Goal: Task Accomplishment & Management: Complete application form

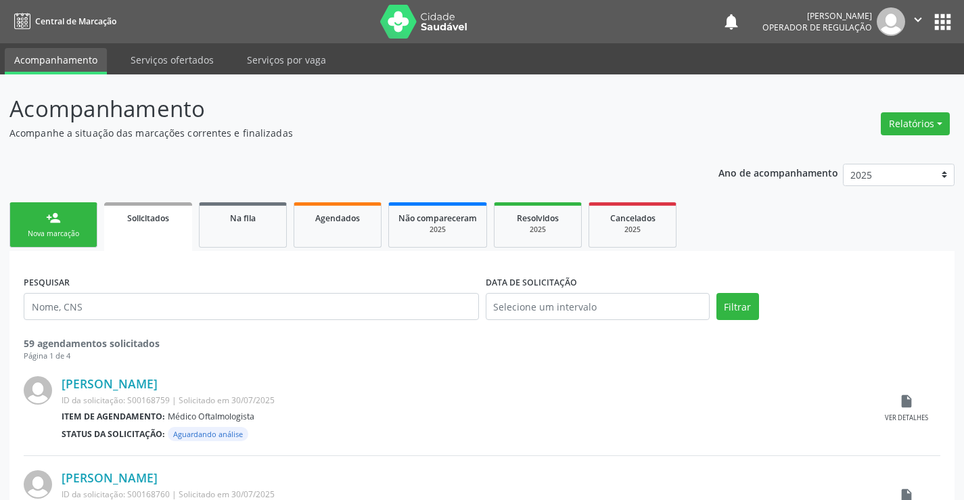
click at [70, 224] on link "person_add Nova marcação" at bounding box center [53, 224] width 88 height 45
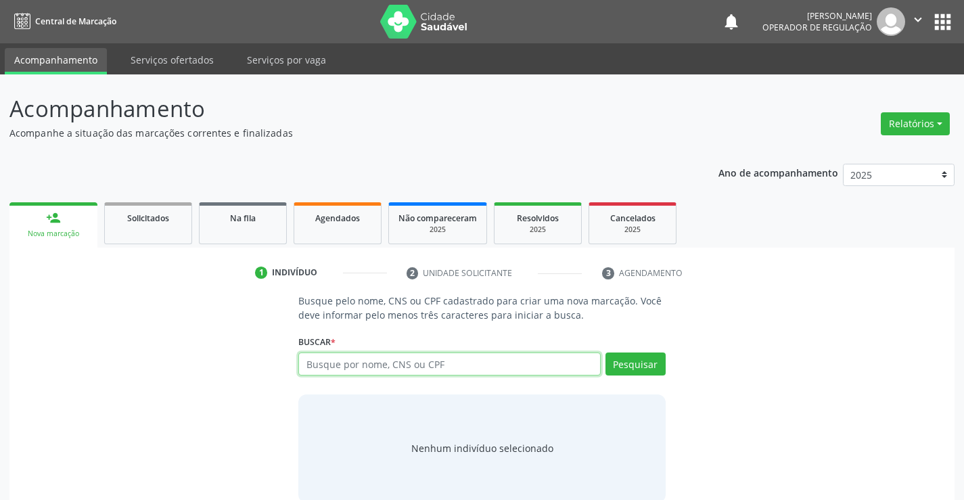
click at [402, 365] on input "text" at bounding box center [449, 363] width 302 height 23
click at [333, 360] on input "text" at bounding box center [449, 363] width 302 height 23
type input "707002848542332"
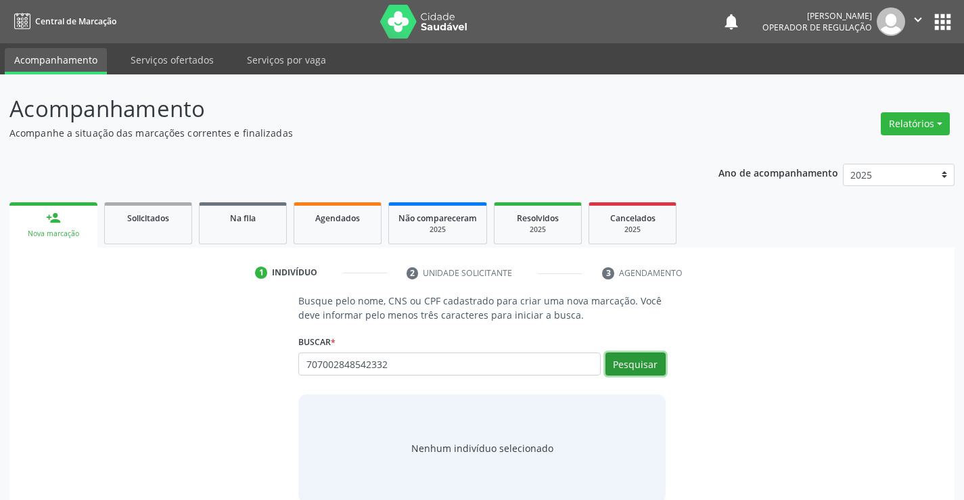
click at [636, 360] on button "Pesquisar" at bounding box center [635, 363] width 60 height 23
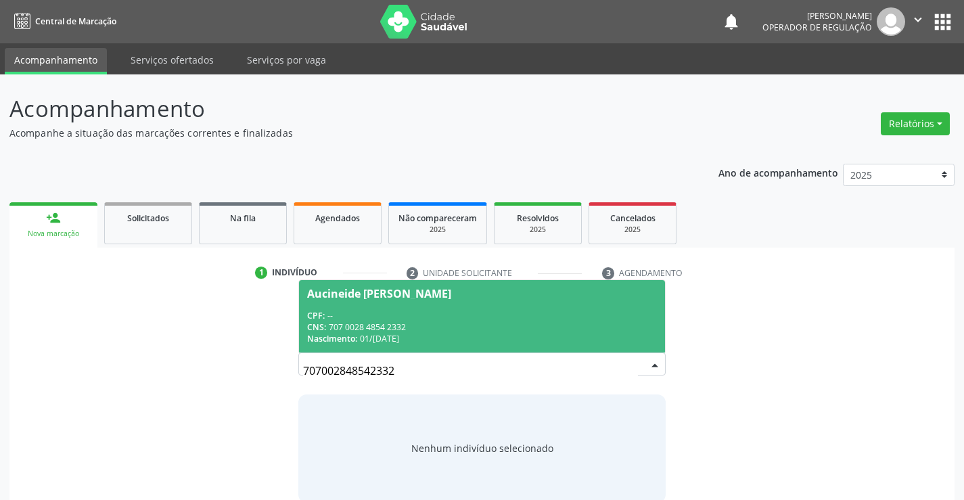
click at [431, 316] on div "CPF: --" at bounding box center [481, 315] width 349 height 11
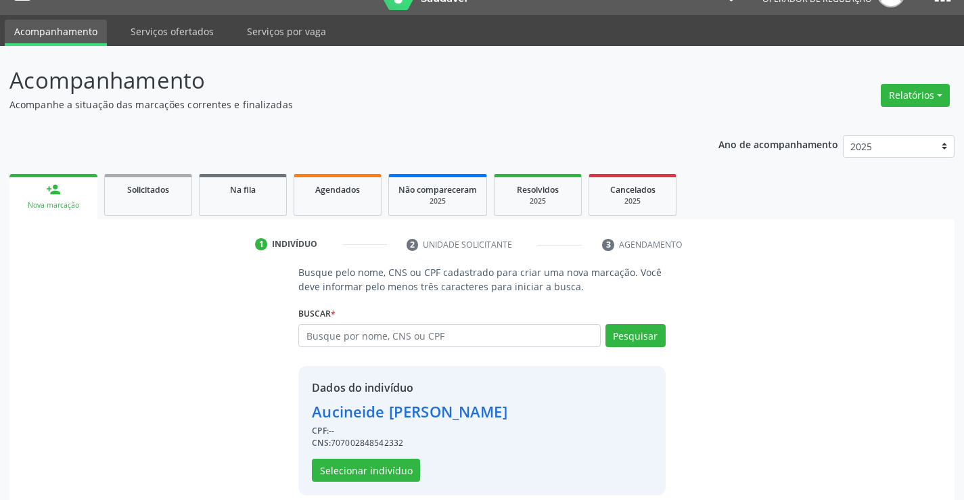
scroll to position [43, 0]
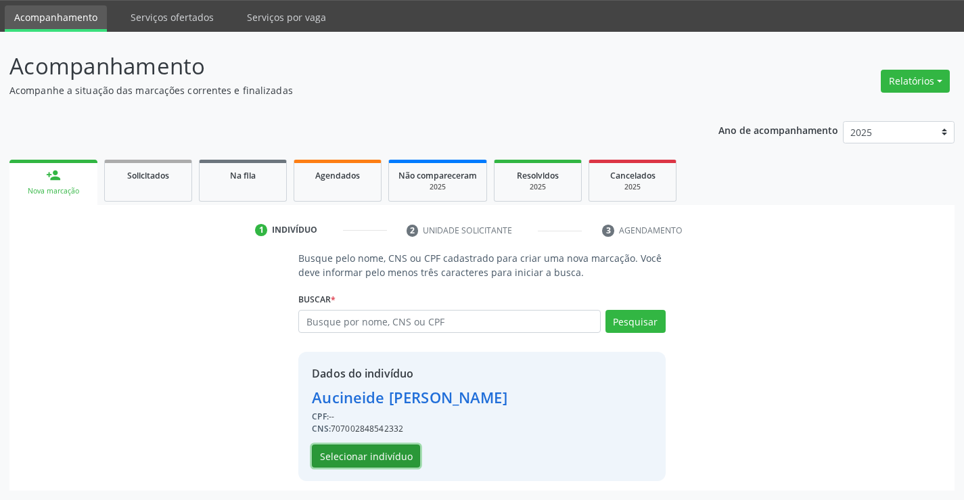
click at [388, 456] on button "Selecionar indivíduo" at bounding box center [366, 455] width 108 height 23
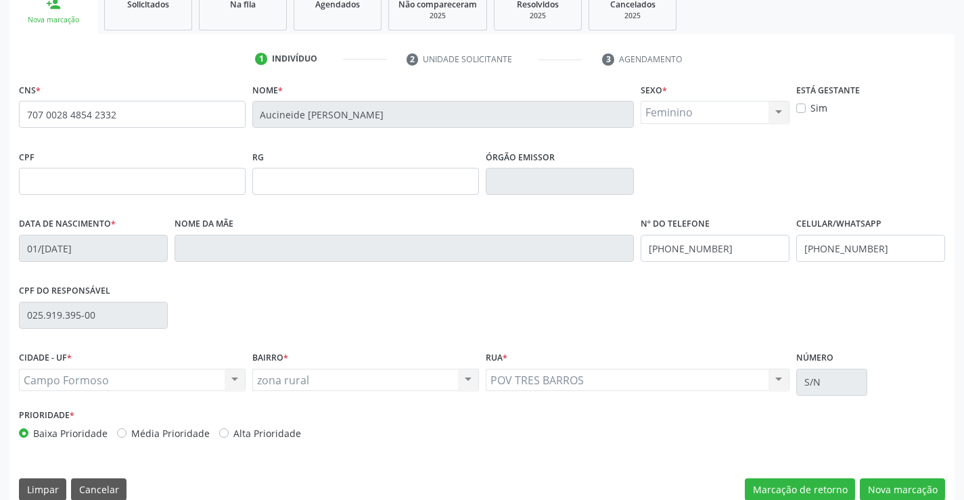
scroll to position [233, 0]
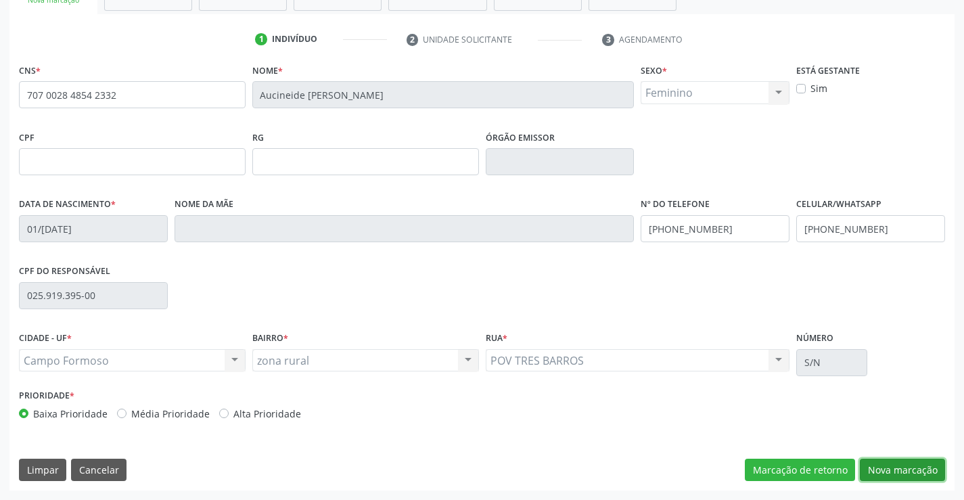
click at [890, 464] on button "Nova marcação" at bounding box center [902, 470] width 85 height 23
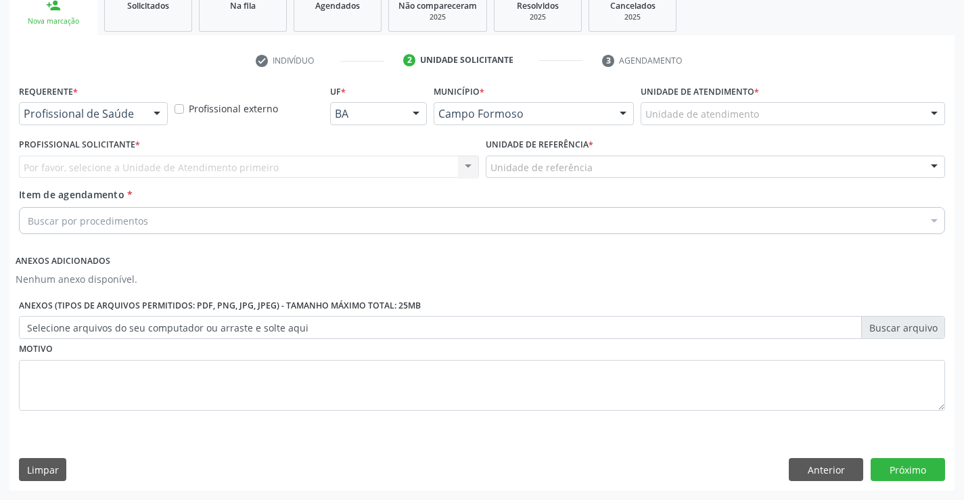
scroll to position [212, 0]
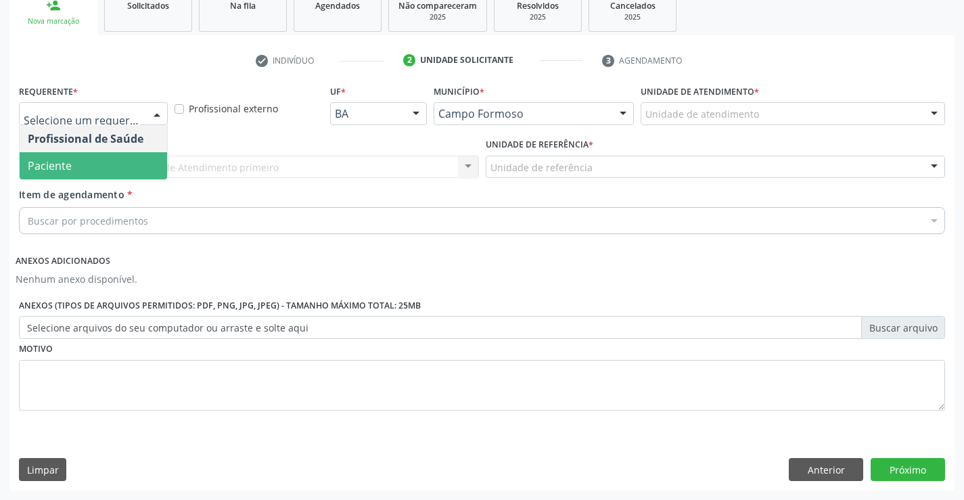
click at [123, 170] on span "Paciente" at bounding box center [93, 165] width 147 height 27
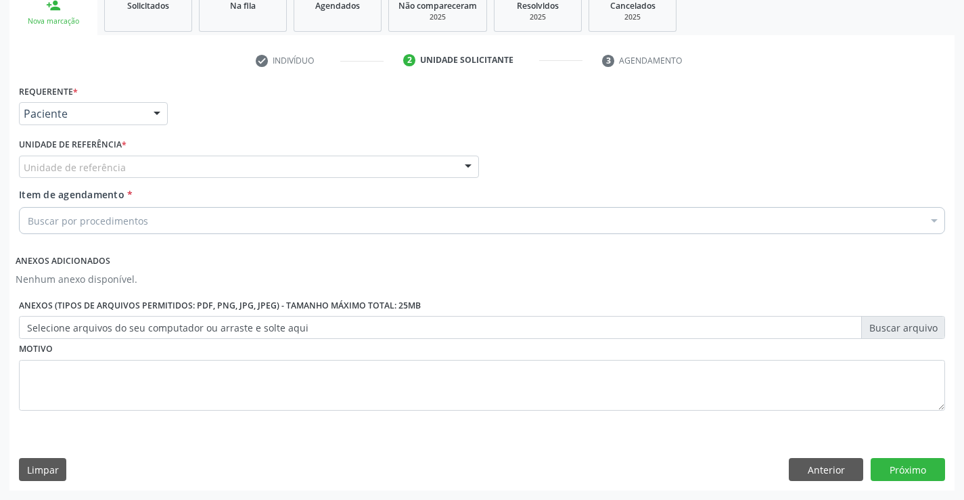
click at [131, 169] on div "Unidade de referência" at bounding box center [249, 167] width 460 height 23
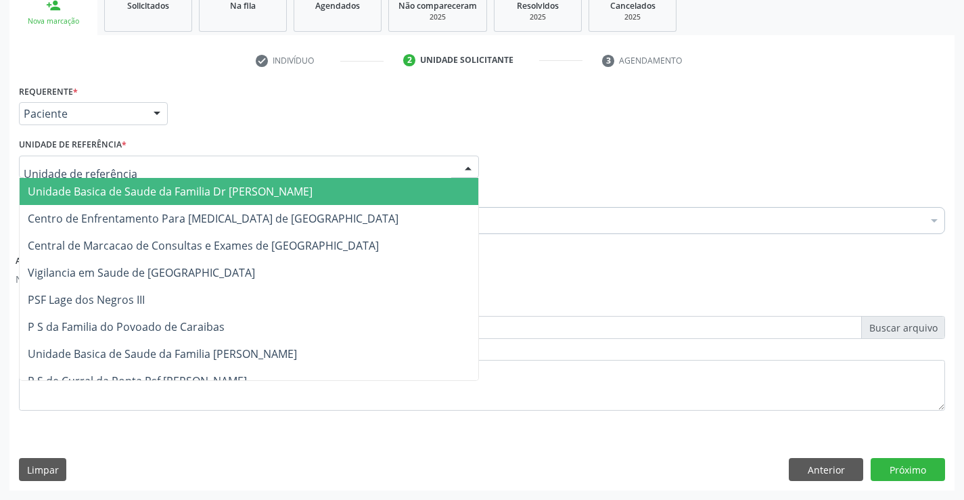
click at [134, 183] on span "Unidade Basica de Saude da Familia Dr [PERSON_NAME]" at bounding box center [249, 191] width 459 height 27
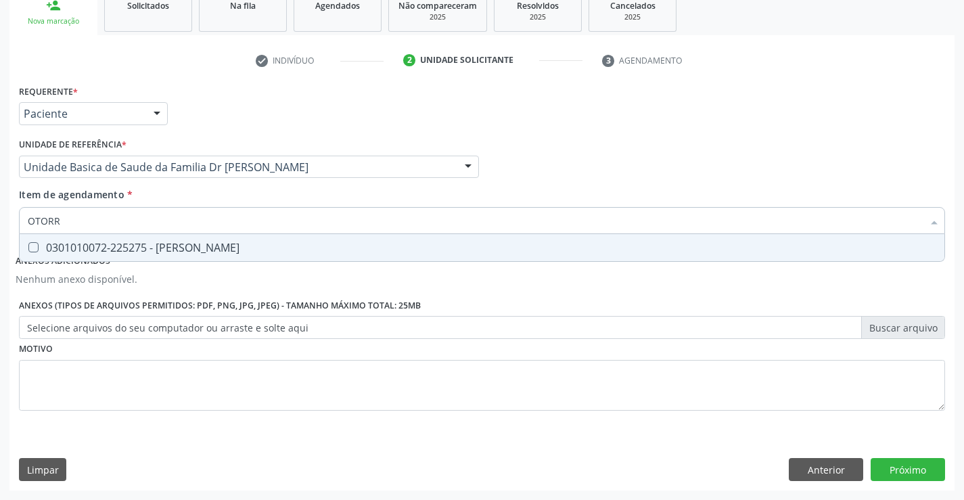
type input "OTORRI"
click at [191, 248] on div "0301010072-225275 - Médico Otorrinolaringologista" at bounding box center [482, 247] width 908 height 11
checkbox Otorrinolaringologista "true"
click at [172, 465] on div "Requerente * Paciente Profissional de Saúde Paciente Nenhum resultado encontrad…" at bounding box center [481, 285] width 945 height 408
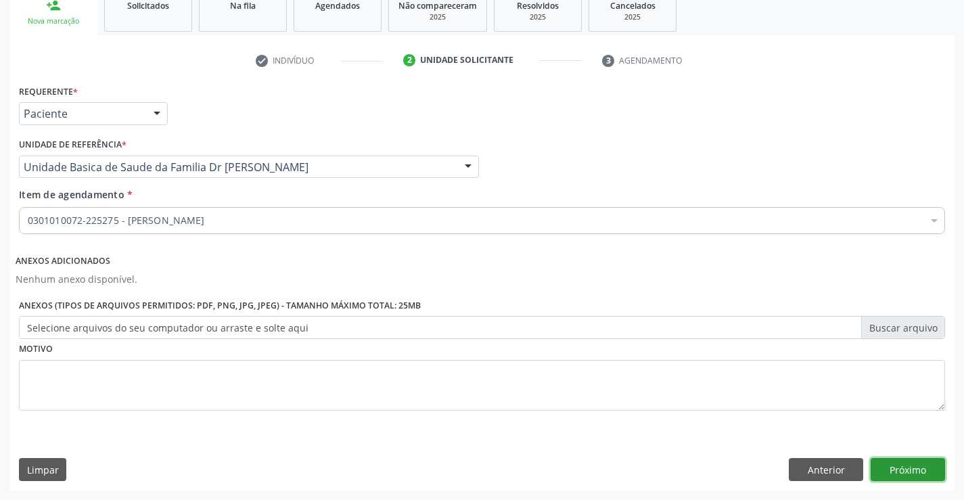
click at [899, 471] on button "Próximo" at bounding box center [907, 469] width 74 height 23
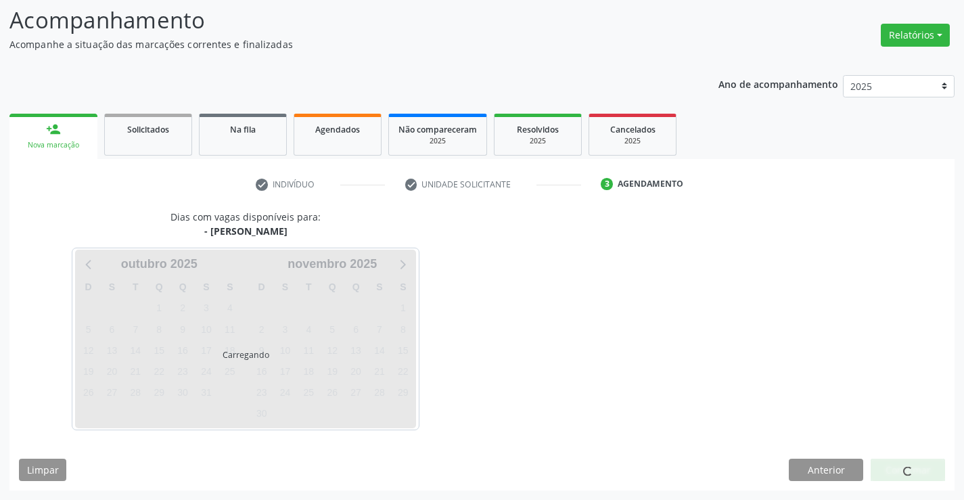
scroll to position [89, 0]
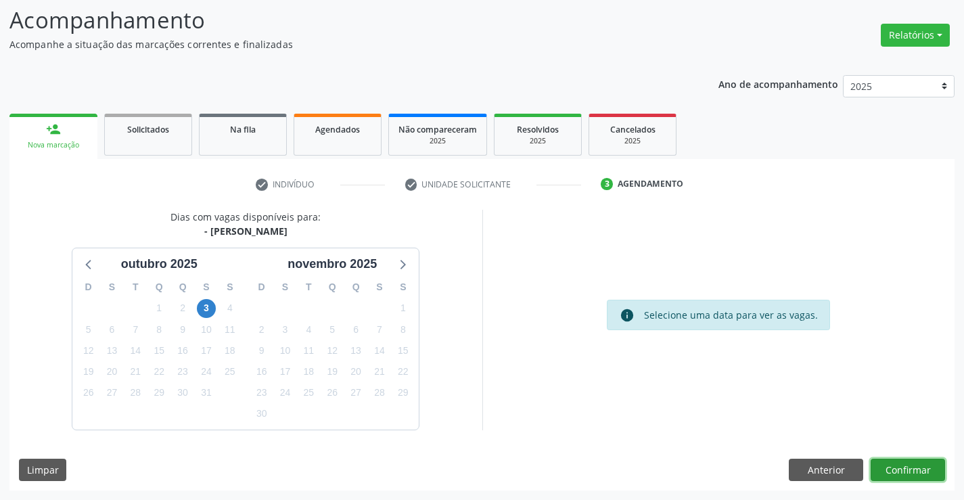
click at [906, 470] on button "Confirmar" at bounding box center [907, 470] width 74 height 23
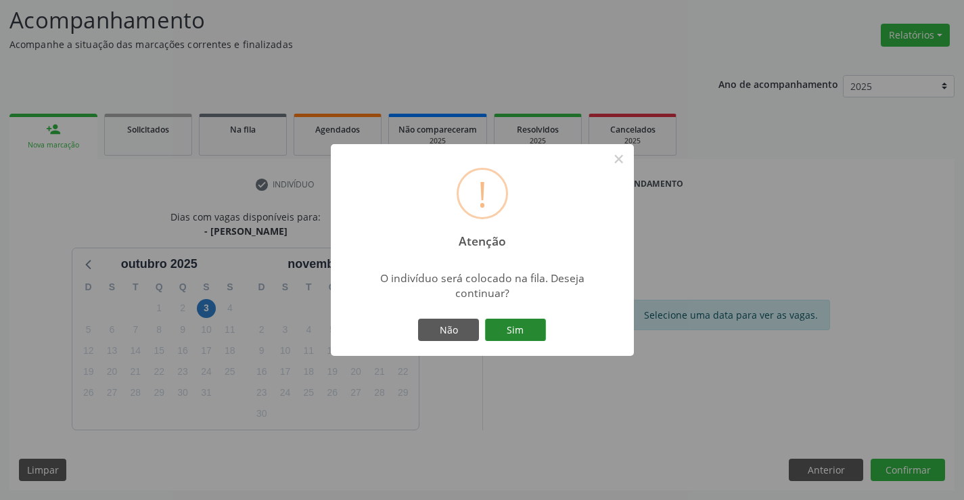
click at [506, 325] on button "Sim" at bounding box center [515, 330] width 61 height 23
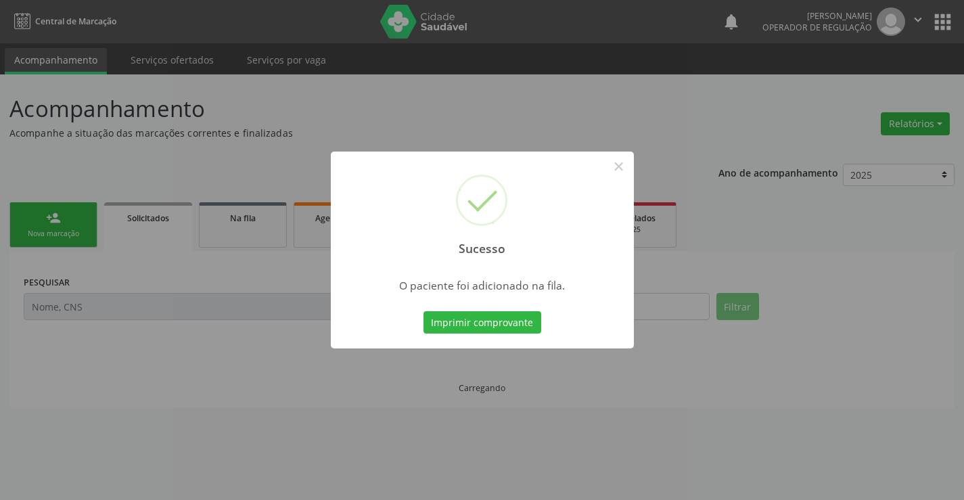
scroll to position [0, 0]
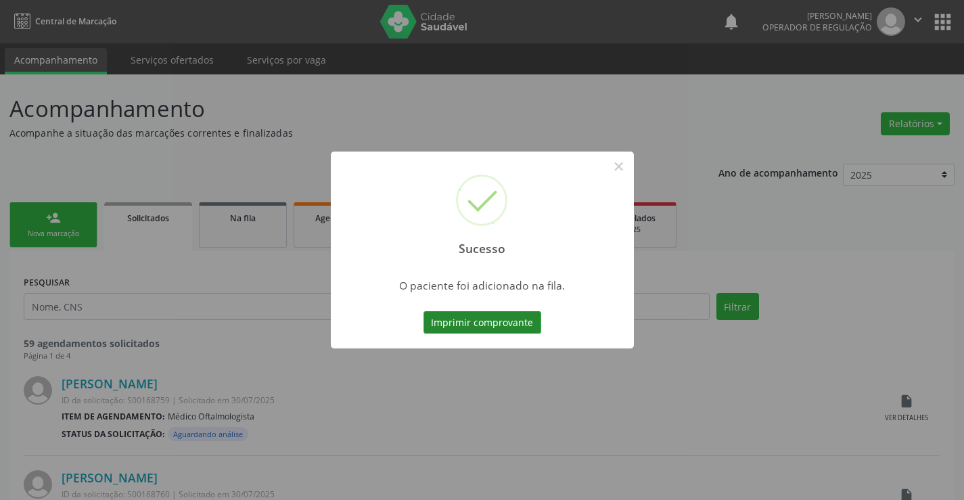
click at [485, 325] on button "Imprimir comprovante" at bounding box center [482, 322] width 118 height 23
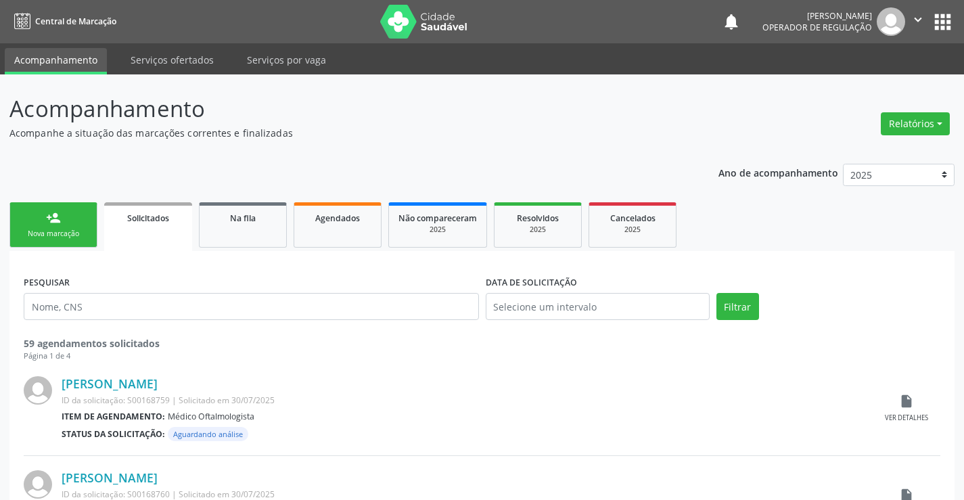
click at [83, 230] on div "Nova marcação" at bounding box center [54, 234] width 68 height 10
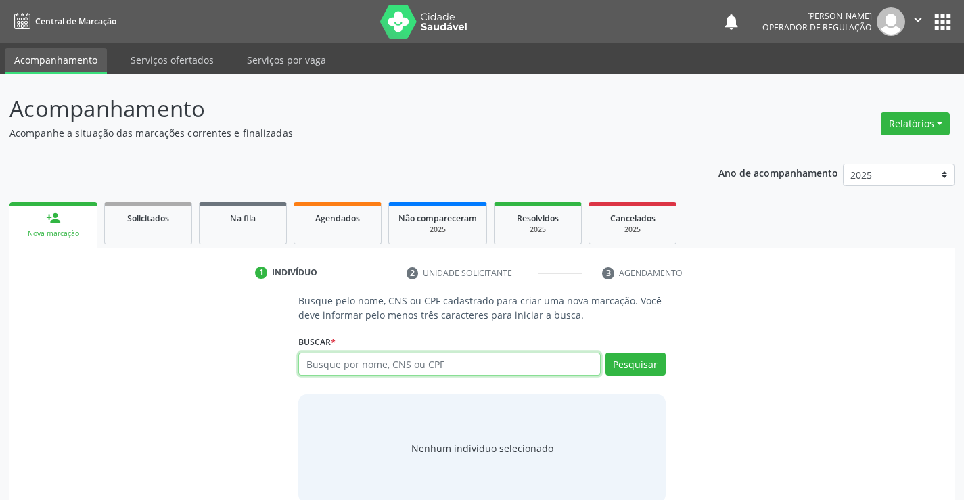
click at [450, 370] on input "text" at bounding box center [449, 363] width 302 height 23
type input "708401701913964"
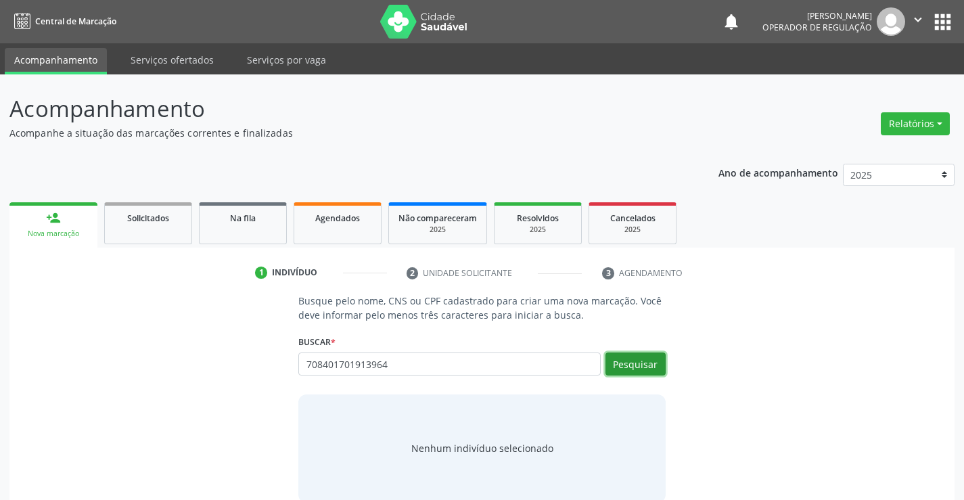
click at [645, 365] on button "Pesquisar" at bounding box center [635, 363] width 60 height 23
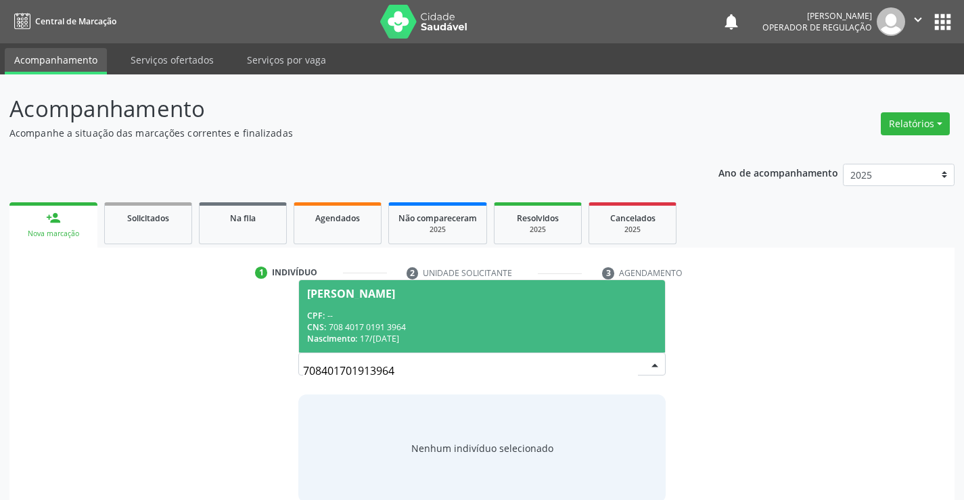
click at [472, 312] on div "CPF: --" at bounding box center [481, 315] width 349 height 11
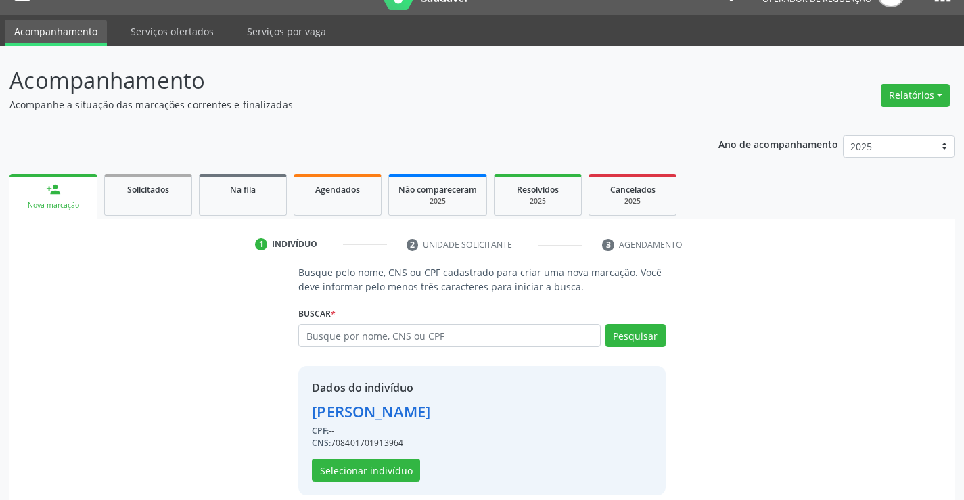
scroll to position [43, 0]
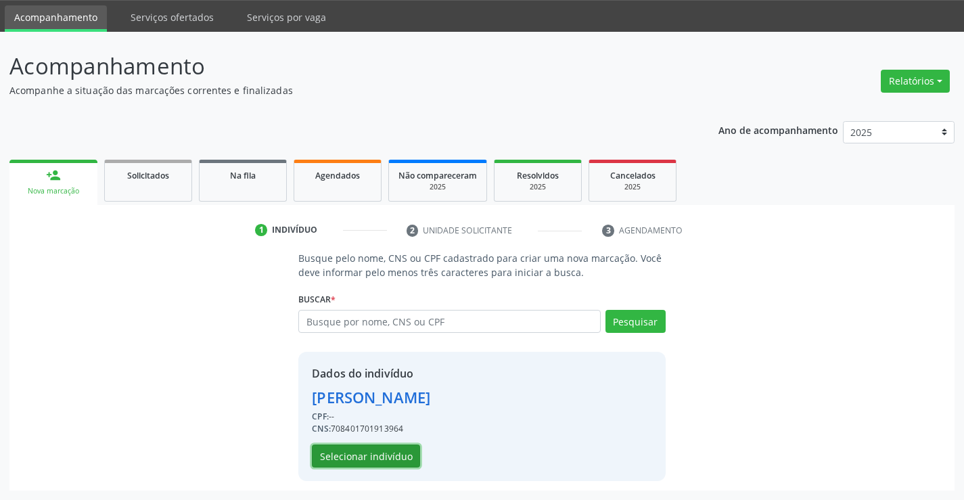
click at [390, 448] on button "Selecionar indivíduo" at bounding box center [366, 455] width 108 height 23
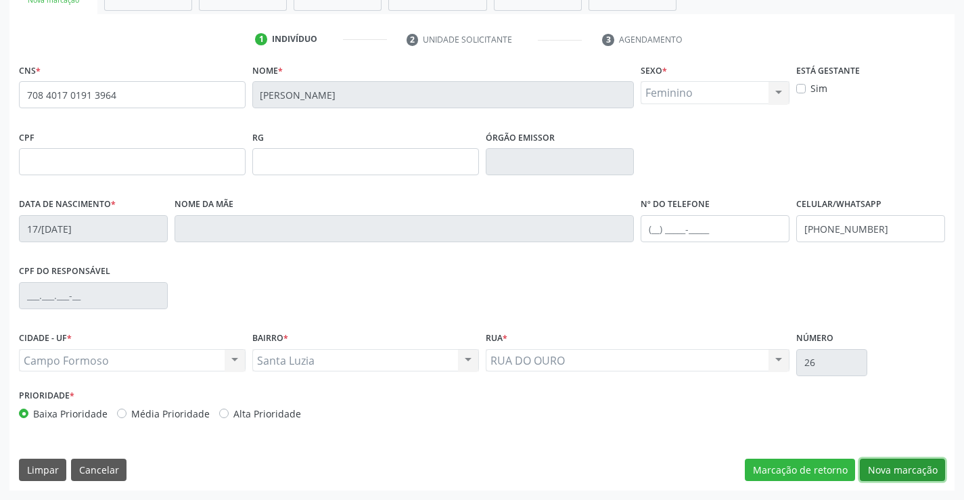
click at [910, 469] on button "Nova marcação" at bounding box center [902, 470] width 85 height 23
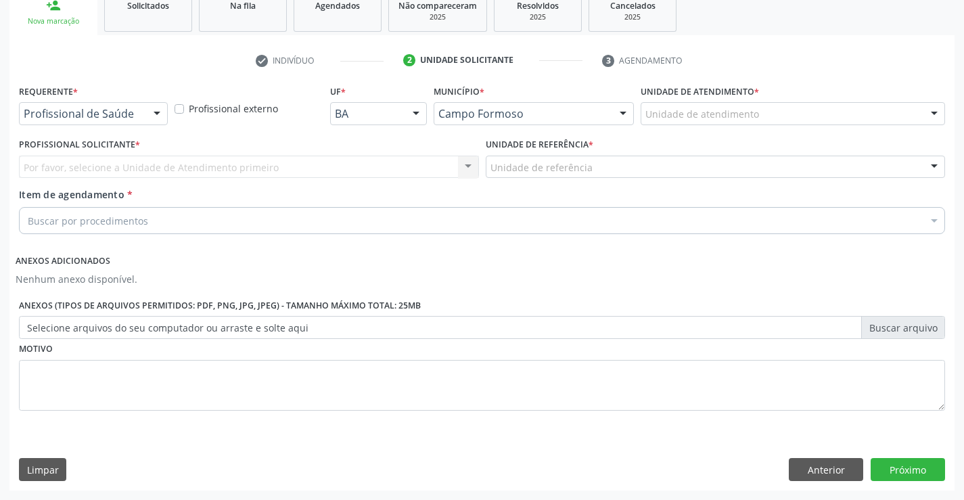
scroll to position [212, 0]
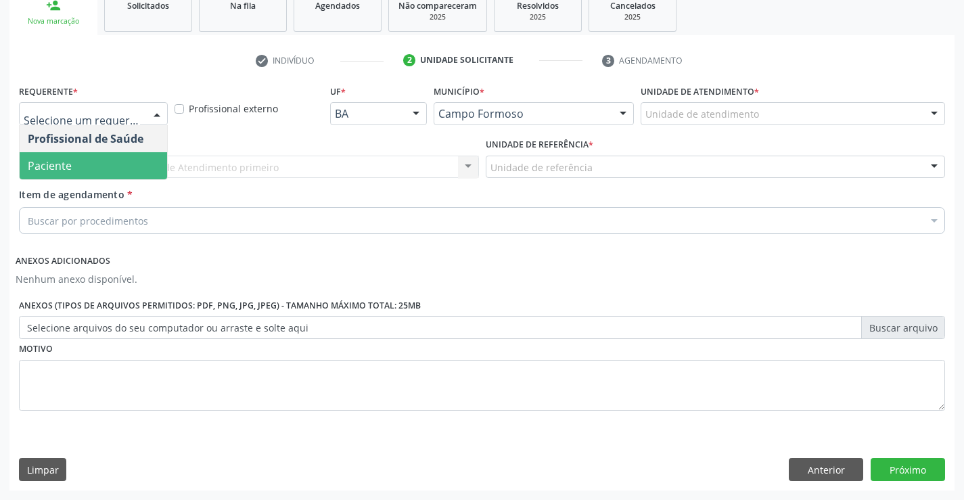
click at [77, 167] on span "Paciente" at bounding box center [93, 165] width 147 height 27
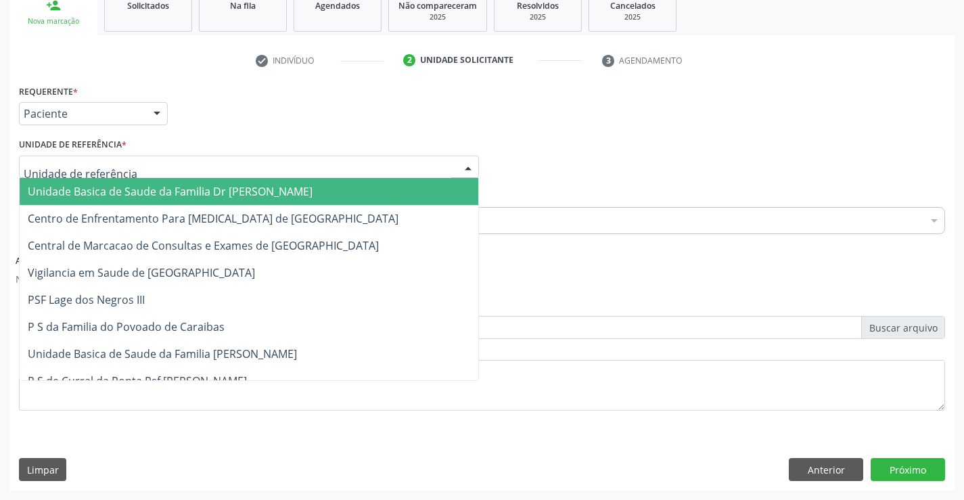
click at [83, 182] on span "Unidade Basica de Saude da Familia Dr [PERSON_NAME]" at bounding box center [249, 191] width 459 height 27
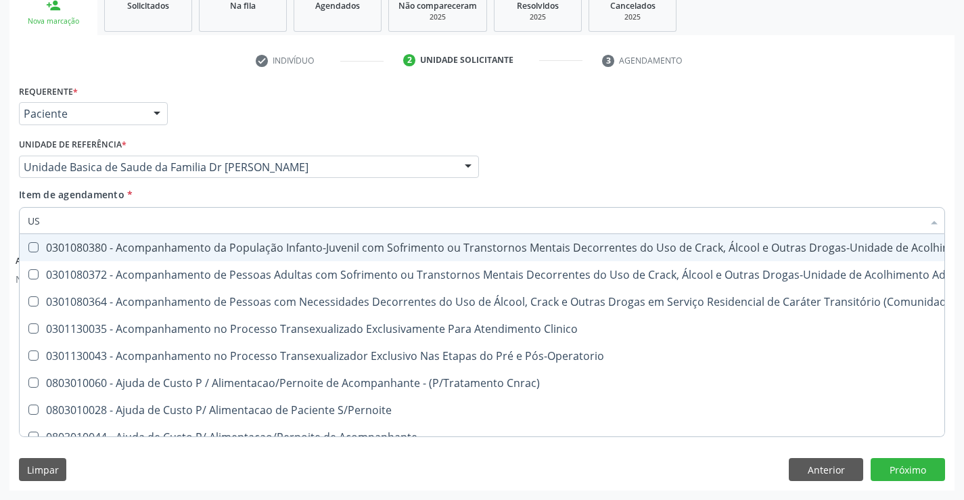
type input "USG"
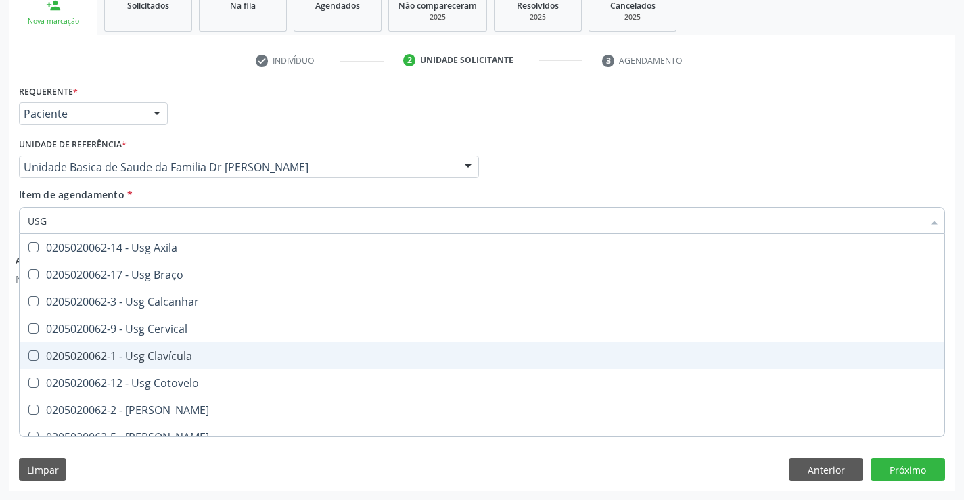
scroll to position [68, 0]
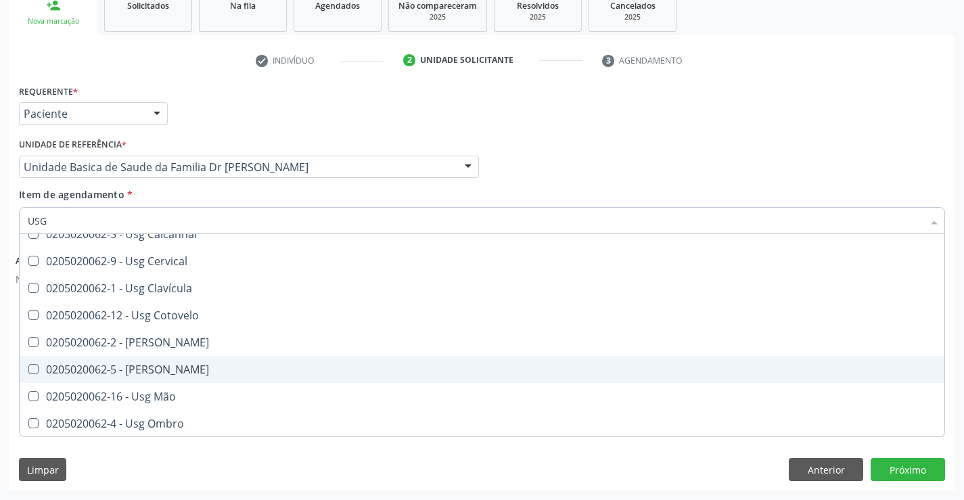
click at [174, 368] on div "0205020062-5 - [PERSON_NAME]" at bounding box center [482, 369] width 908 height 11
checkbox Joelho "true"
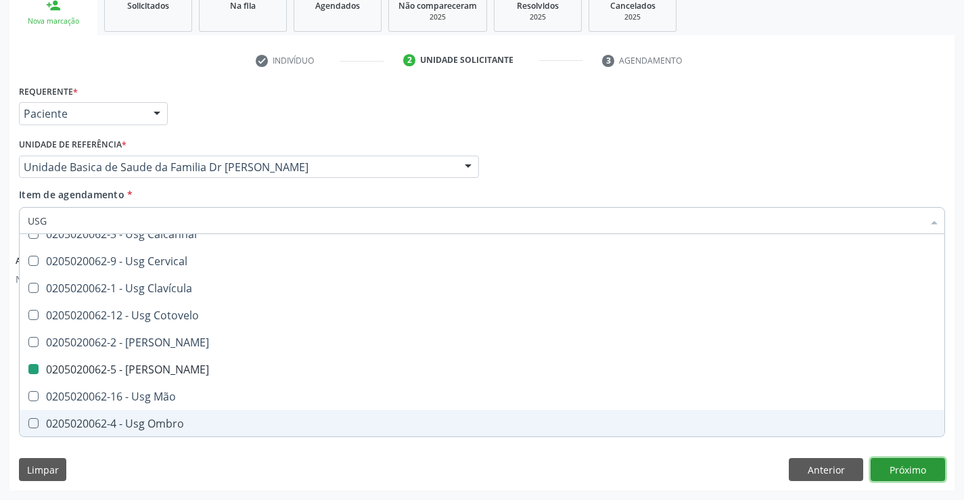
click at [919, 467] on button "Próximo" at bounding box center [907, 469] width 74 height 23
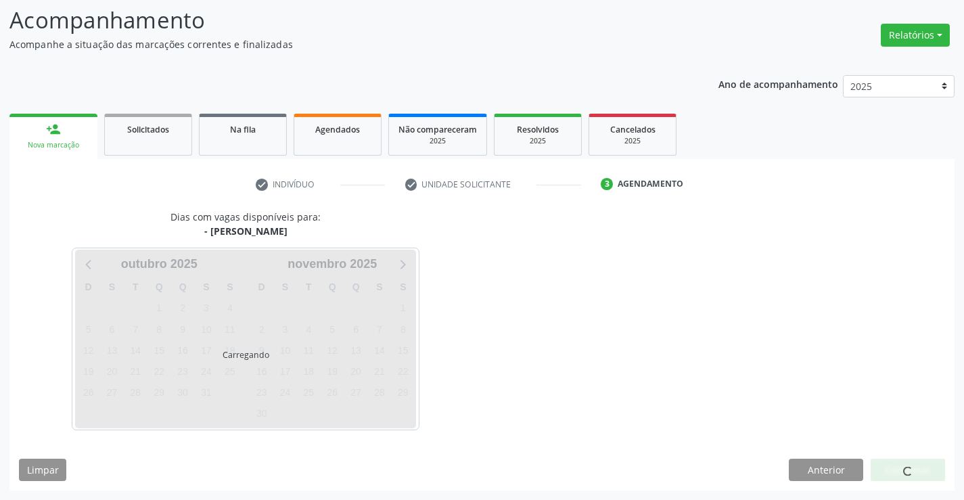
scroll to position [0, 0]
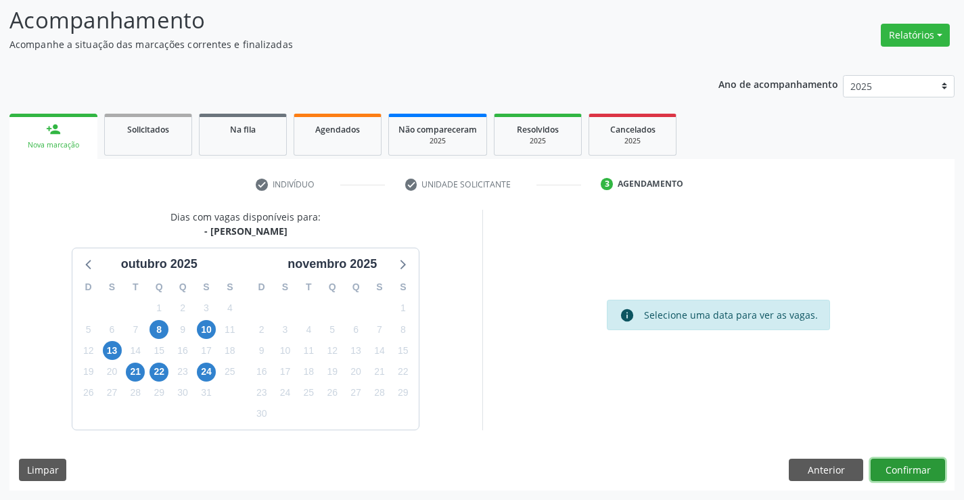
click at [912, 475] on button "Confirmar" at bounding box center [907, 470] width 74 height 23
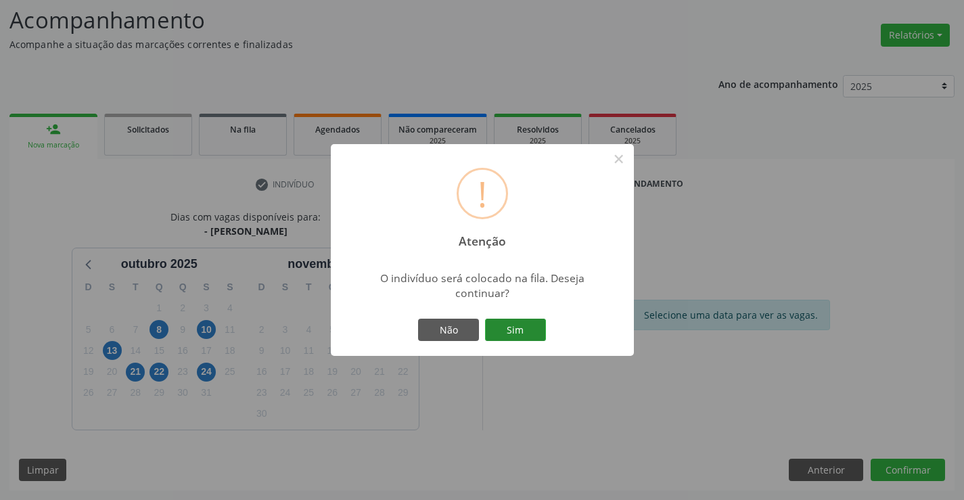
click at [526, 325] on button "Sim" at bounding box center [515, 330] width 61 height 23
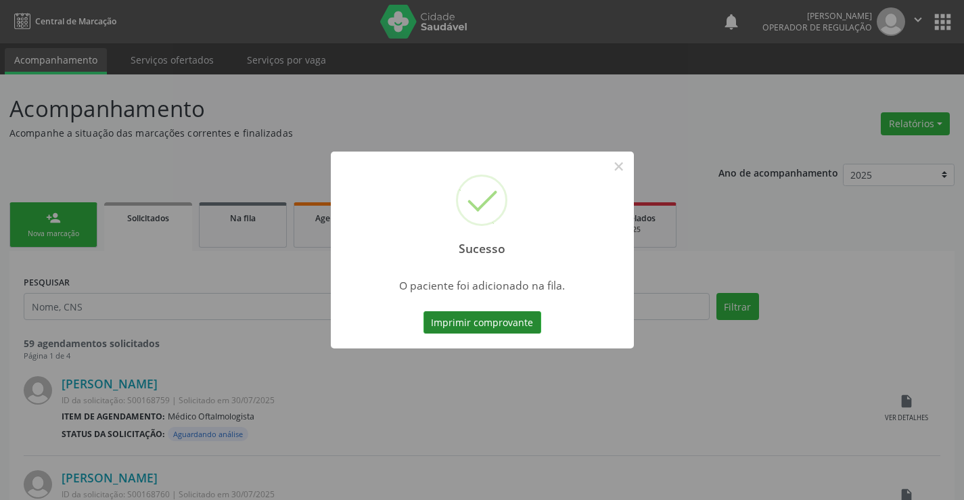
click at [481, 322] on button "Imprimir comprovante" at bounding box center [482, 322] width 118 height 23
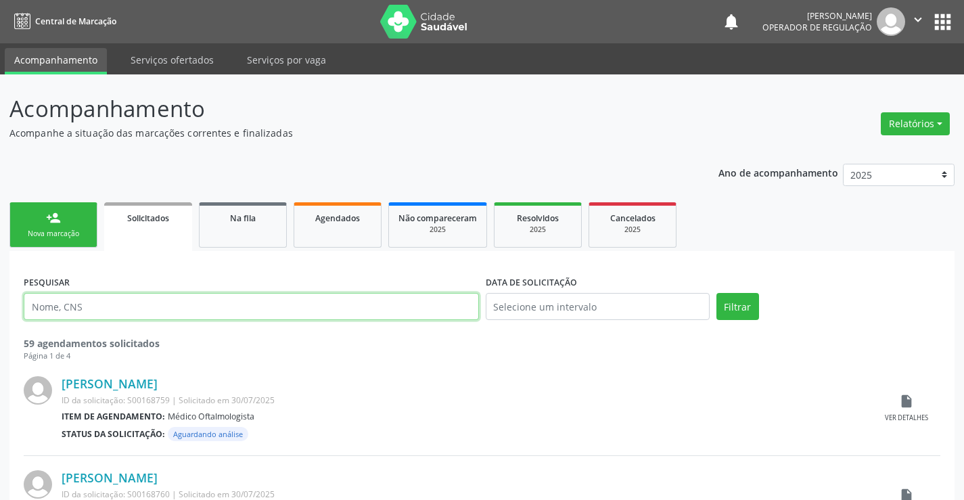
click at [150, 306] on input "text" at bounding box center [251, 306] width 455 height 27
type input "704809077095446"
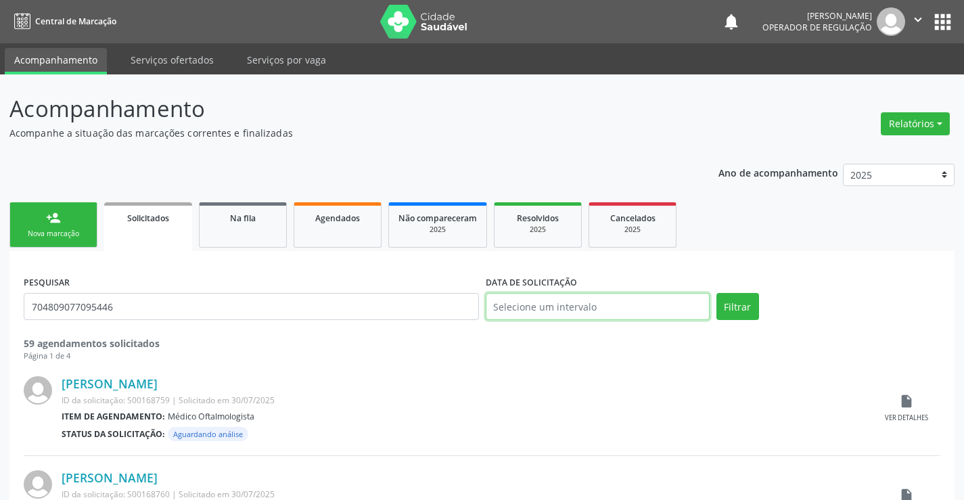
click at [670, 319] on input "text" at bounding box center [598, 306] width 224 height 27
click at [235, 227] on link "Na fila" at bounding box center [243, 224] width 88 height 45
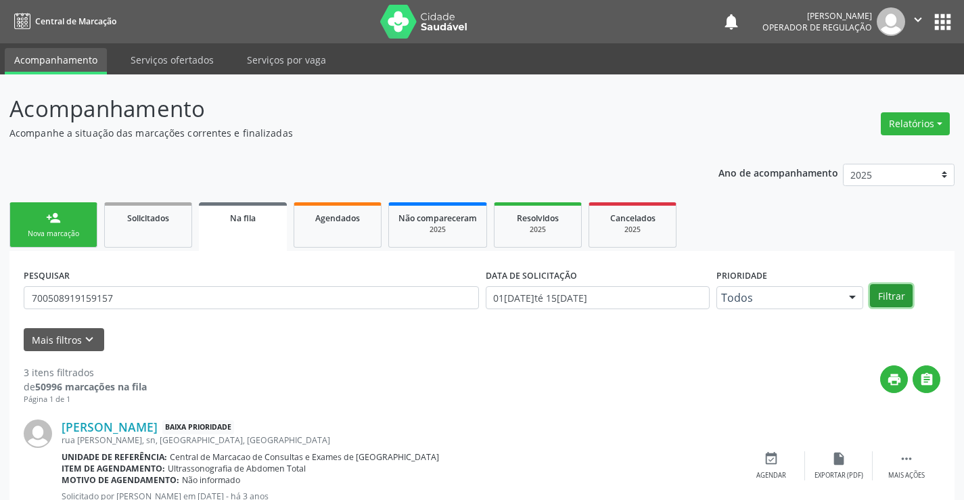
click at [886, 299] on button "Filtrar" at bounding box center [891, 295] width 43 height 23
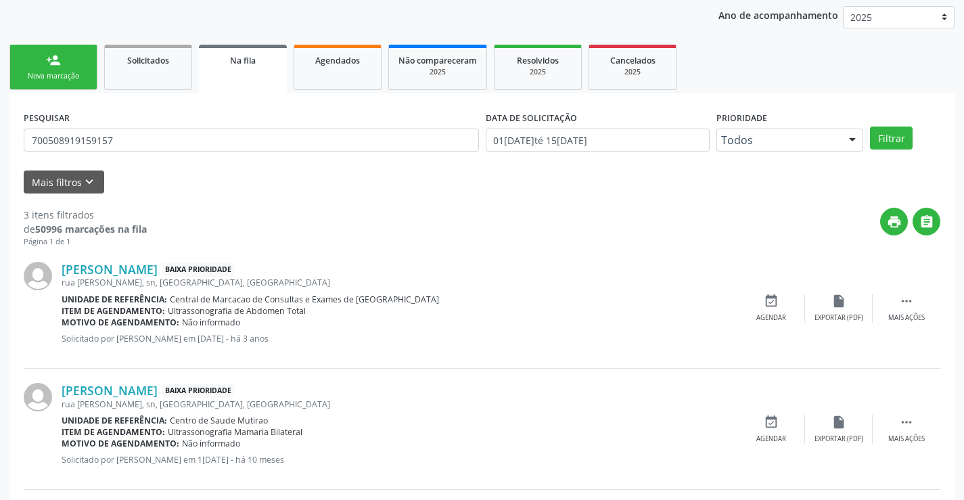
scroll to position [157, 0]
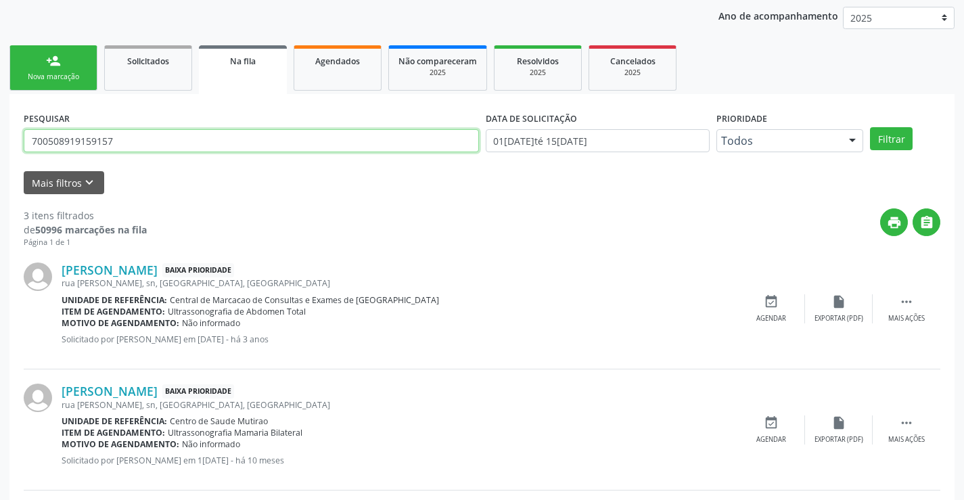
click at [141, 133] on input "700508919159157" at bounding box center [251, 140] width 455 height 23
type input "7"
type input "704809077095446"
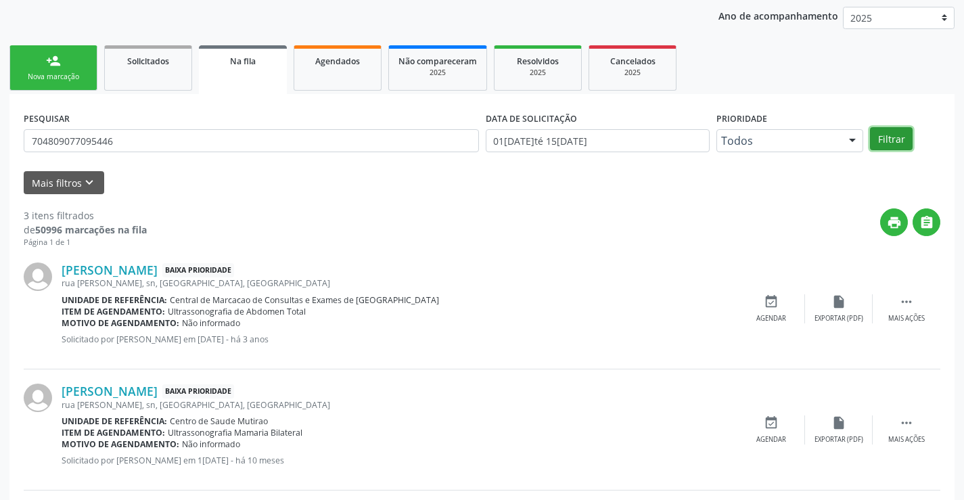
click at [893, 143] on button "Filtrar" at bounding box center [891, 138] width 43 height 23
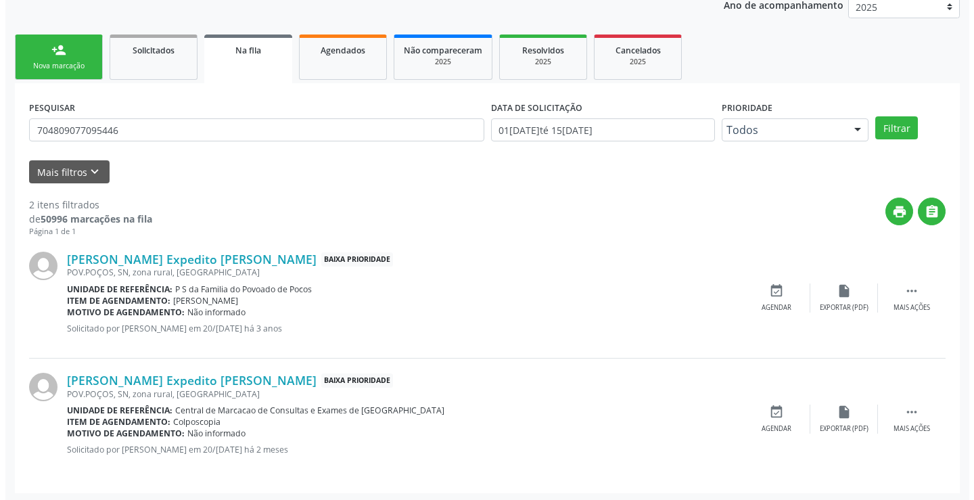
scroll to position [170, 0]
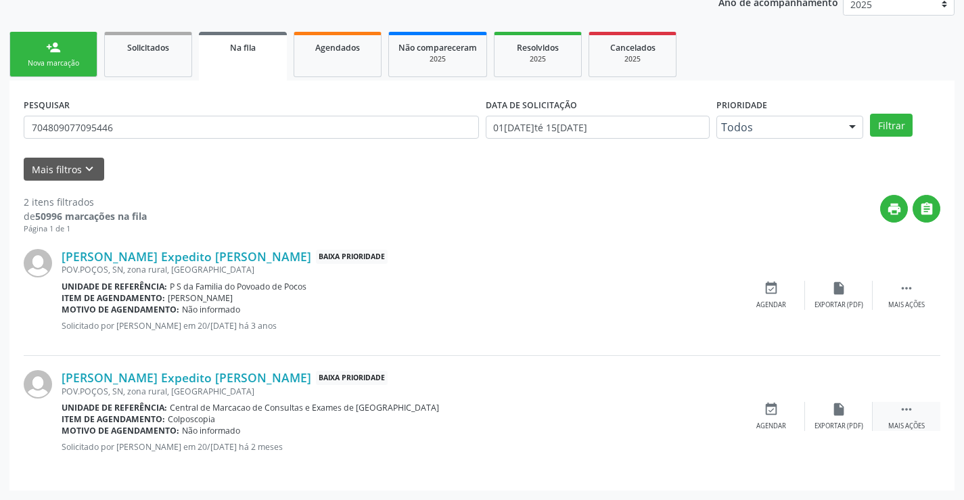
click at [904, 415] on icon "" at bounding box center [906, 409] width 15 height 15
click at [769, 420] on div "cancel Cancelar" at bounding box center [771, 416] width 68 height 29
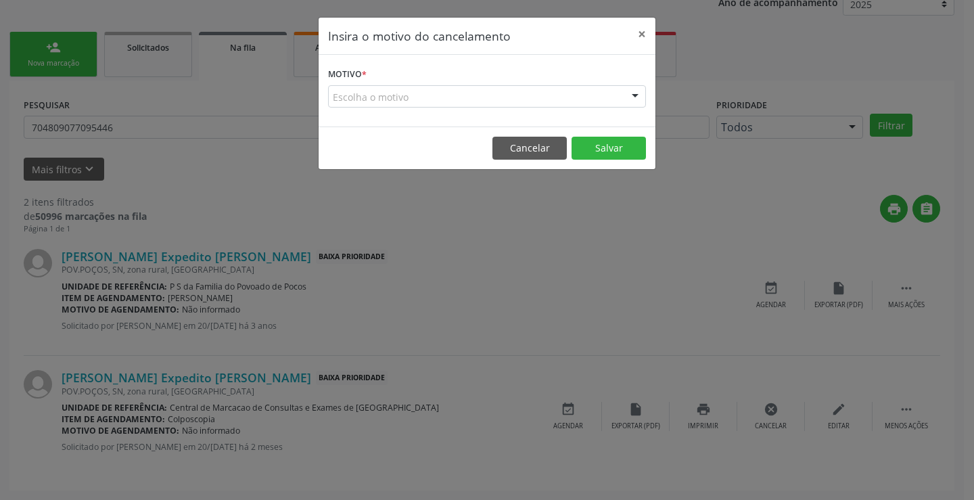
click at [400, 99] on div "Escolha o motivo" at bounding box center [487, 96] width 318 height 23
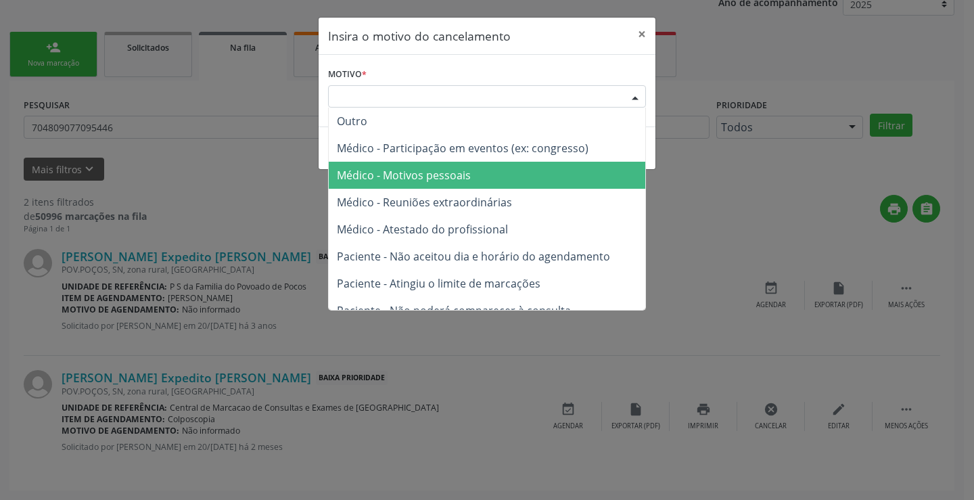
click at [419, 172] on span "Médico - Motivos pessoais" at bounding box center [404, 175] width 134 height 15
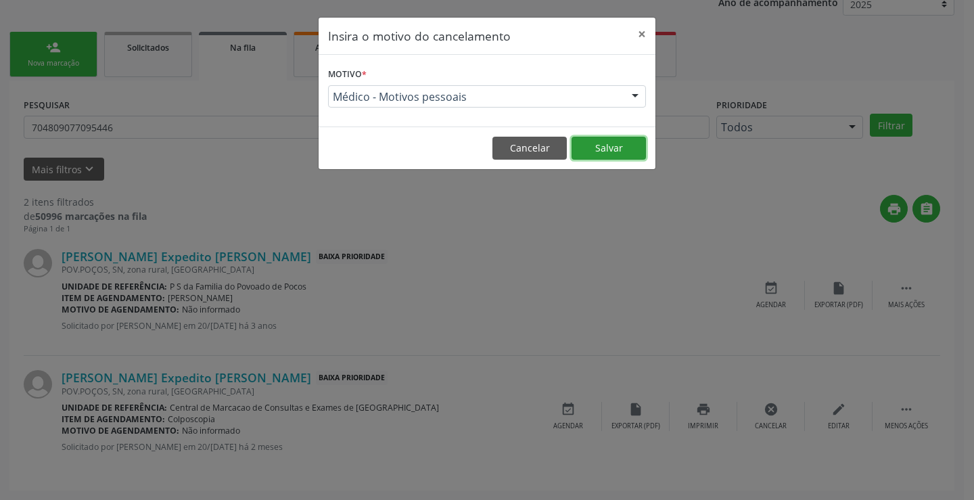
click at [619, 152] on button "Salvar" at bounding box center [608, 148] width 74 height 23
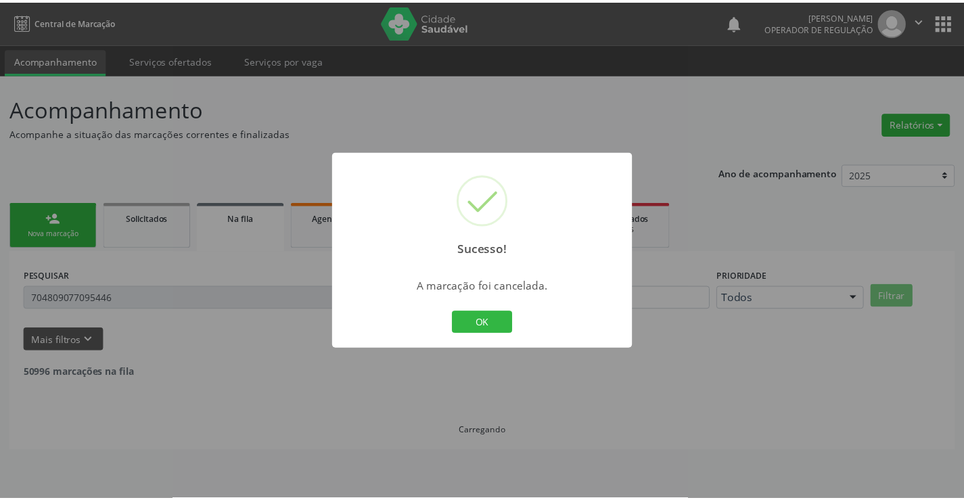
scroll to position [0, 0]
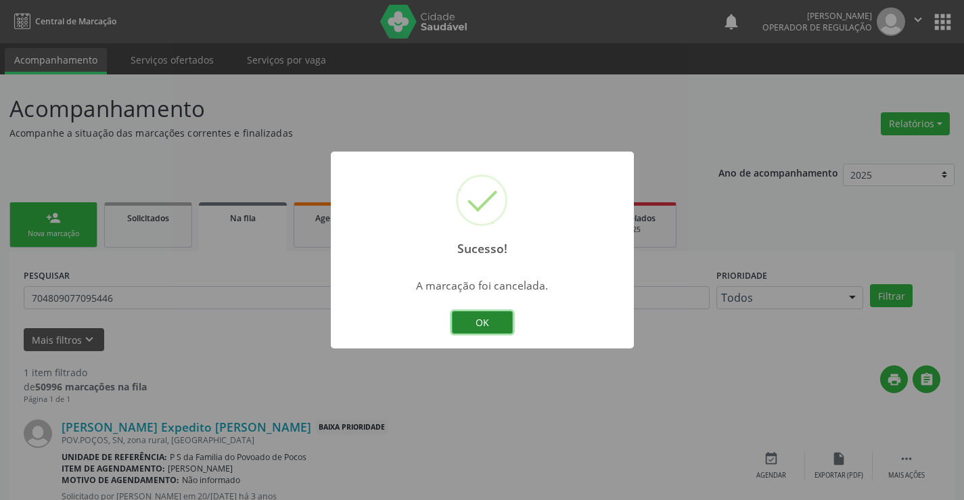
click at [496, 317] on button "OK" at bounding box center [482, 322] width 61 height 23
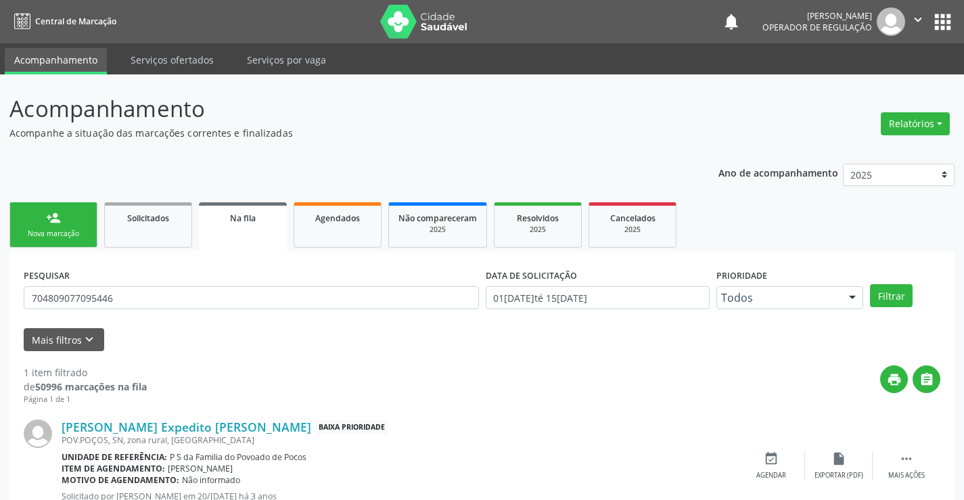
click at [272, 229] on link "Na fila" at bounding box center [243, 226] width 88 height 49
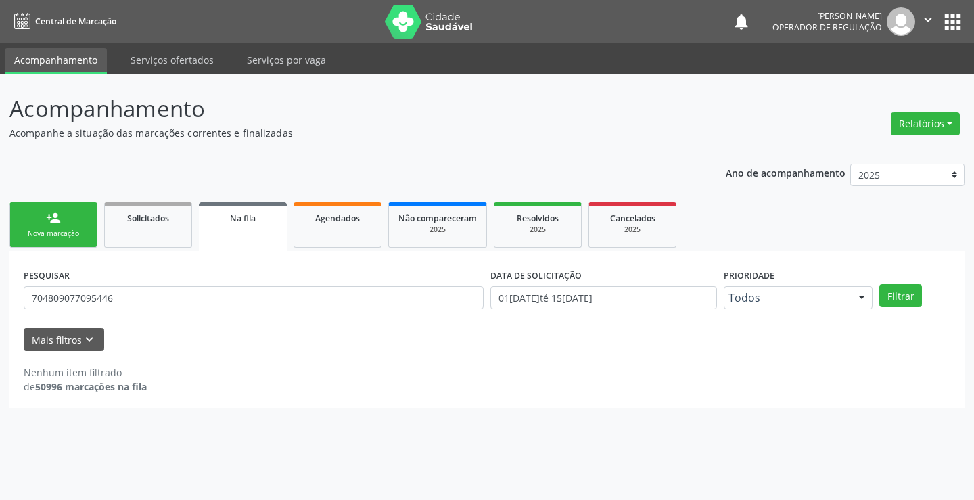
click at [74, 231] on div "Nova marcação" at bounding box center [54, 234] width 68 height 10
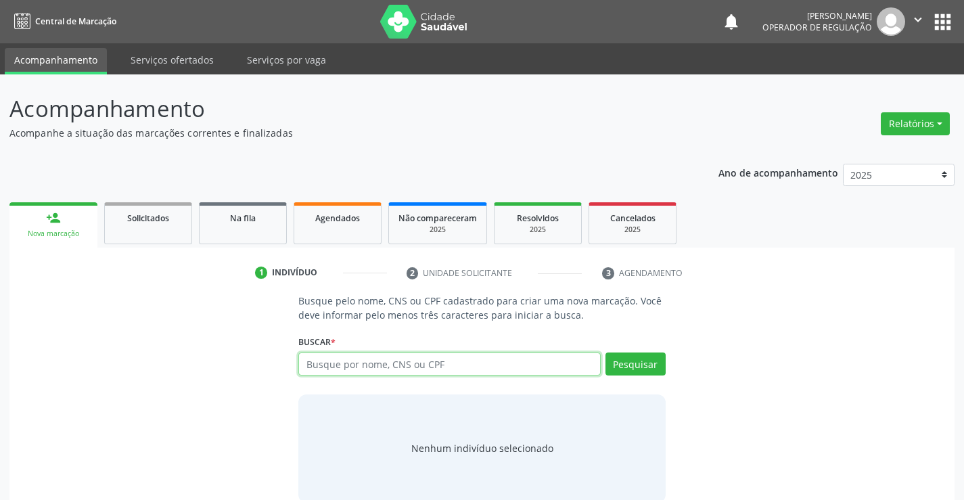
click at [337, 367] on input "text" at bounding box center [449, 363] width 302 height 23
type input "704809077095446"
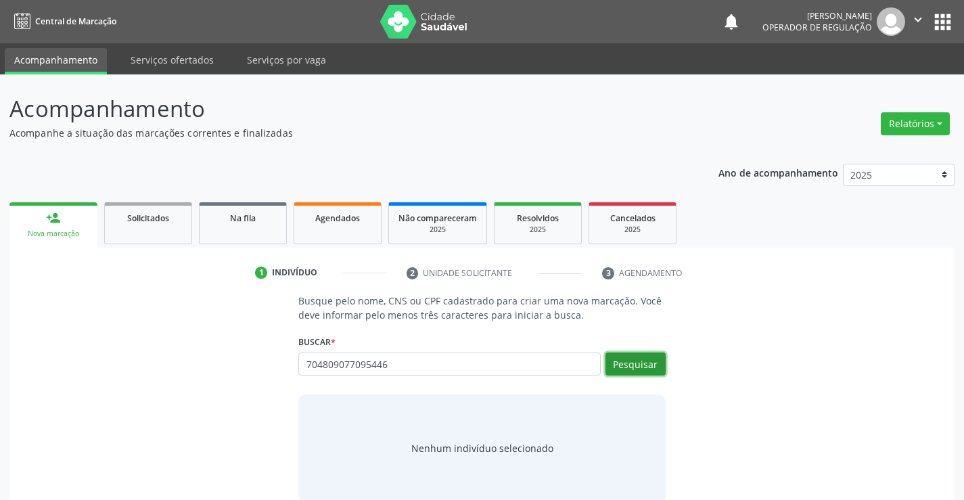
click at [640, 364] on button "Pesquisar" at bounding box center [635, 363] width 60 height 23
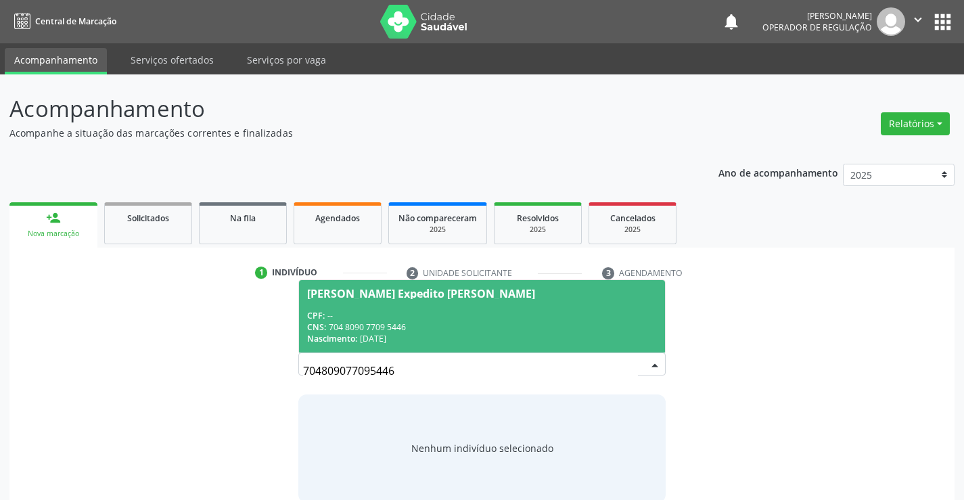
click at [496, 317] on div "CPF: --" at bounding box center [481, 315] width 349 height 11
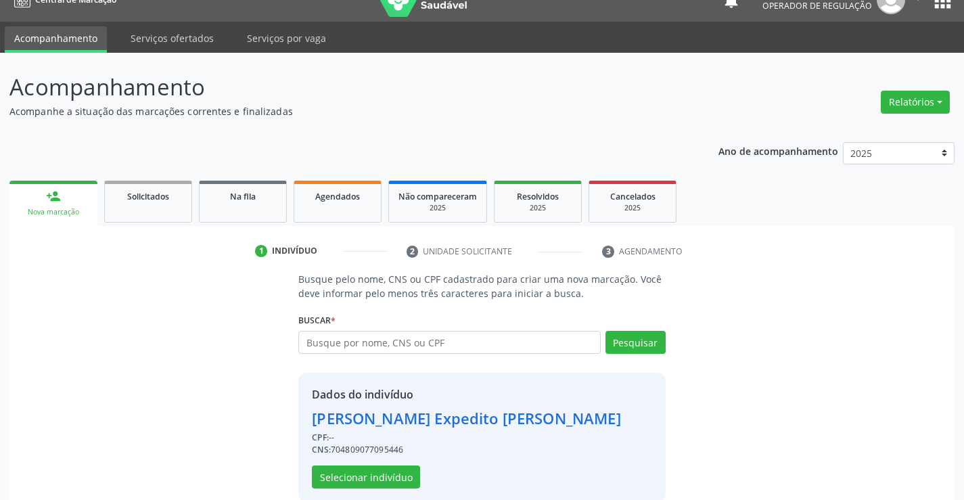
scroll to position [43, 0]
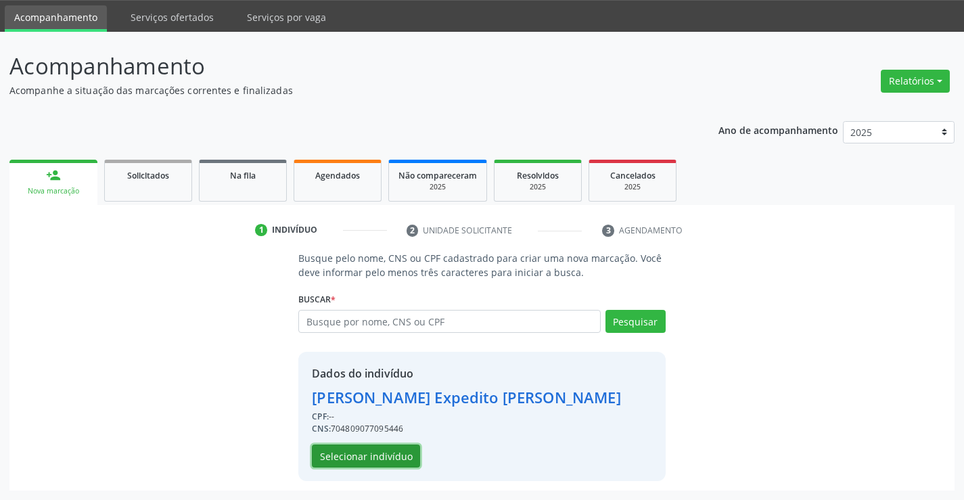
click at [373, 456] on button "Selecionar indivíduo" at bounding box center [366, 455] width 108 height 23
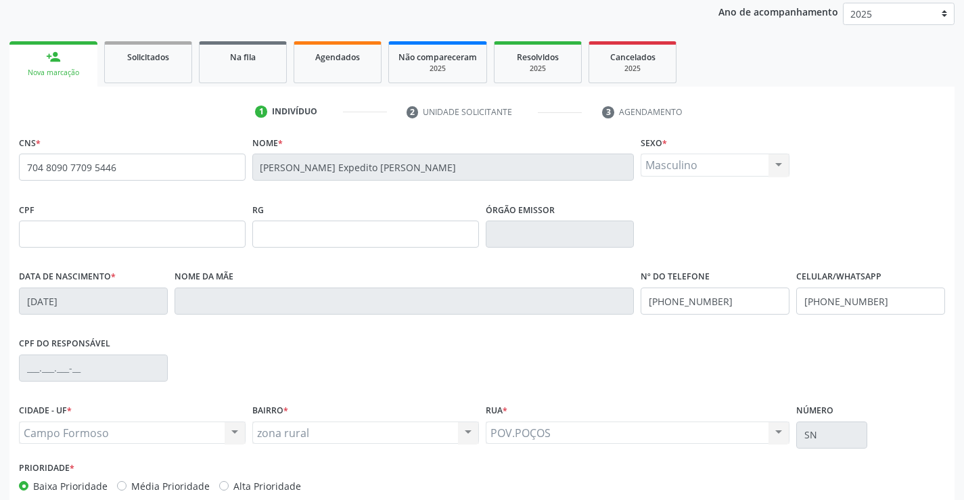
scroll to position [233, 0]
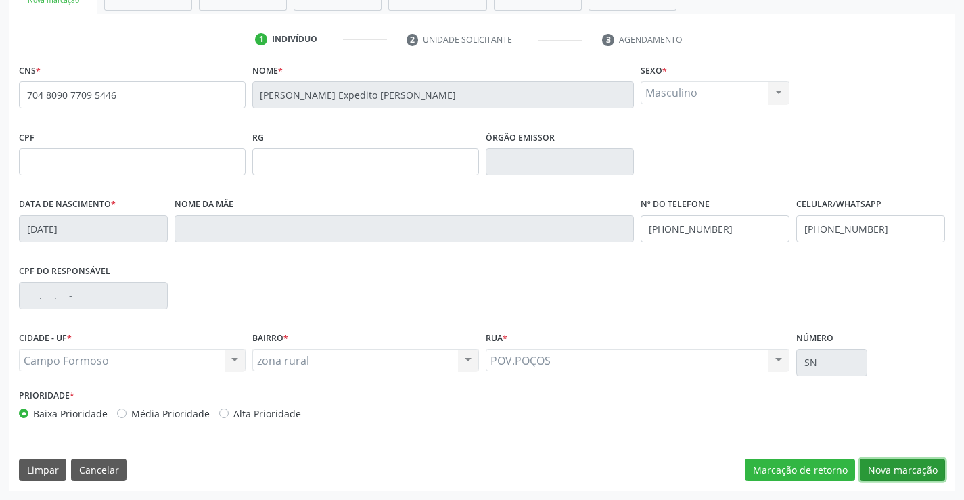
click at [897, 465] on button "Nova marcação" at bounding box center [902, 470] width 85 height 23
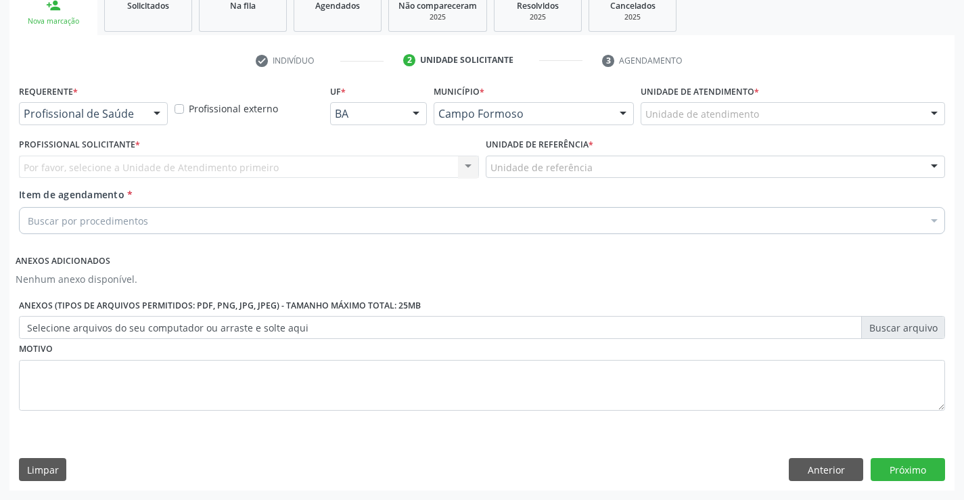
scroll to position [212, 0]
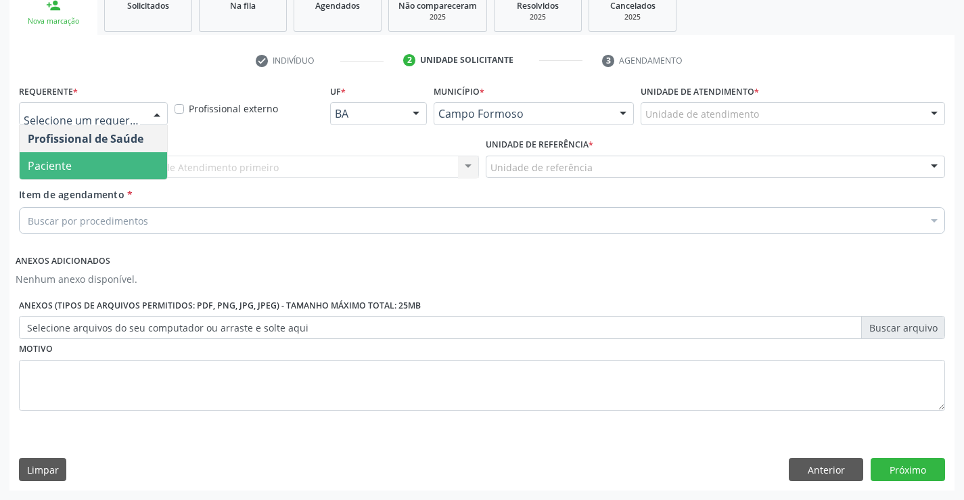
click at [92, 167] on span "Paciente" at bounding box center [93, 165] width 147 height 27
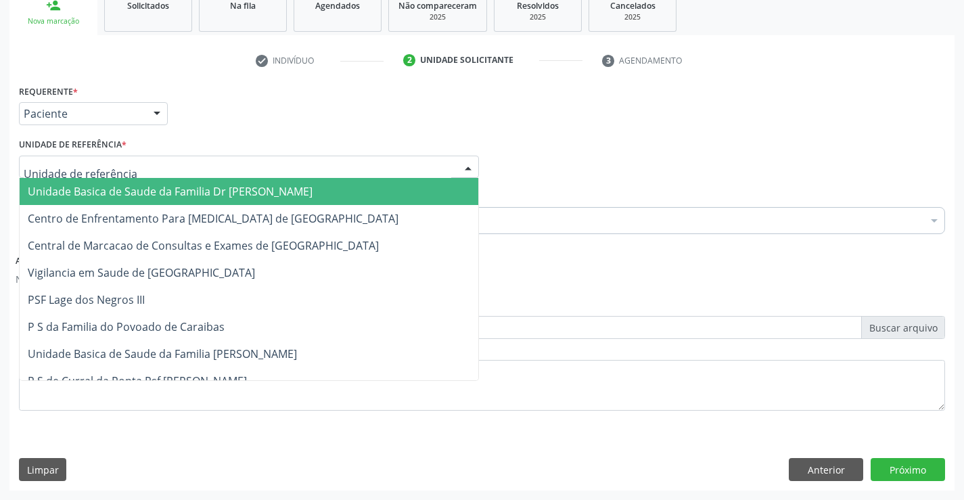
click at [100, 185] on span "Unidade Basica de Saude da Familia Dr [PERSON_NAME]" at bounding box center [170, 191] width 285 height 15
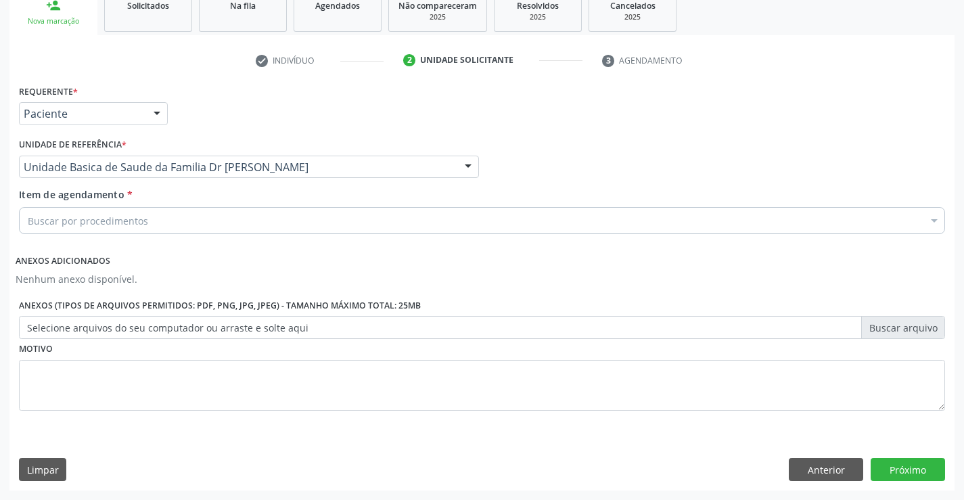
click at [28, 220] on input "Item de agendamento *" at bounding box center [28, 220] width 0 height 27
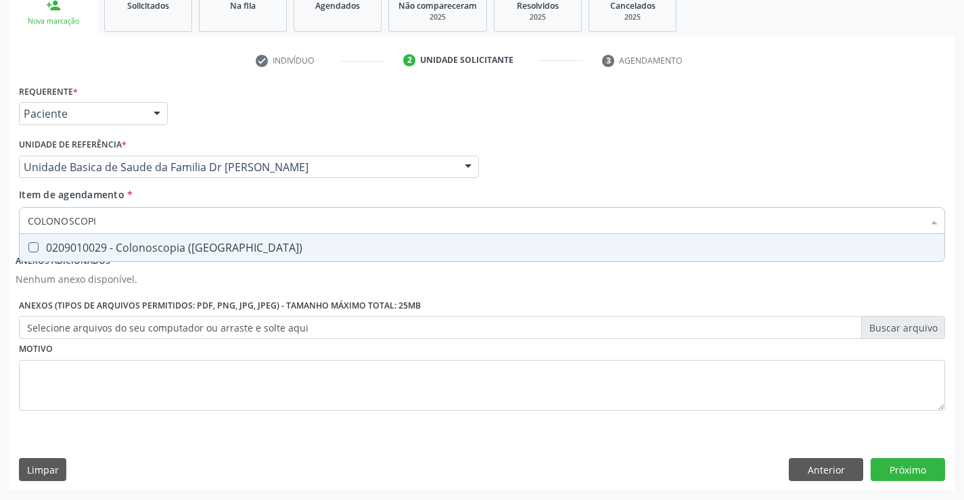
type input "COLONOSCOPIA"
click at [170, 245] on div "0209010029 - Colonoscopia ([GEOGRAPHIC_DATA])" at bounding box center [482, 247] width 908 height 11
checkbox \(Coloscopia\) "true"
click at [908, 468] on button "Próximo" at bounding box center [907, 469] width 74 height 23
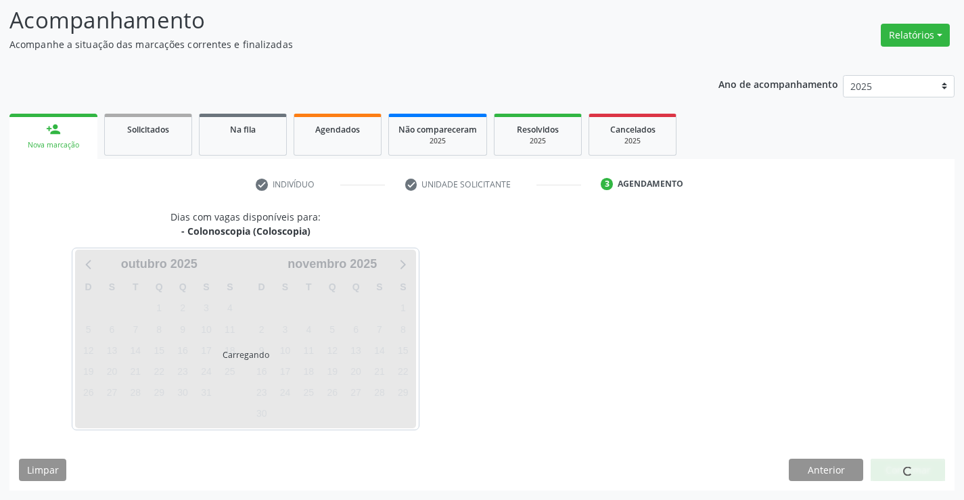
scroll to position [128, 0]
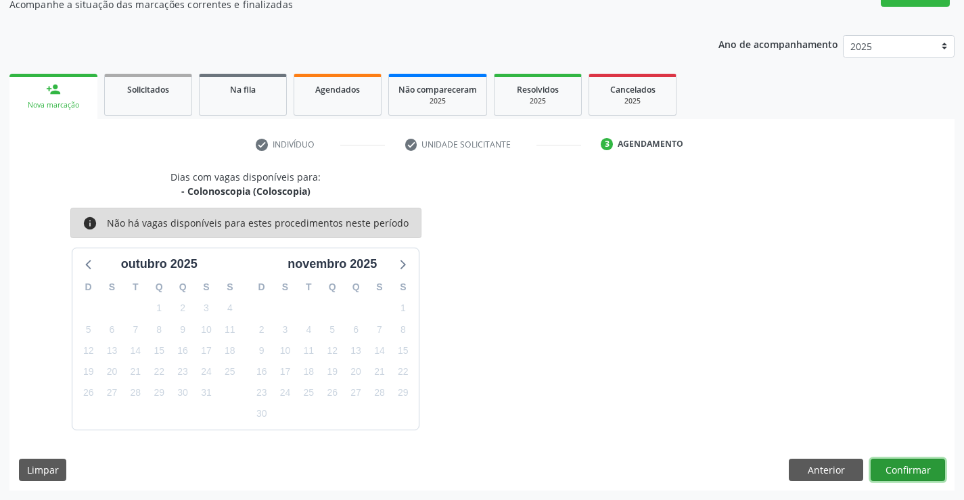
click at [904, 463] on button "Confirmar" at bounding box center [907, 470] width 74 height 23
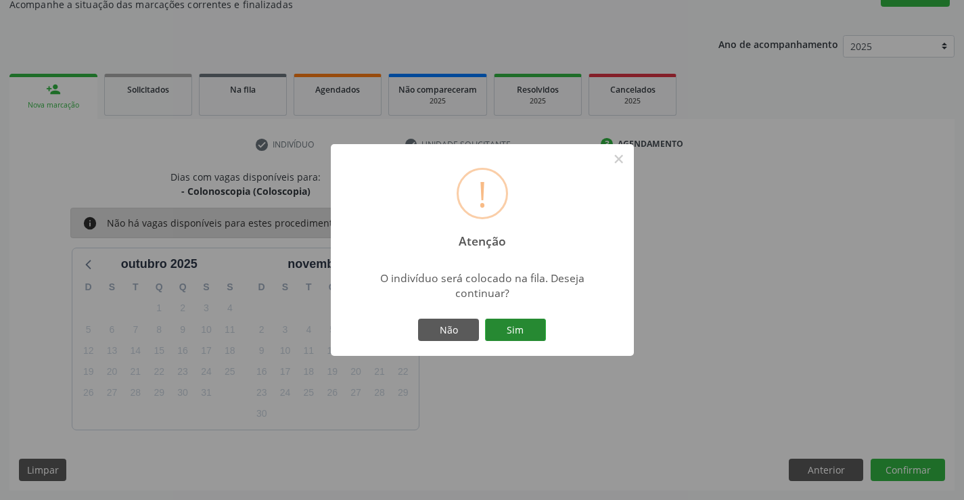
click at [506, 329] on button "Sim" at bounding box center [515, 330] width 61 height 23
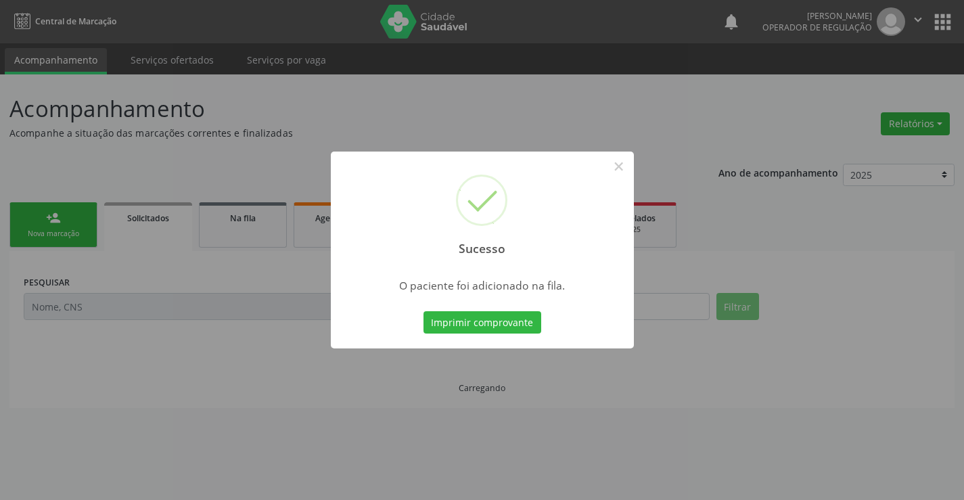
scroll to position [0, 0]
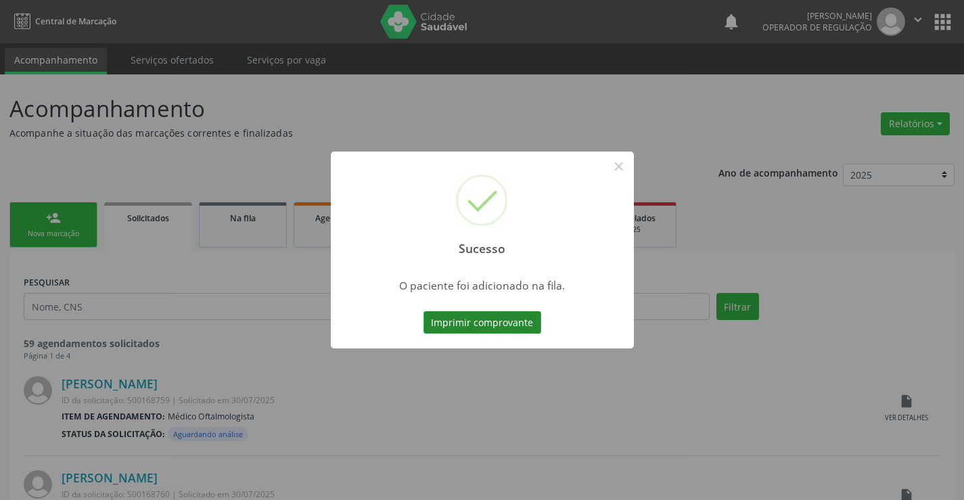
click at [465, 319] on button "Imprimir comprovante" at bounding box center [482, 322] width 118 height 23
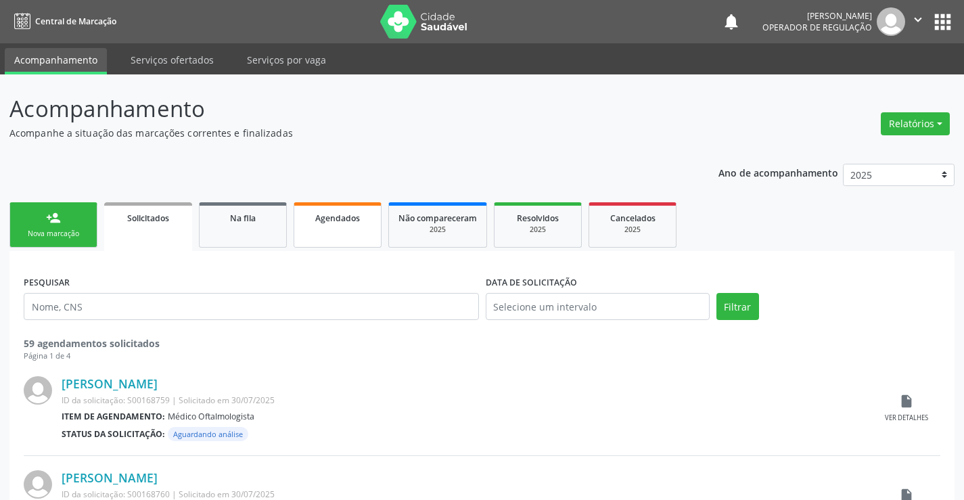
click at [342, 219] on span "Agendados" at bounding box center [337, 217] width 45 height 11
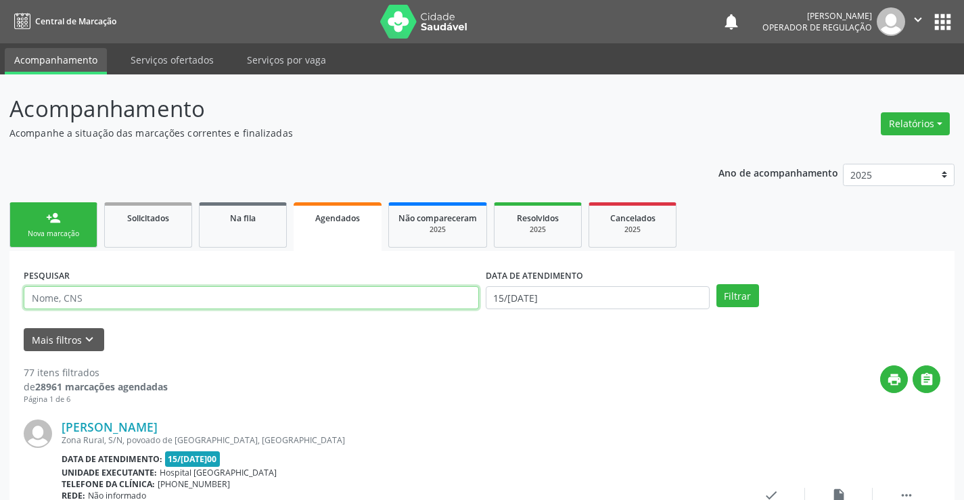
click at [182, 298] on input "text" at bounding box center [251, 297] width 455 height 23
type input "700502918658855"
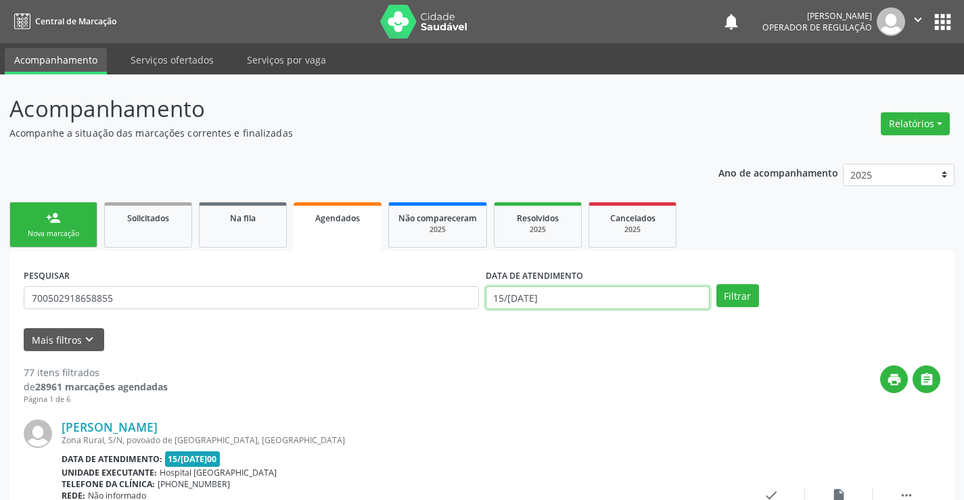
click at [584, 308] on input "15/10/2025" at bounding box center [598, 297] width 224 height 23
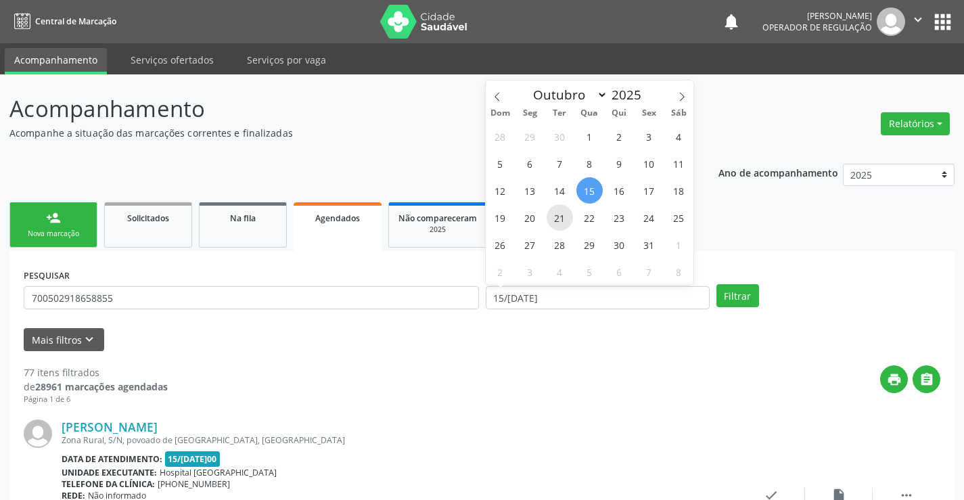
click at [559, 218] on span "21" at bounding box center [559, 217] width 26 height 26
type input "21/10/2025"
click at [559, 218] on span "21" at bounding box center [559, 217] width 26 height 26
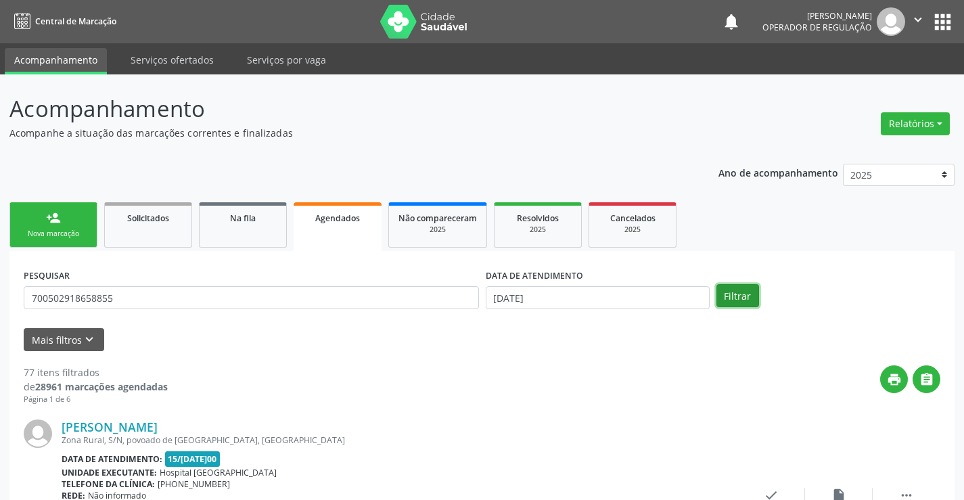
click at [727, 291] on button "Filtrar" at bounding box center [737, 295] width 43 height 23
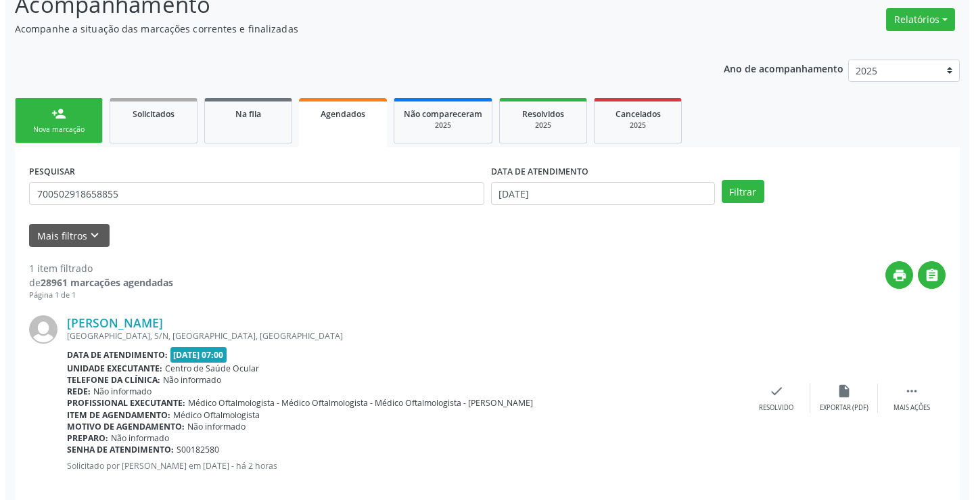
scroll to position [123, 0]
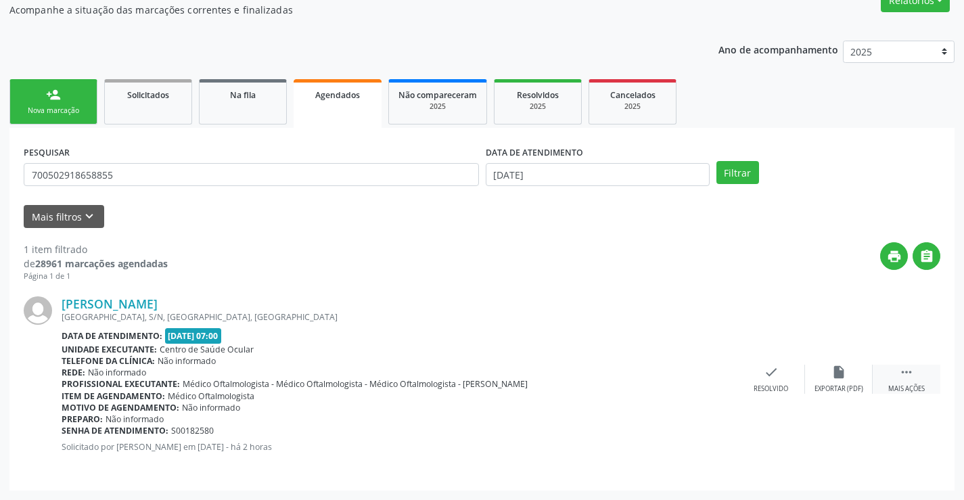
click at [913, 377] on icon "" at bounding box center [906, 372] width 15 height 15
click at [705, 379] on icon "cancel" at bounding box center [703, 372] width 15 height 15
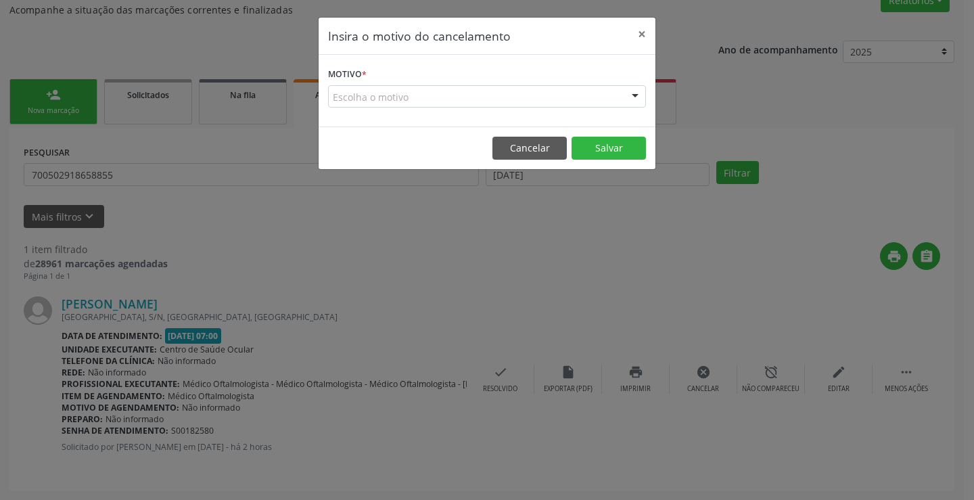
click at [496, 92] on div "Escolha o motivo" at bounding box center [487, 96] width 318 height 23
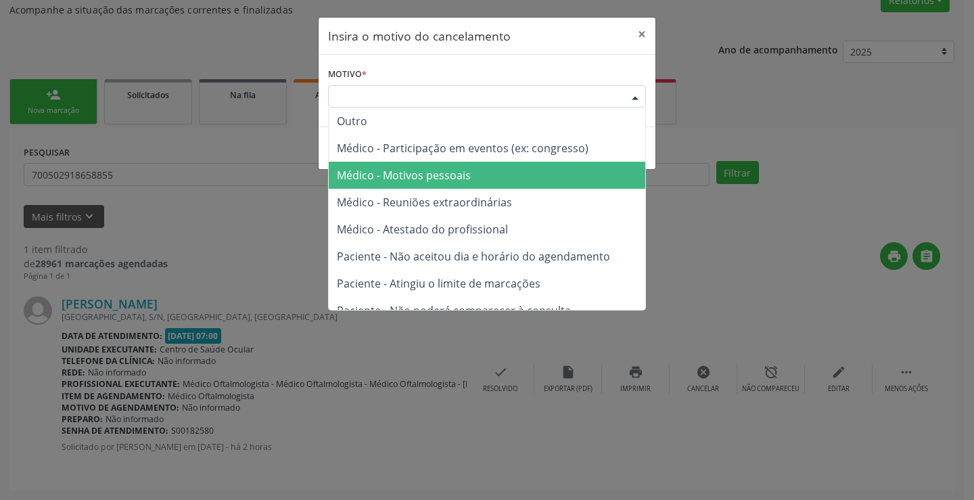
click at [486, 179] on span "Médico - Motivos pessoais" at bounding box center [487, 175] width 317 height 27
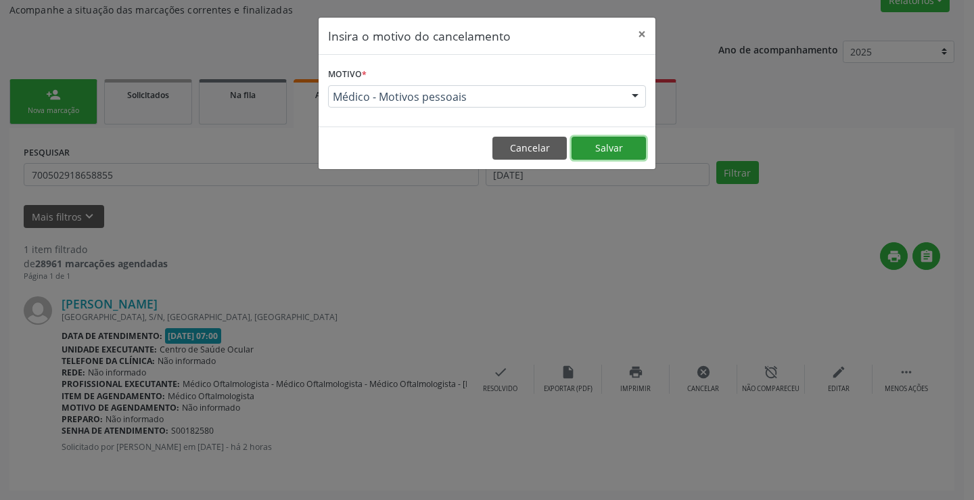
click at [622, 155] on button "Salvar" at bounding box center [608, 148] width 74 height 23
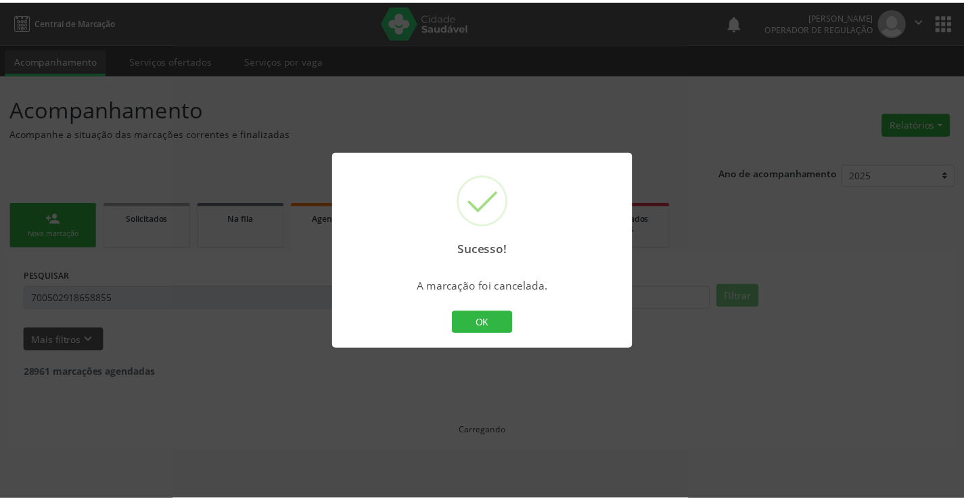
scroll to position [0, 0]
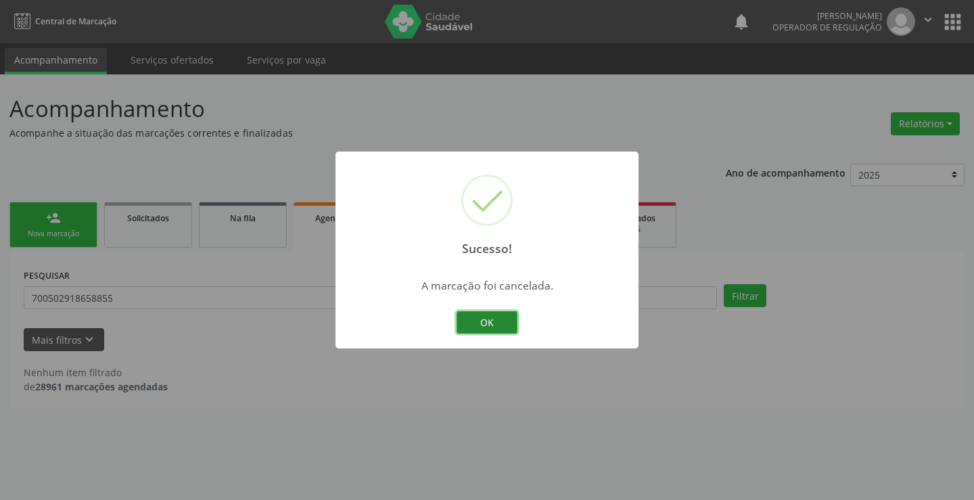
click at [510, 320] on button "OK" at bounding box center [486, 322] width 61 height 23
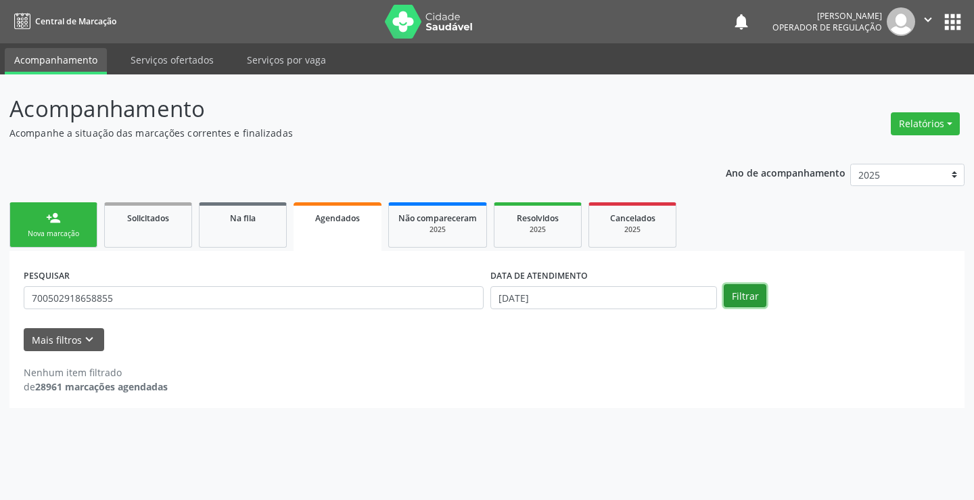
click at [736, 297] on button "Filtrar" at bounding box center [745, 295] width 43 height 23
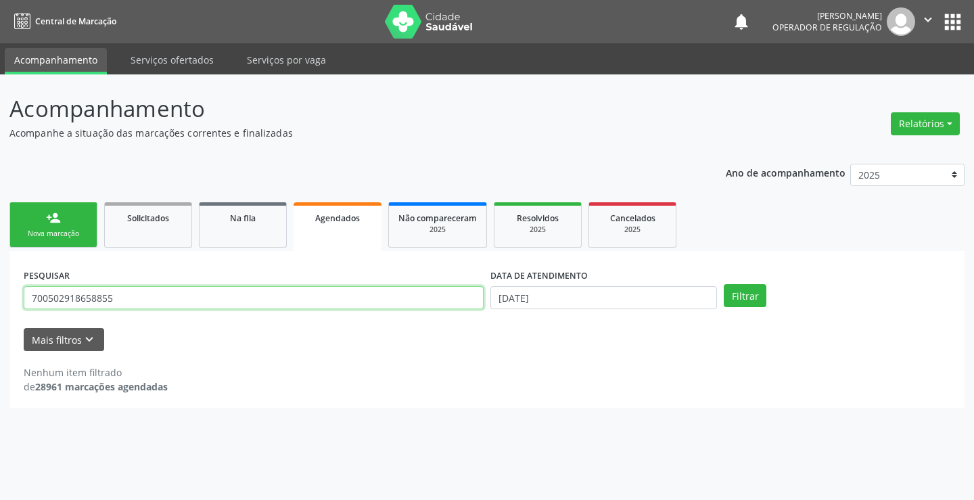
click at [216, 302] on input "700502918658855" at bounding box center [254, 297] width 460 height 23
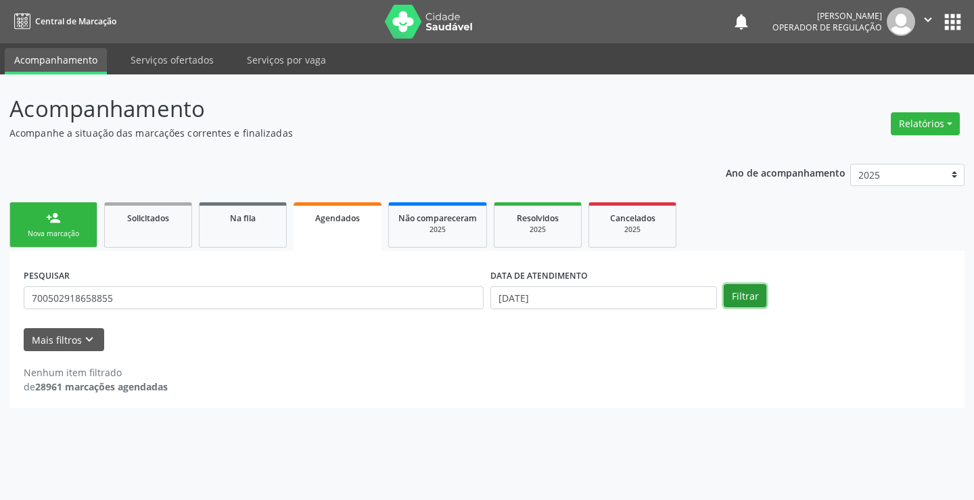
click at [746, 303] on button "Filtrar" at bounding box center [745, 295] width 43 height 23
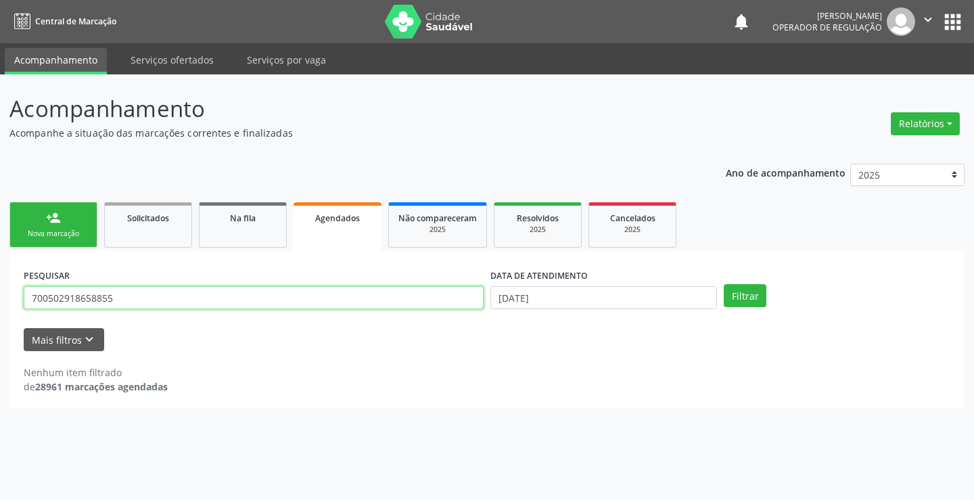
click at [348, 294] on input "700502918658855" at bounding box center [254, 297] width 460 height 23
click at [342, 225] on link "Agendados" at bounding box center [338, 226] width 88 height 49
click at [139, 294] on input "700502918658855" at bounding box center [254, 297] width 460 height 23
click at [142, 301] on input "700502918658855" at bounding box center [254, 297] width 460 height 23
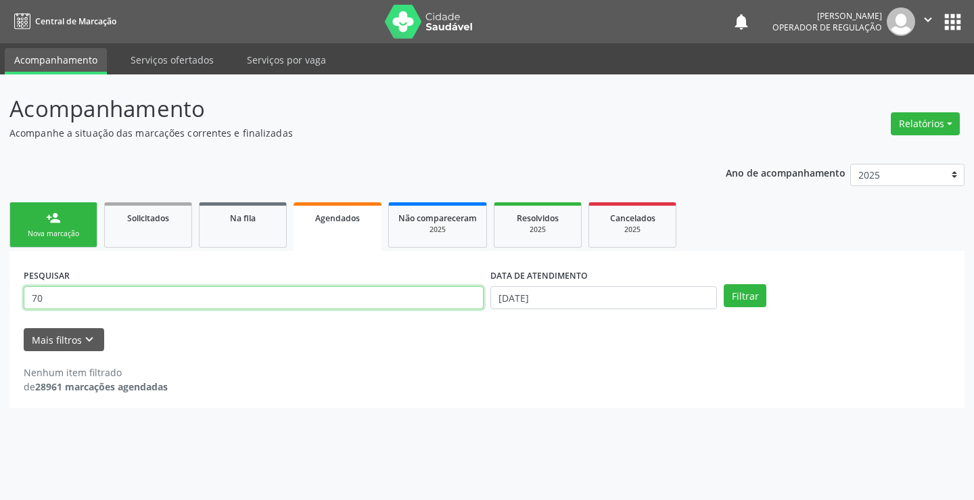
type input "7"
click at [72, 227] on link "person_add Nova marcação" at bounding box center [53, 224] width 88 height 45
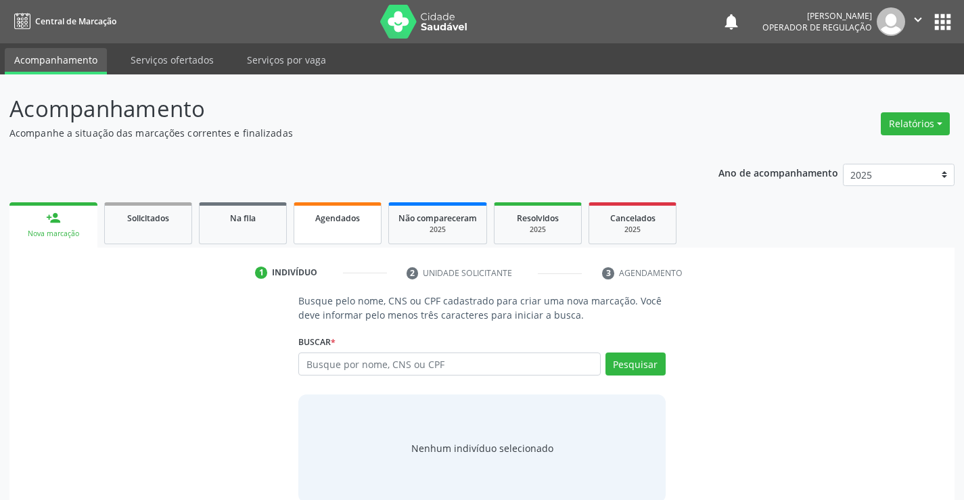
click at [333, 220] on span "Agendados" at bounding box center [337, 217] width 45 height 11
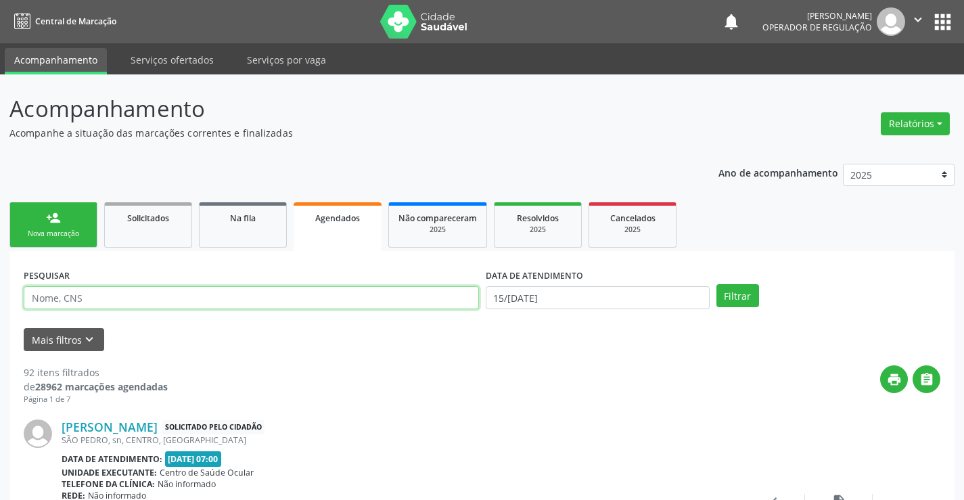
click at [125, 298] on input "text" at bounding box center [251, 297] width 455 height 23
type input "700502918658855"
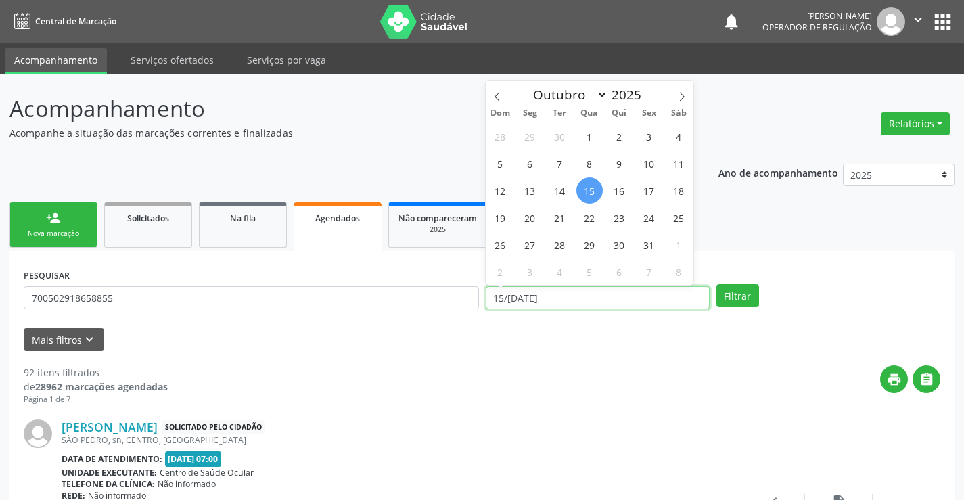
click at [611, 298] on input "15/10/2025" at bounding box center [598, 297] width 224 height 23
click at [563, 223] on span "21" at bounding box center [559, 217] width 26 height 26
type input "21/10/2025"
click at [563, 223] on span "21" at bounding box center [559, 217] width 26 height 26
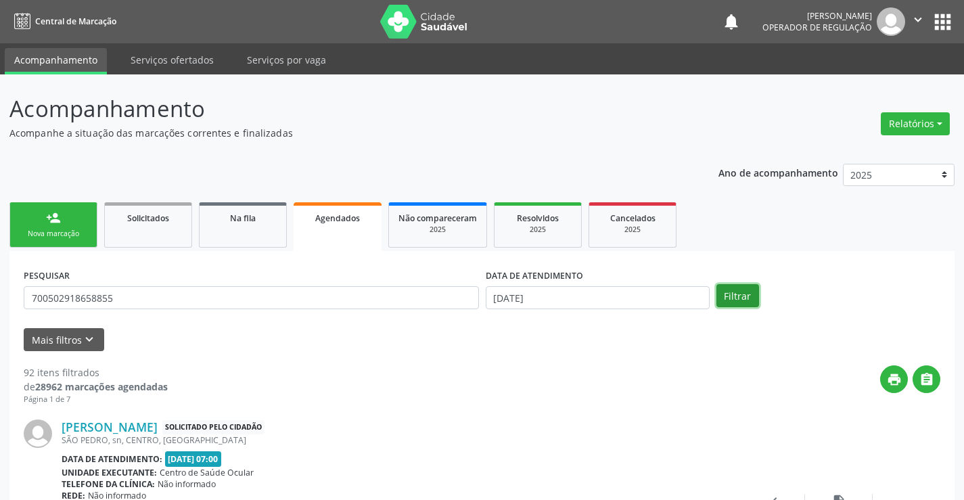
click at [732, 300] on button "Filtrar" at bounding box center [737, 295] width 43 height 23
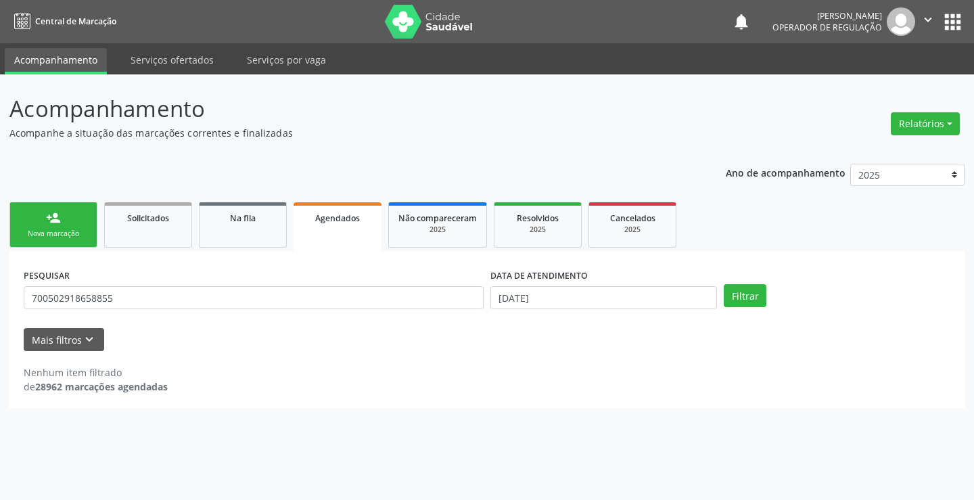
click at [335, 216] on span "Agendados" at bounding box center [337, 217] width 45 height 11
click at [165, 299] on input "700502918658855" at bounding box center [254, 297] width 460 height 23
type input "7"
type input "700502918658855"
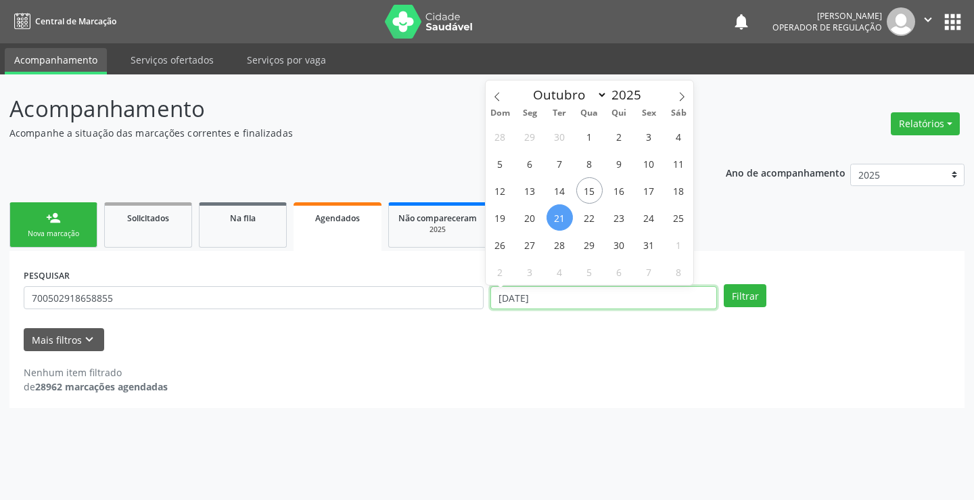
click at [571, 306] on input "21/10/2025" at bounding box center [603, 297] width 227 height 23
click at [559, 216] on span "21" at bounding box center [559, 217] width 26 height 26
type input "21/10/2025"
click at [559, 216] on span "21" at bounding box center [559, 217] width 26 height 26
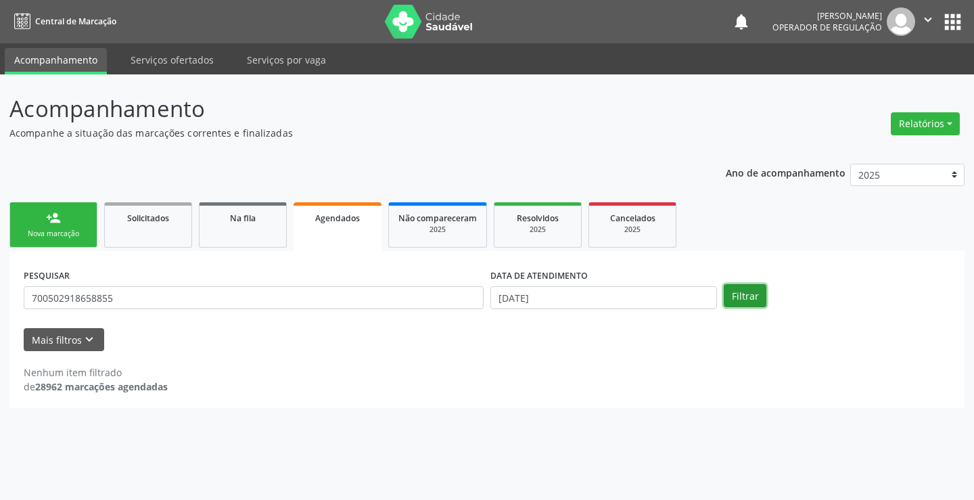
click at [743, 297] on button "Filtrar" at bounding box center [745, 295] width 43 height 23
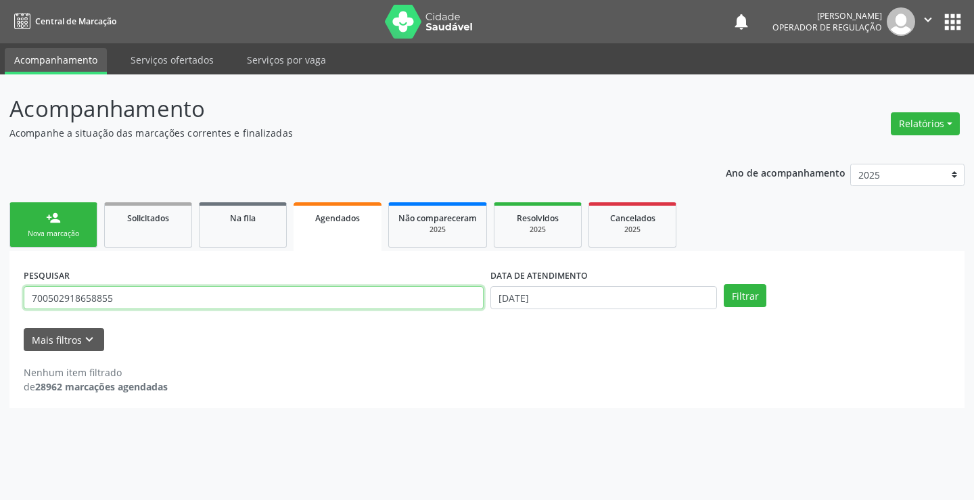
click at [127, 302] on input "700502918658855" at bounding box center [254, 297] width 460 height 23
type input "70050291865885"
click at [79, 217] on link "person_add Nova marcação" at bounding box center [53, 224] width 88 height 45
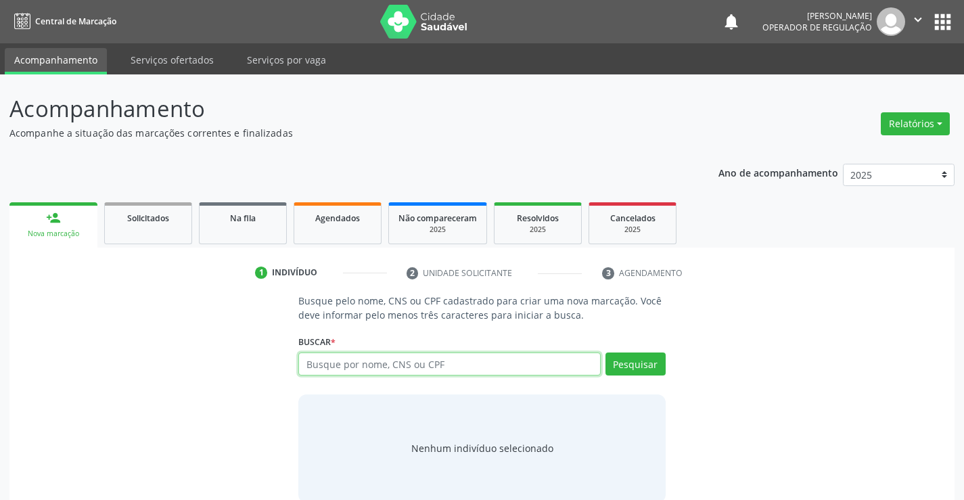
click at [378, 367] on input "text" at bounding box center [449, 363] width 302 height 23
type input "705003450575258"
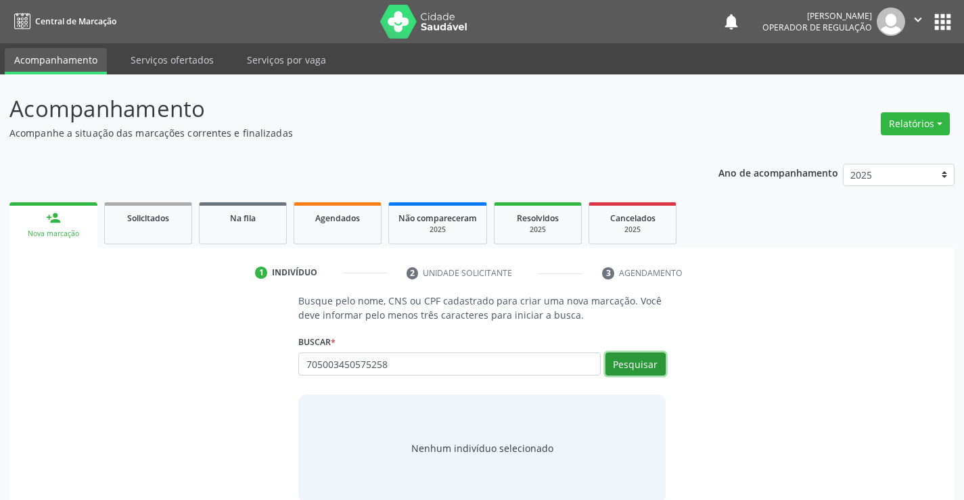
click at [634, 373] on button "Pesquisar" at bounding box center [635, 363] width 60 height 23
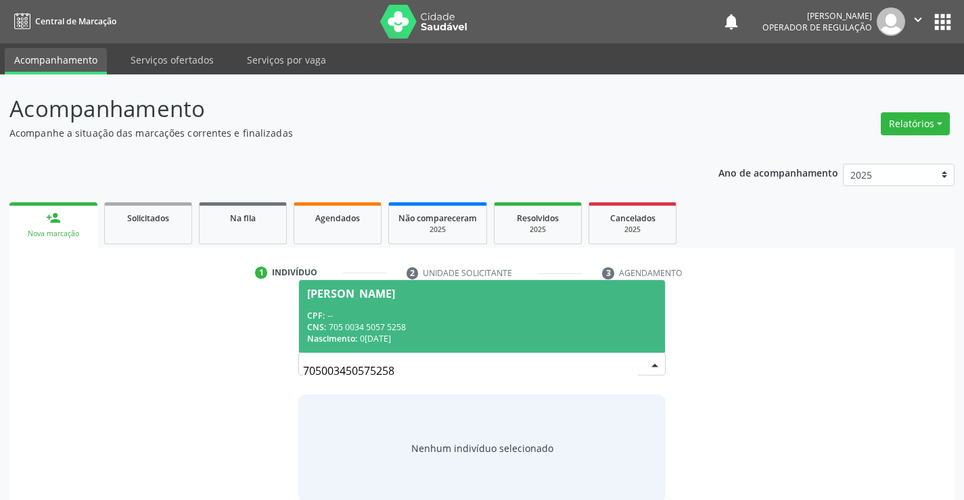
click at [540, 317] on div "CPF: --" at bounding box center [481, 315] width 349 height 11
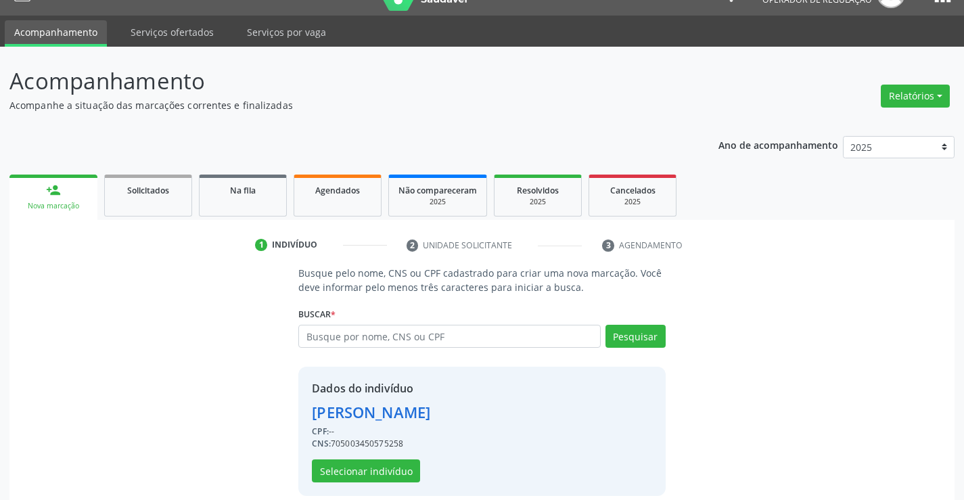
scroll to position [43, 0]
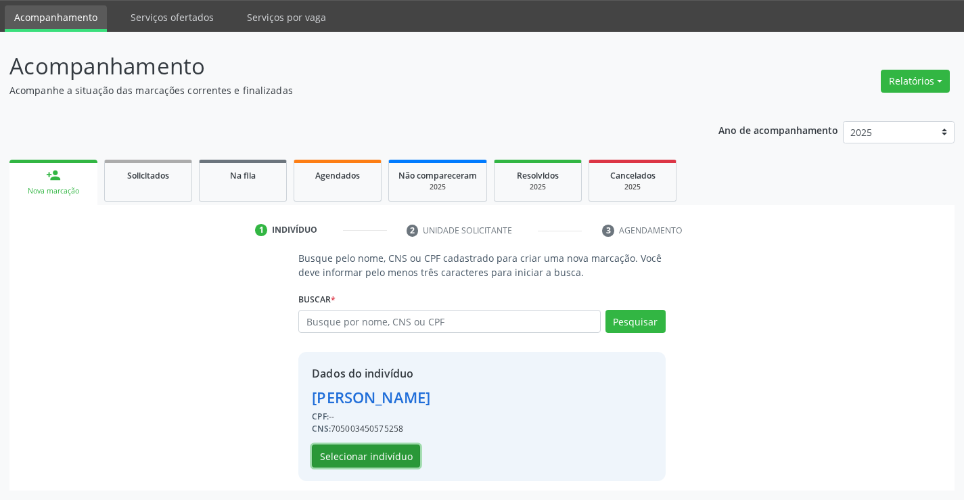
click at [358, 452] on button "Selecionar indivíduo" at bounding box center [366, 455] width 108 height 23
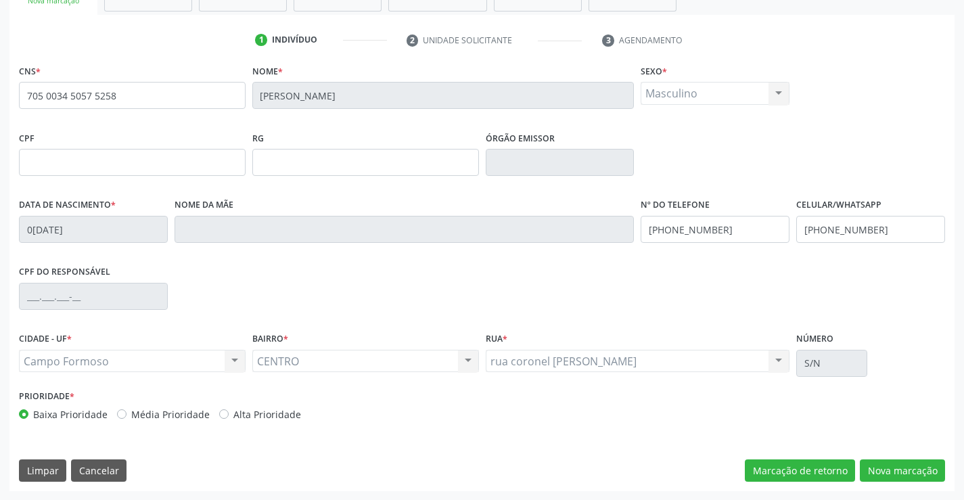
scroll to position [233, 0]
click at [895, 475] on button "Nova marcação" at bounding box center [902, 470] width 85 height 23
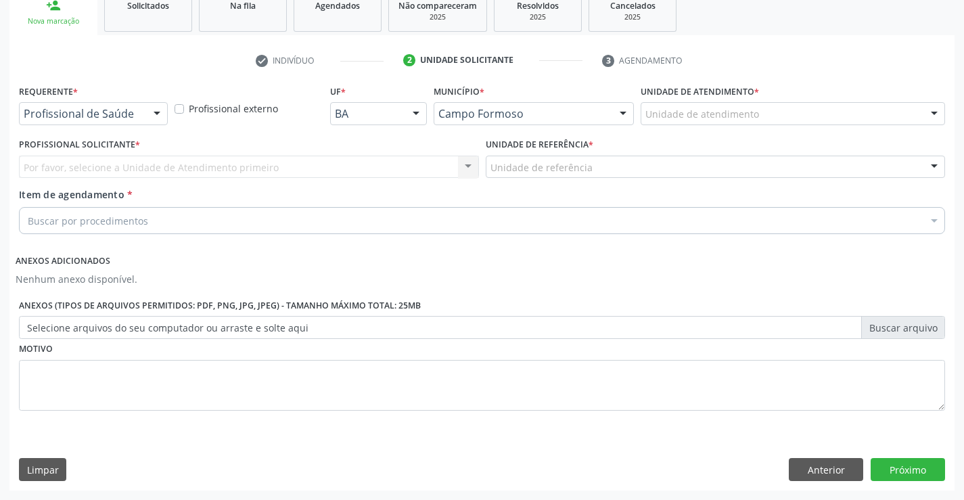
scroll to position [212, 0]
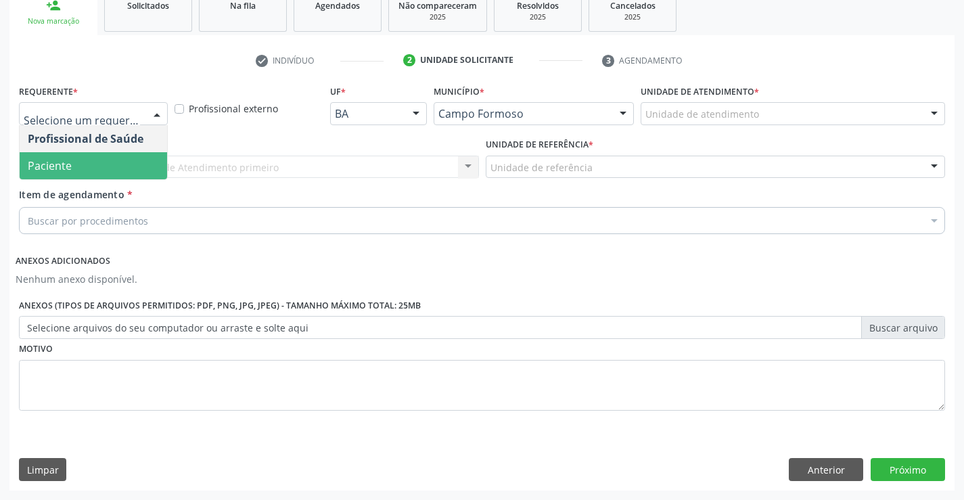
click at [89, 173] on span "Paciente" at bounding box center [93, 165] width 147 height 27
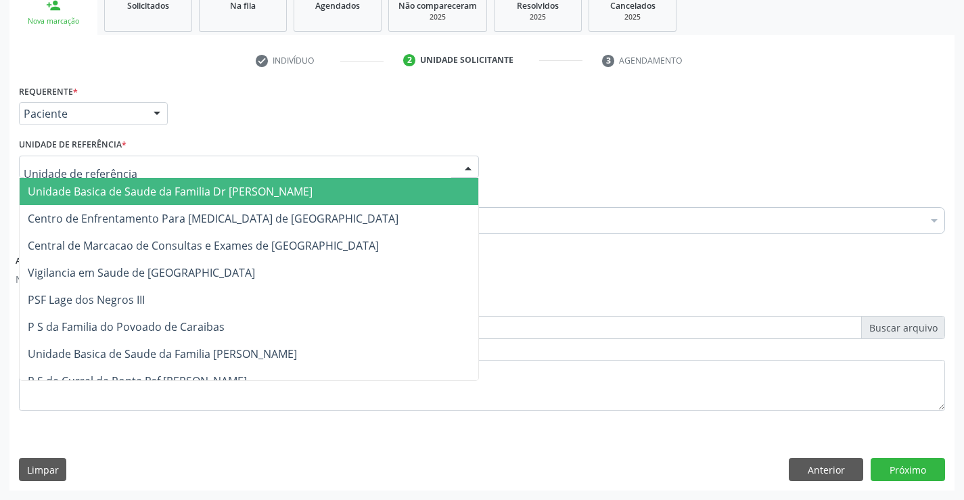
click at [103, 192] on span "Unidade Basica de Saude da Familia Dr [PERSON_NAME]" at bounding box center [170, 191] width 285 height 15
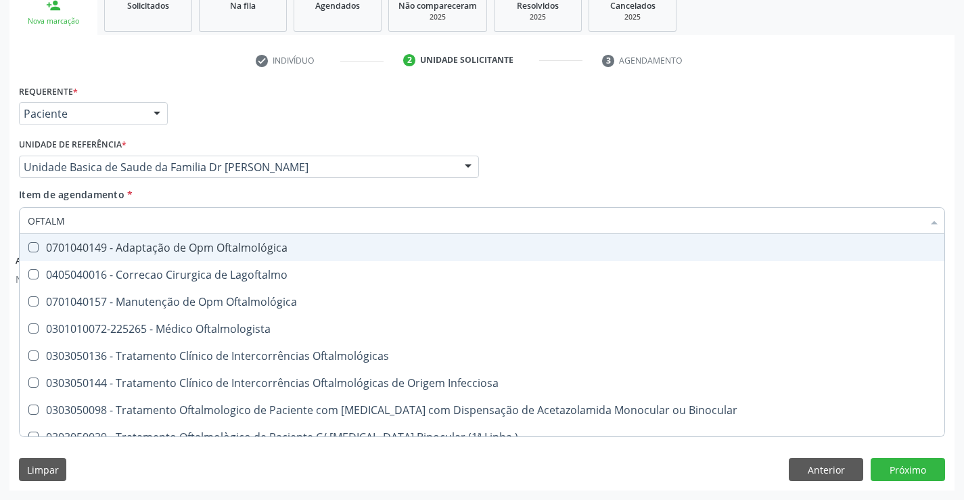
type input "OFTALMO"
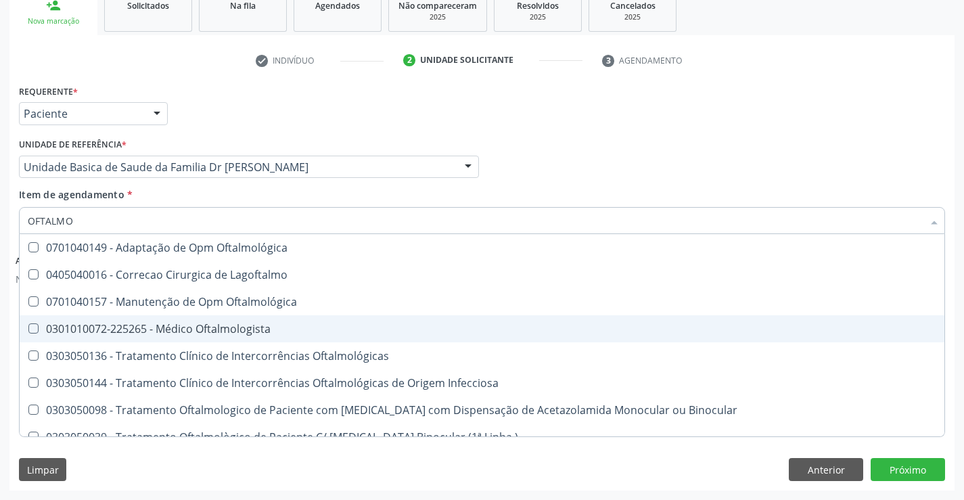
click at [186, 329] on div "0301010072-225265 - Médico Oftalmologista" at bounding box center [482, 328] width 908 height 11
checkbox Oftalmologista "true"
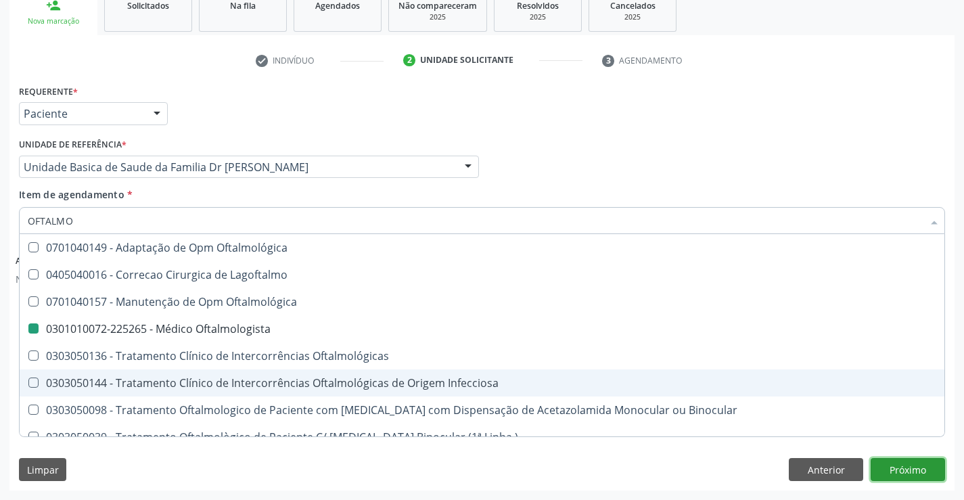
click at [916, 472] on button "Próximo" at bounding box center [907, 469] width 74 height 23
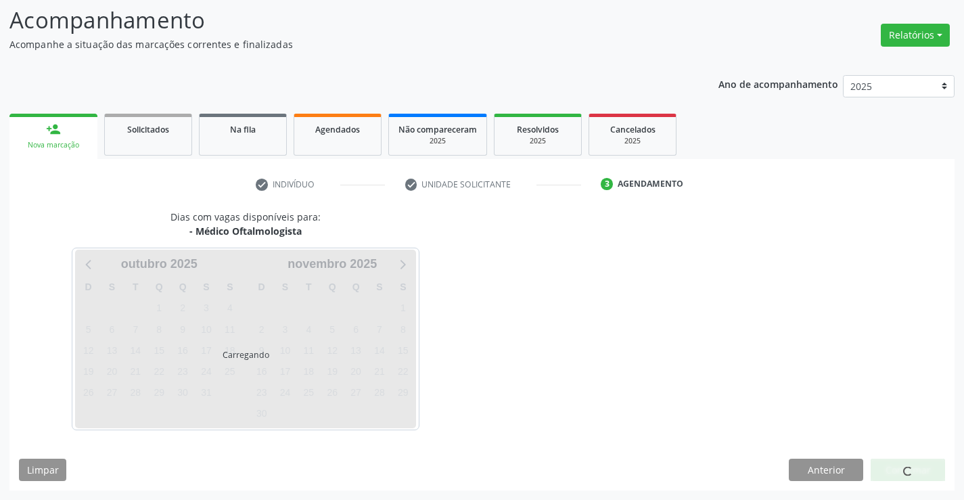
scroll to position [89, 0]
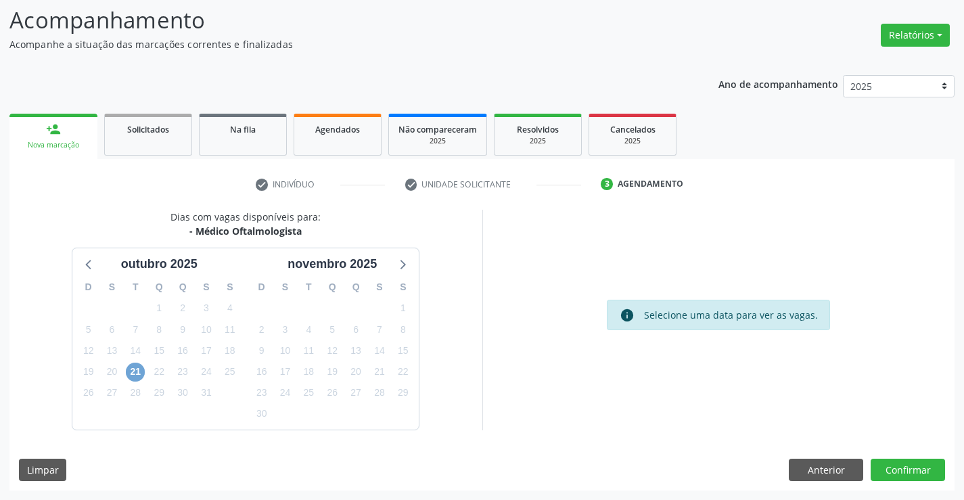
click at [140, 373] on span "21" at bounding box center [135, 371] width 19 height 19
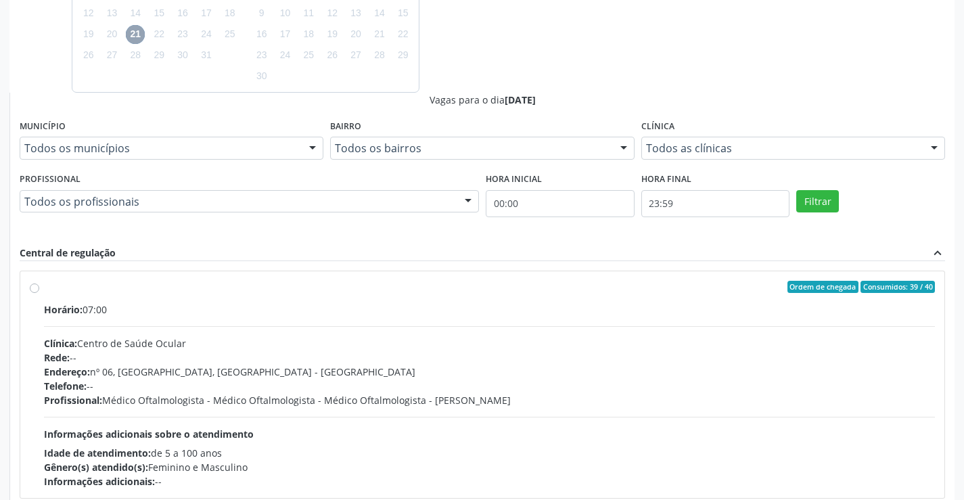
scroll to position [427, 0]
click at [44, 287] on label "Ordem de chegada Consumidos: 39 / 40 Horário: 07:00 Clínica: Centro de Saúde Oc…" at bounding box center [489, 384] width 891 height 208
click at [32, 287] on input "Ordem de chegada Consumidos: 39 / 40 Horário: 07:00 Clínica: Centro de Saúde Oc…" at bounding box center [34, 286] width 9 height 12
radio input "true"
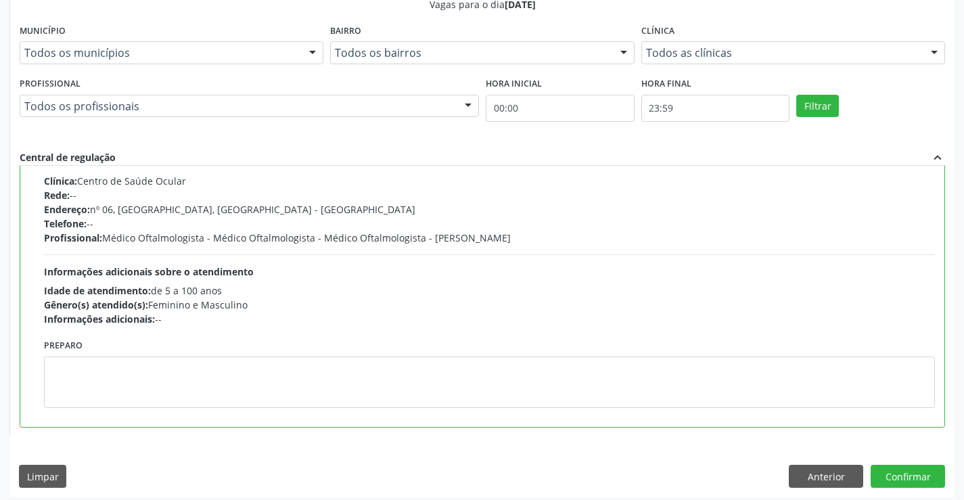
scroll to position [528, 0]
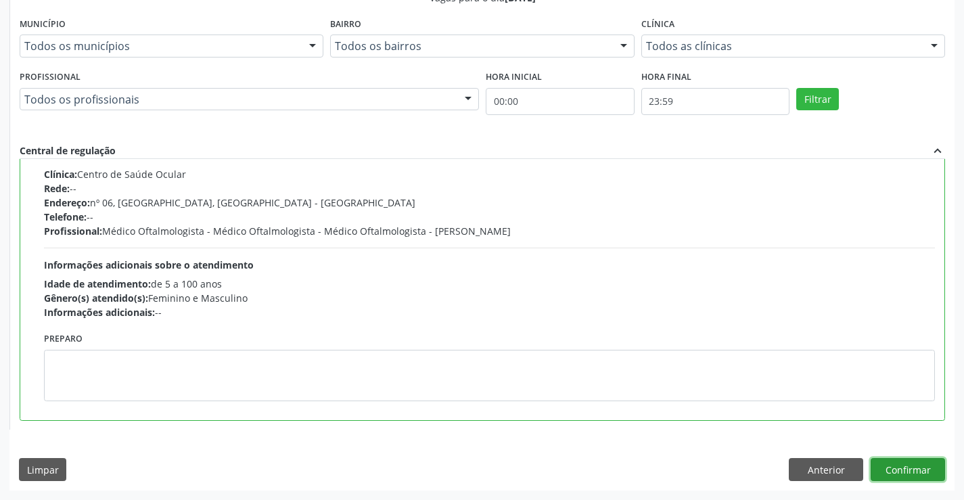
click at [914, 474] on button "Confirmar" at bounding box center [907, 469] width 74 height 23
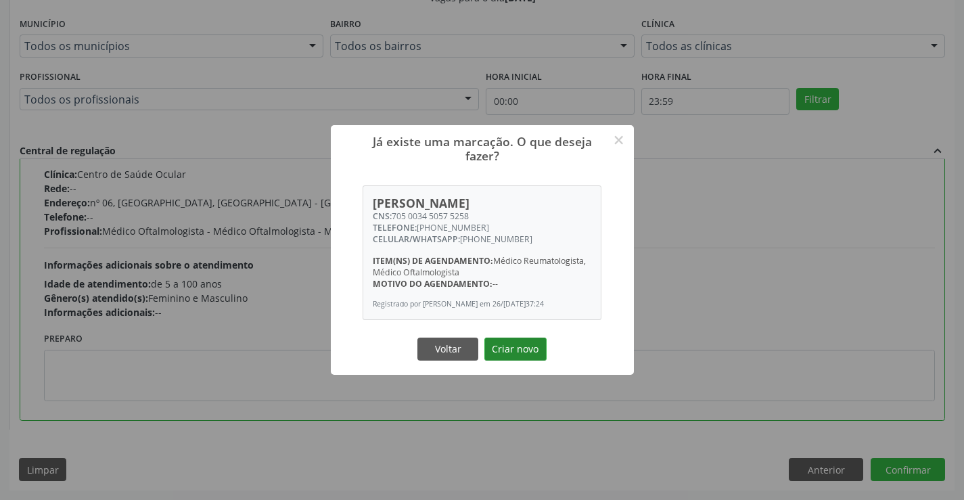
click at [532, 345] on button "Criar novo" at bounding box center [515, 348] width 62 height 23
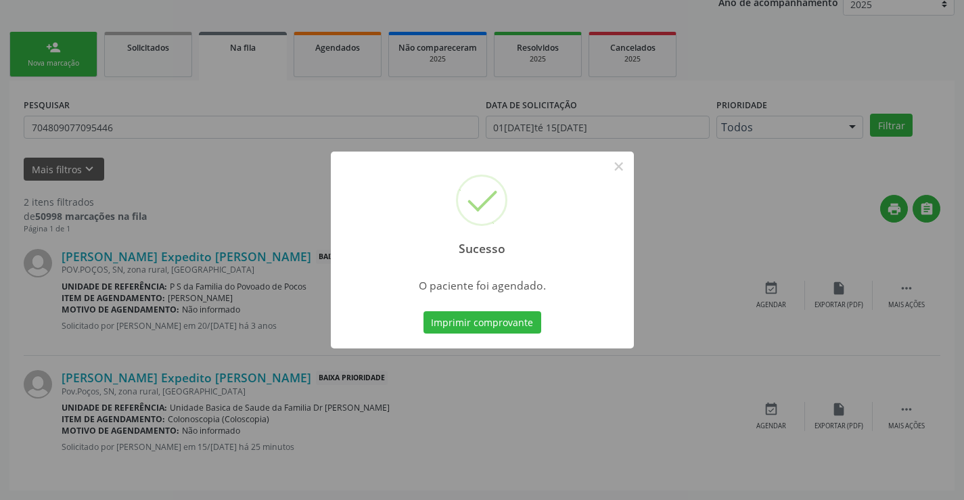
scroll to position [0, 0]
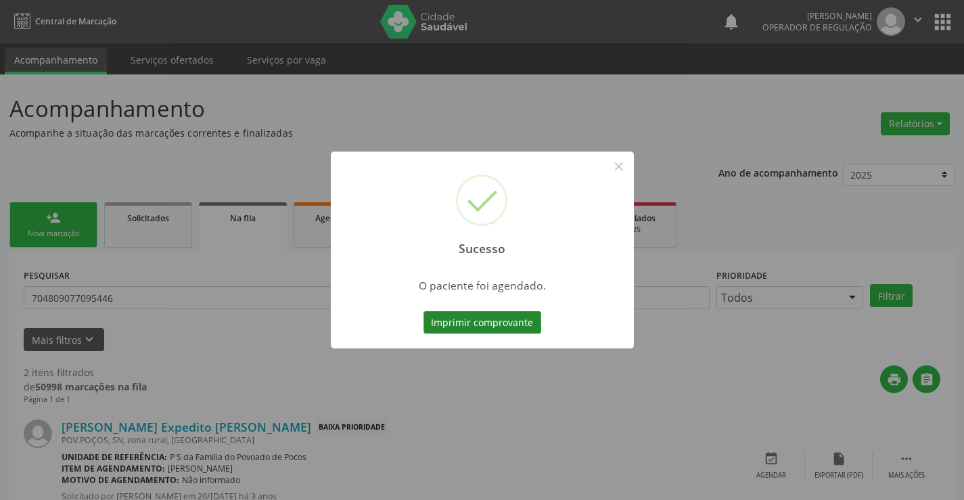
click at [470, 317] on button "Imprimir comprovante" at bounding box center [482, 322] width 118 height 23
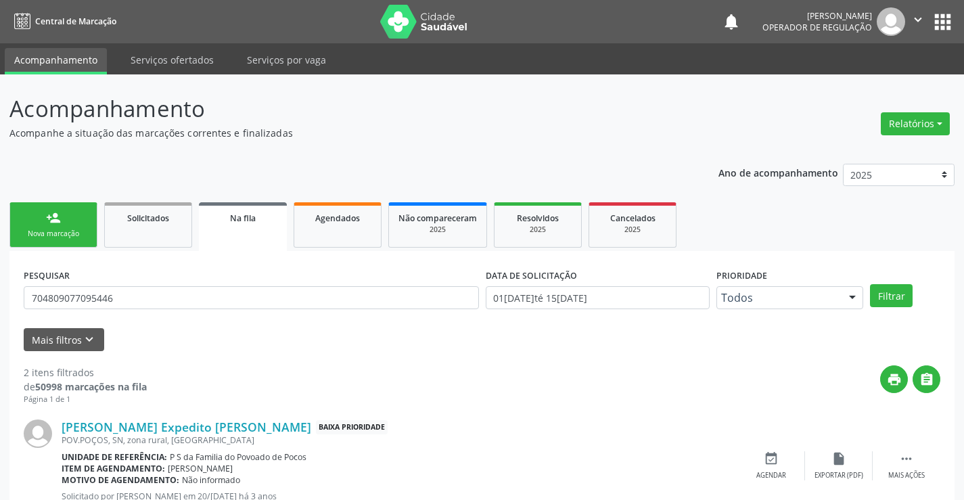
click at [60, 225] on div "person_add" at bounding box center [53, 217] width 15 height 15
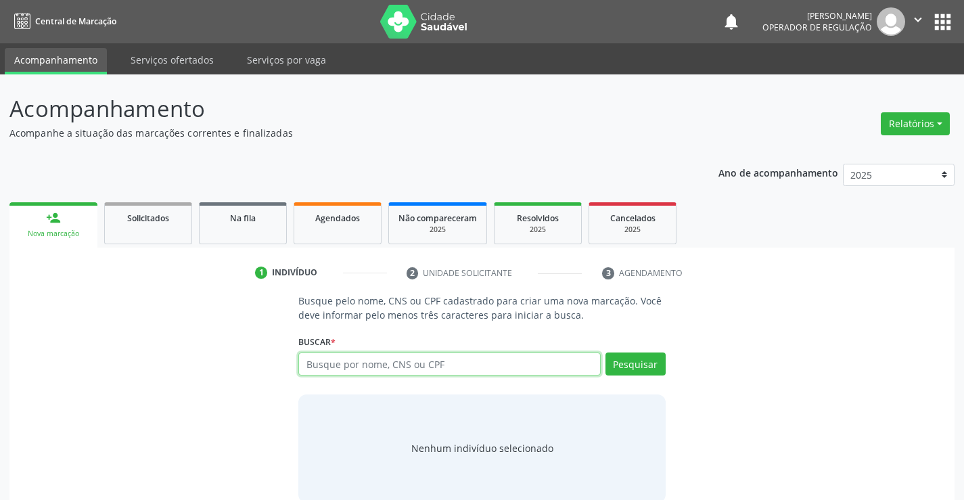
click at [382, 371] on input "text" at bounding box center [449, 363] width 302 height 23
click at [394, 371] on input "text" at bounding box center [449, 363] width 302 height 23
type input "09889994550"
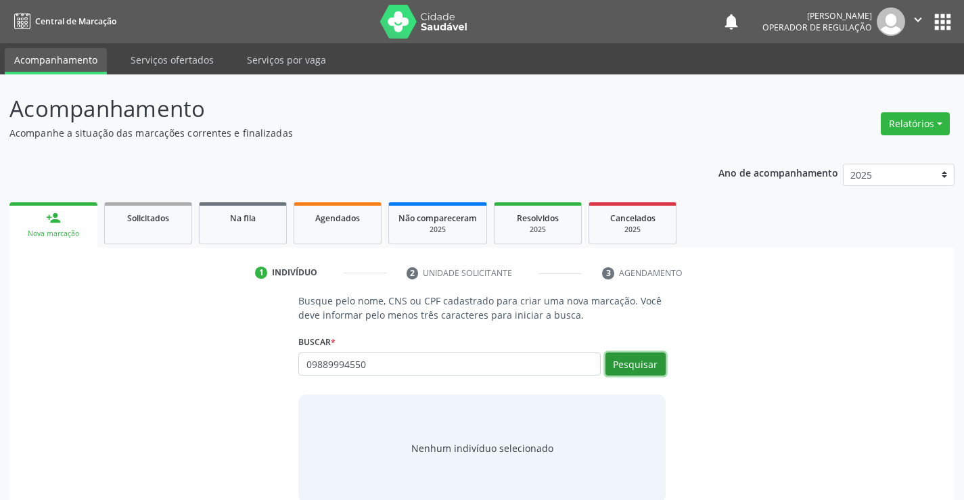
click at [641, 357] on button "Pesquisar" at bounding box center [635, 363] width 60 height 23
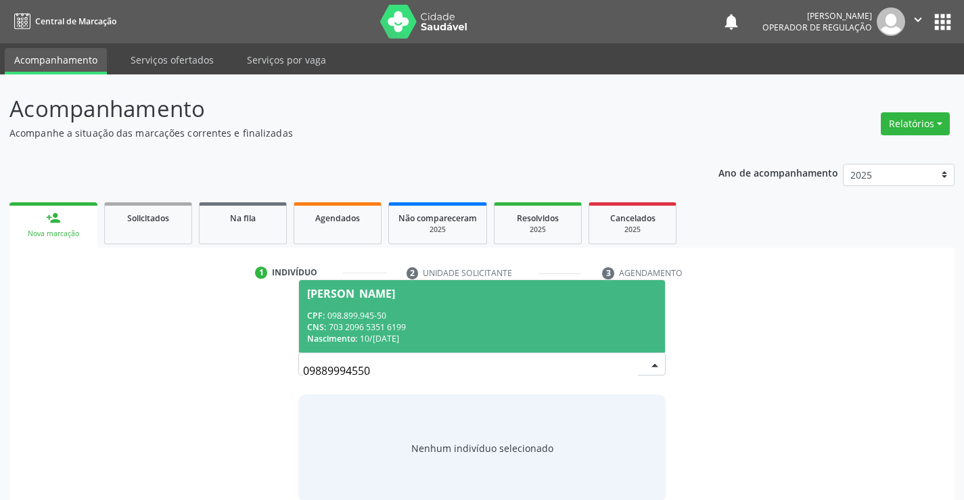
click at [455, 301] on span "Aysllan Carvalho Vieira CPF: 098.899.945-50 CNS: 703 2096 5351 6199 Nascimento:…" at bounding box center [481, 316] width 365 height 72
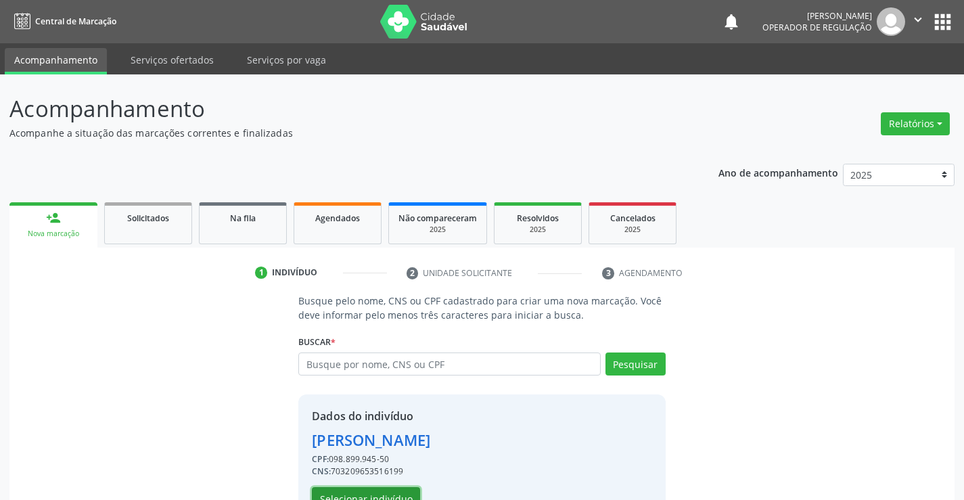
click at [377, 492] on button "Selecionar indivíduo" at bounding box center [366, 498] width 108 height 23
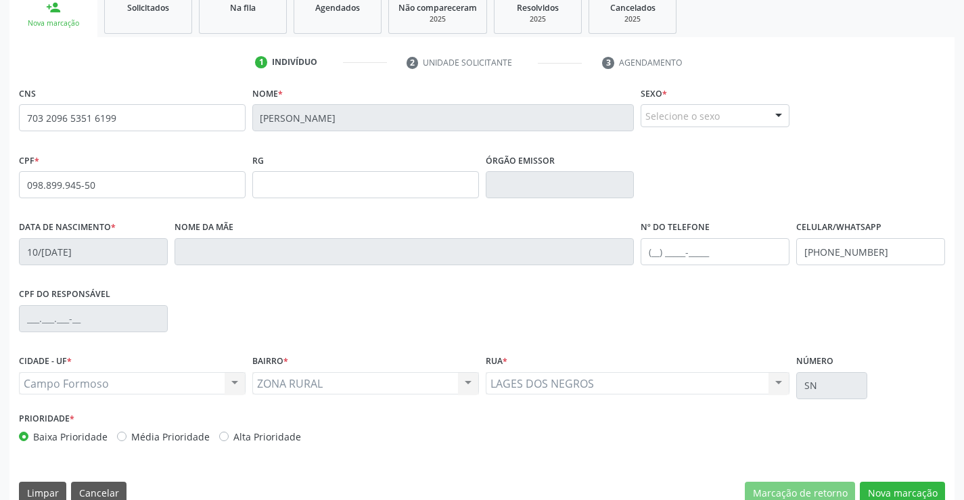
scroll to position [233, 0]
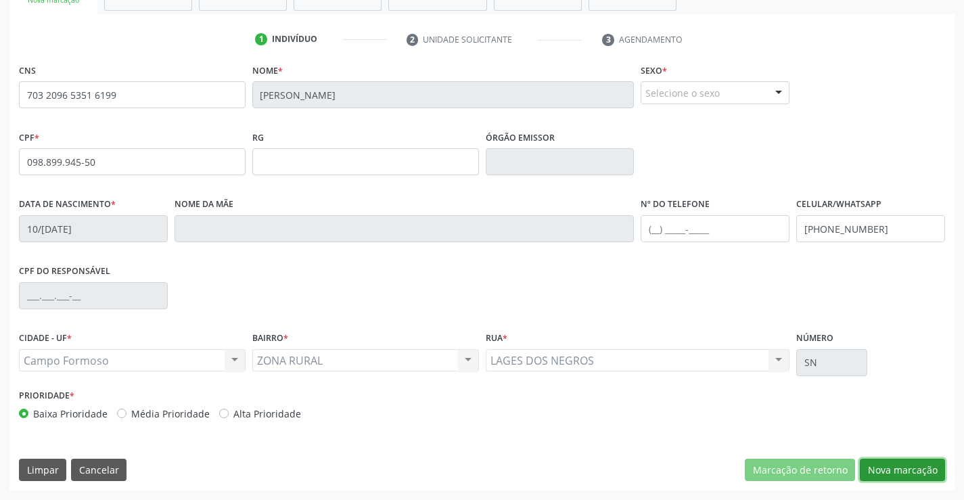
click at [895, 472] on button "Nova marcação" at bounding box center [902, 470] width 85 height 23
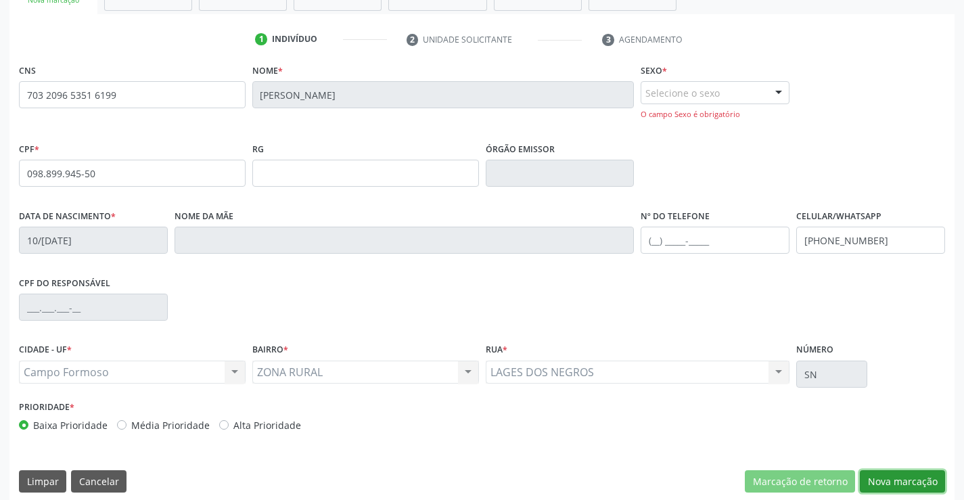
click at [892, 478] on button "Nova marcação" at bounding box center [902, 481] width 85 height 23
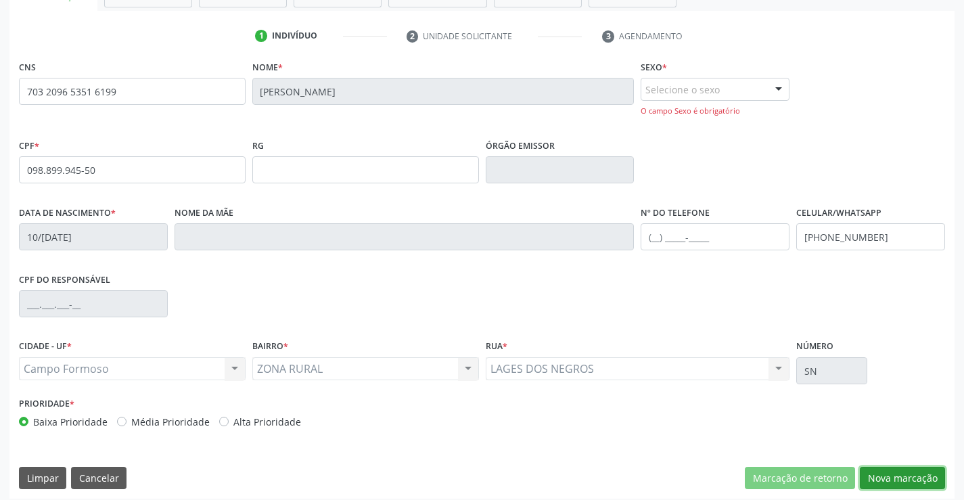
scroll to position [245, 0]
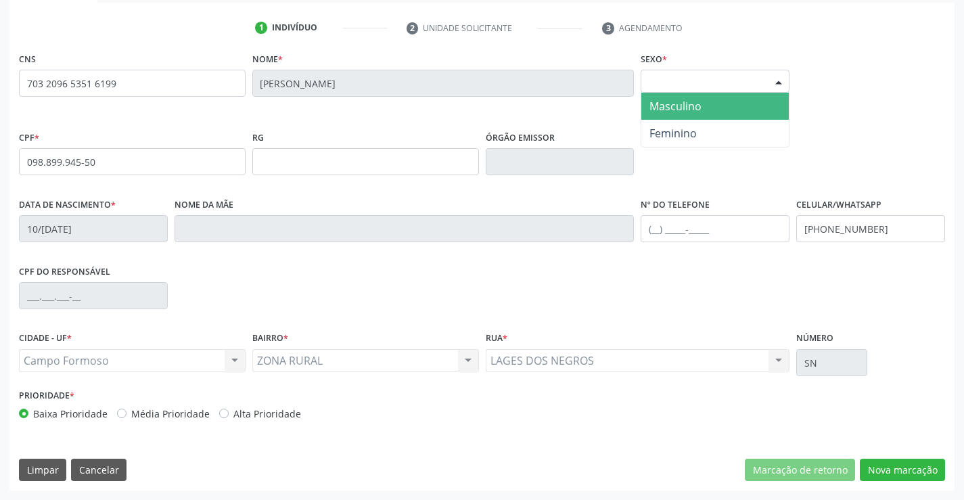
click at [731, 70] on div "Selecione o sexo" at bounding box center [714, 81] width 149 height 23
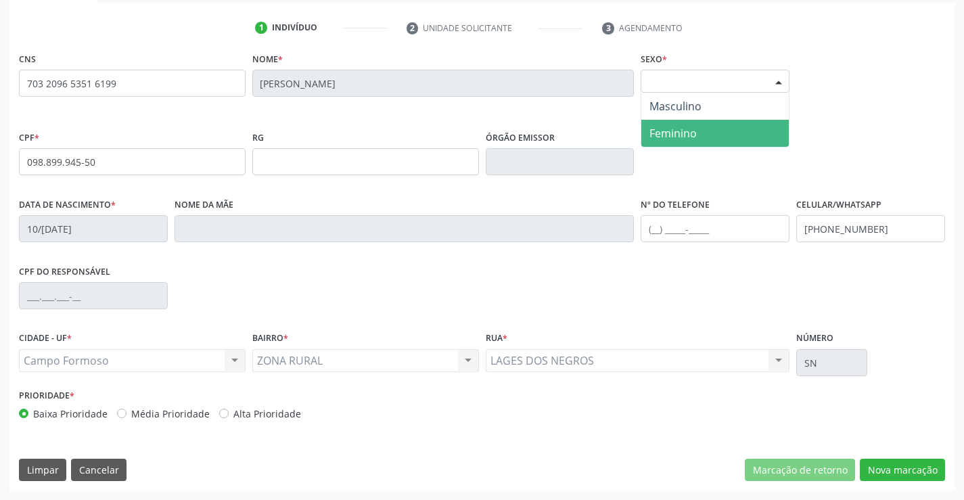
click at [702, 134] on span "Feminino" at bounding box center [714, 133] width 147 height 27
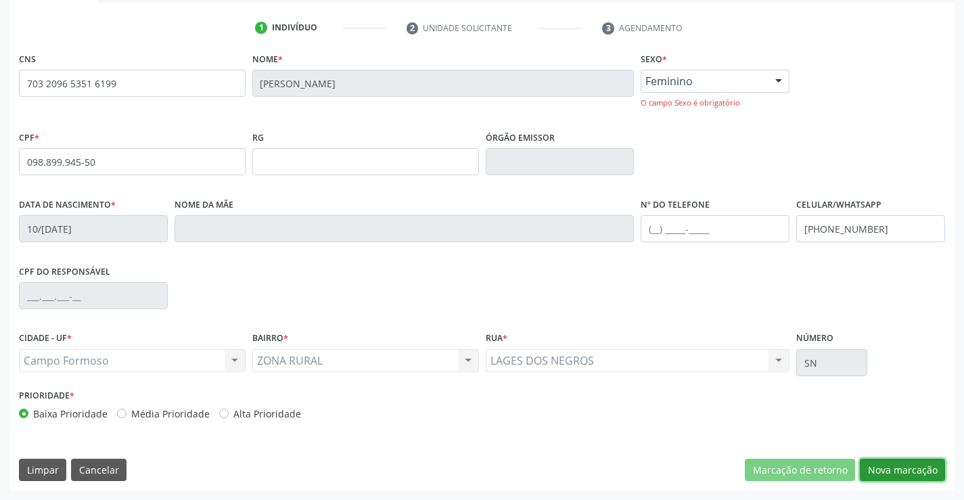
click at [893, 466] on button "Nova marcação" at bounding box center [902, 470] width 85 height 23
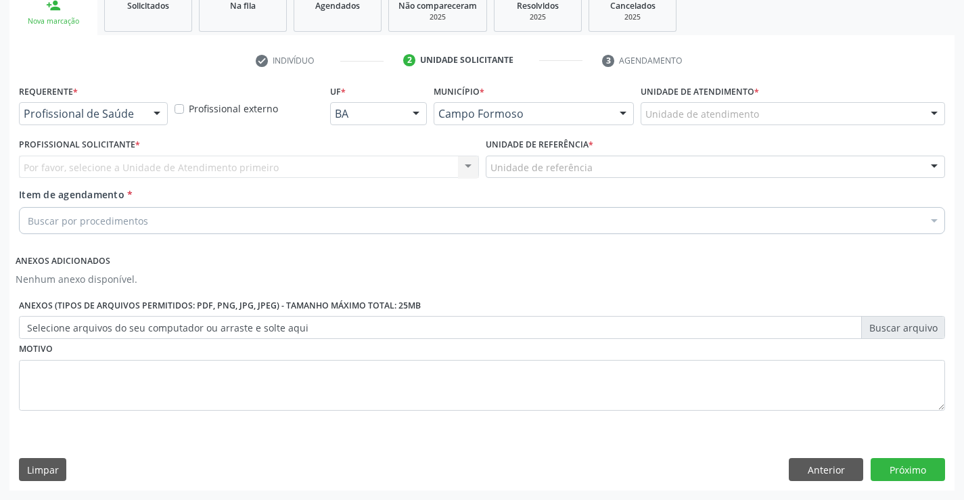
scroll to position [212, 0]
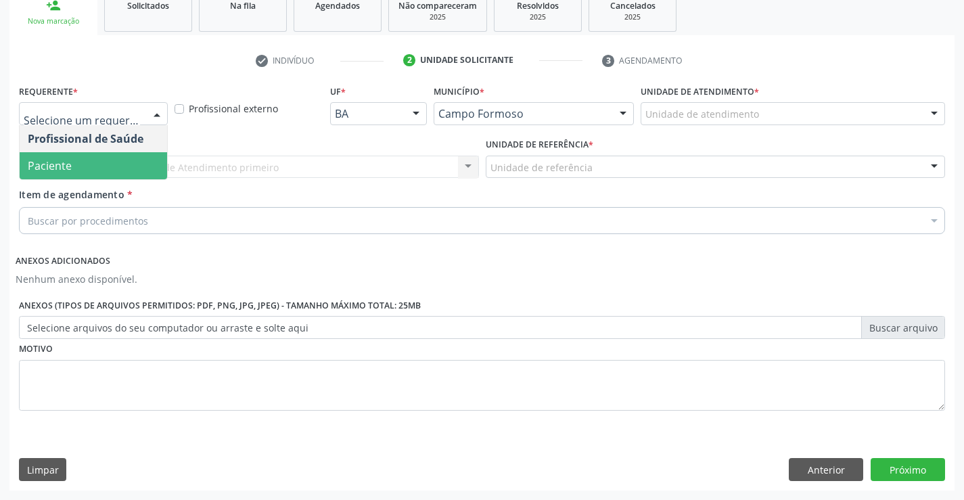
click at [119, 168] on span "Paciente" at bounding box center [93, 165] width 147 height 27
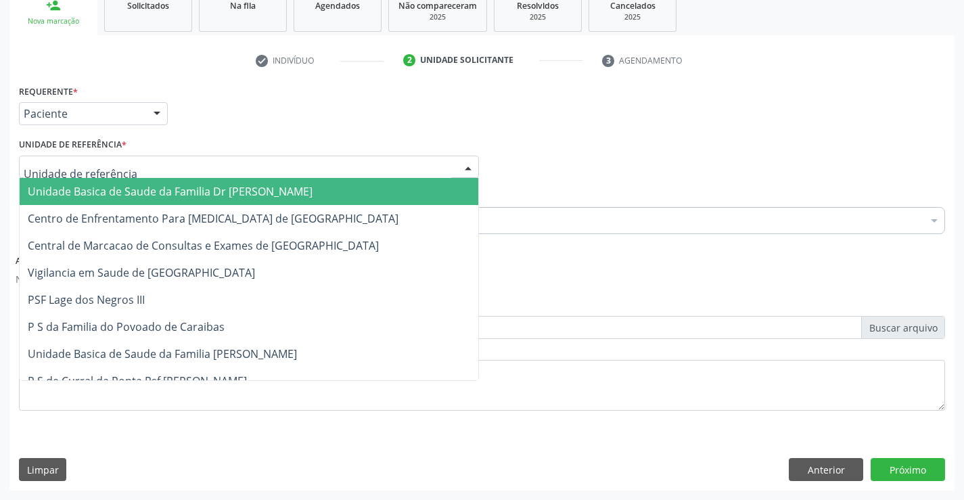
click at [125, 186] on span "Unidade Basica de Saude da Familia Dr [PERSON_NAME]" at bounding box center [170, 191] width 285 height 15
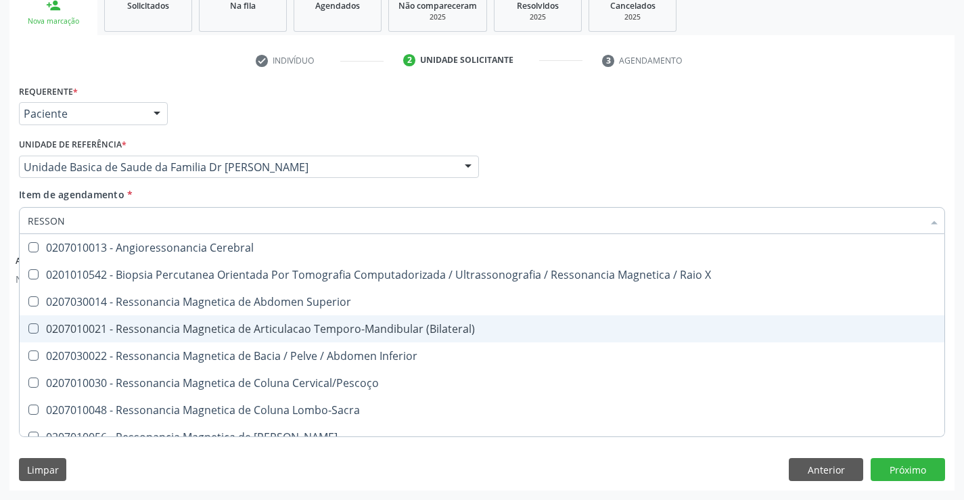
type input "RESSONA"
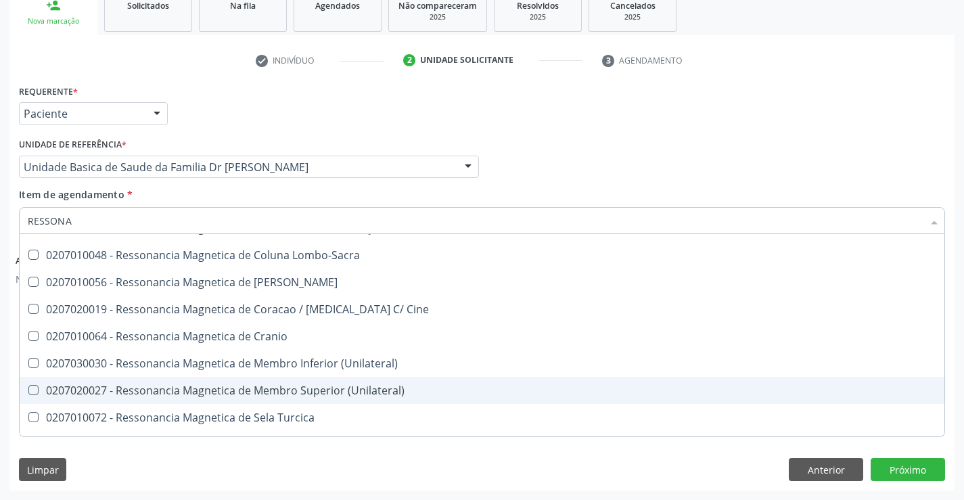
scroll to position [135, 0]
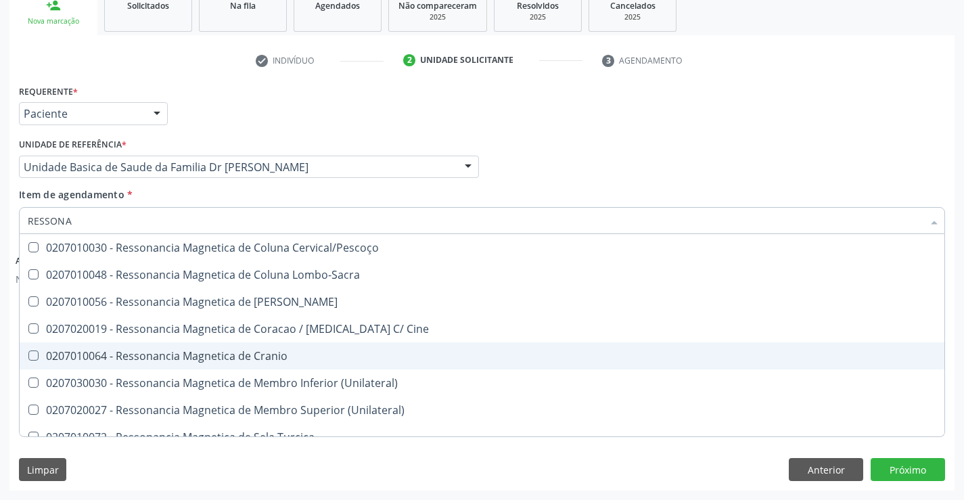
click at [281, 357] on div "0207010064 - Ressonancia Magnetica de Cranio" at bounding box center [482, 355] width 908 height 11
checkbox Cranio "true"
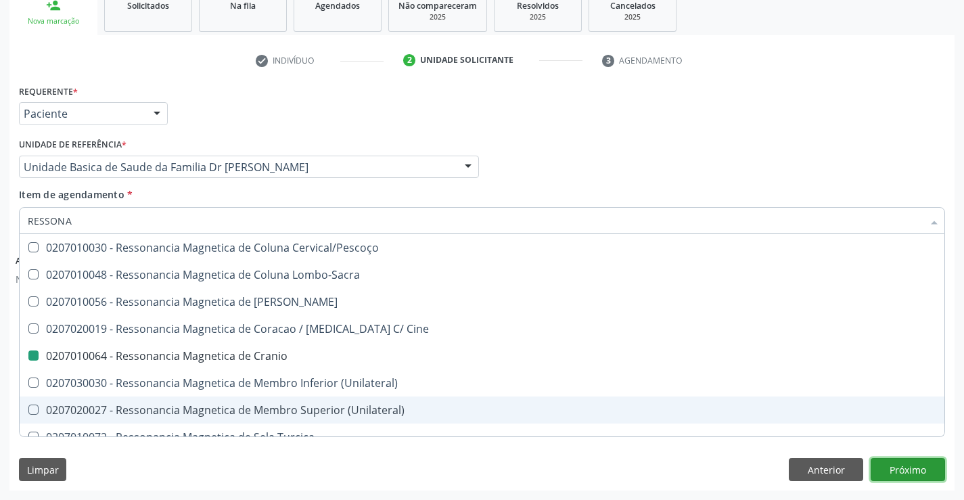
click at [914, 473] on button "Próximo" at bounding box center [907, 469] width 74 height 23
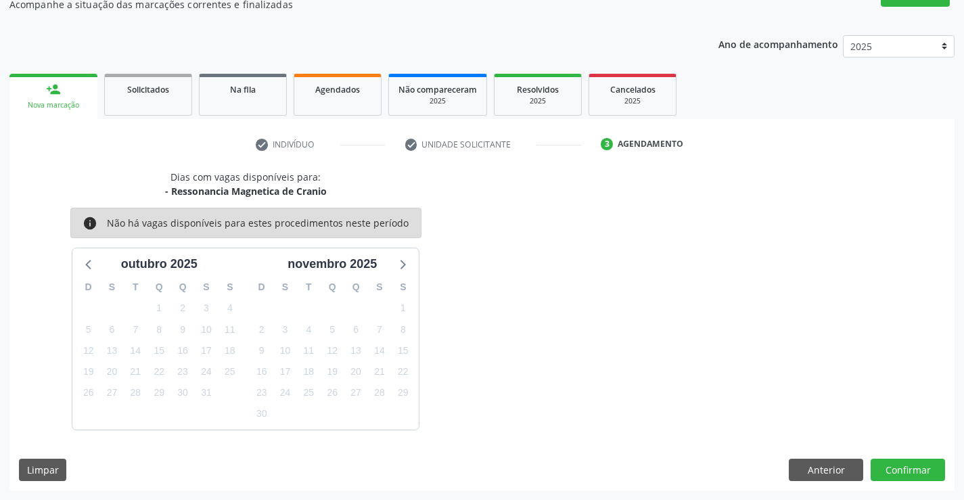
scroll to position [0, 0]
click at [912, 471] on button "Confirmar" at bounding box center [907, 470] width 74 height 23
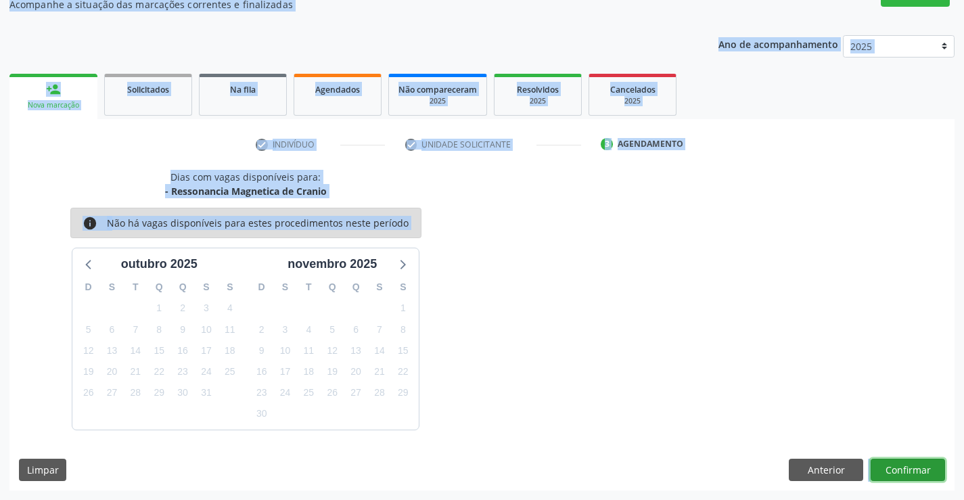
click at [895, 465] on button "Confirmar" at bounding box center [907, 470] width 74 height 23
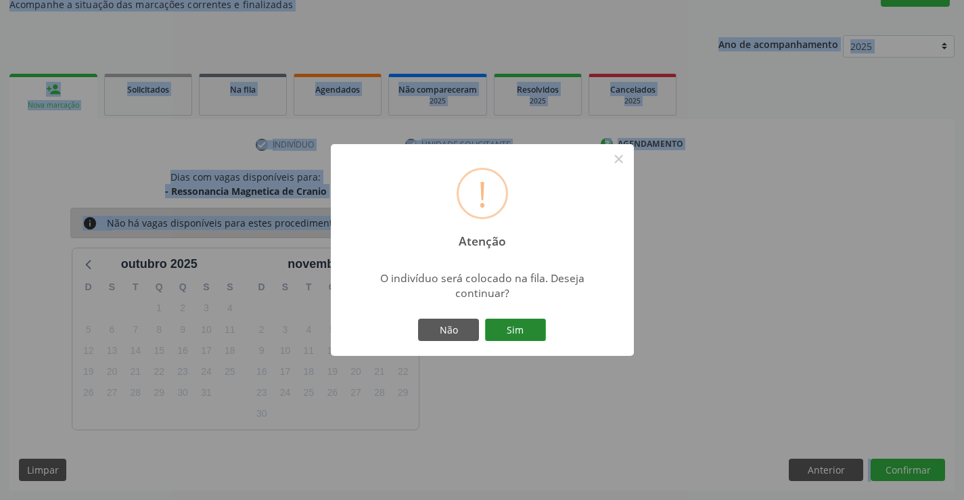
click at [530, 326] on button "Sim" at bounding box center [515, 330] width 61 height 23
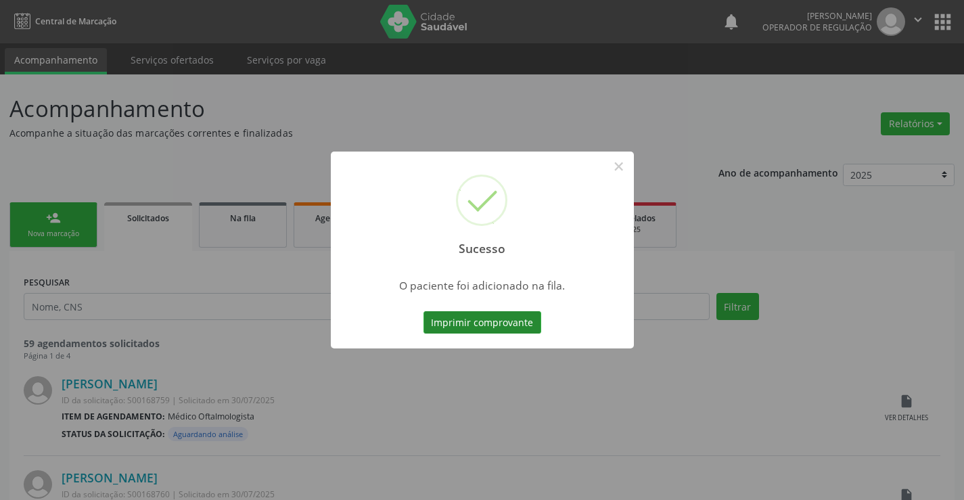
click at [482, 319] on button "Imprimir comprovante" at bounding box center [482, 322] width 118 height 23
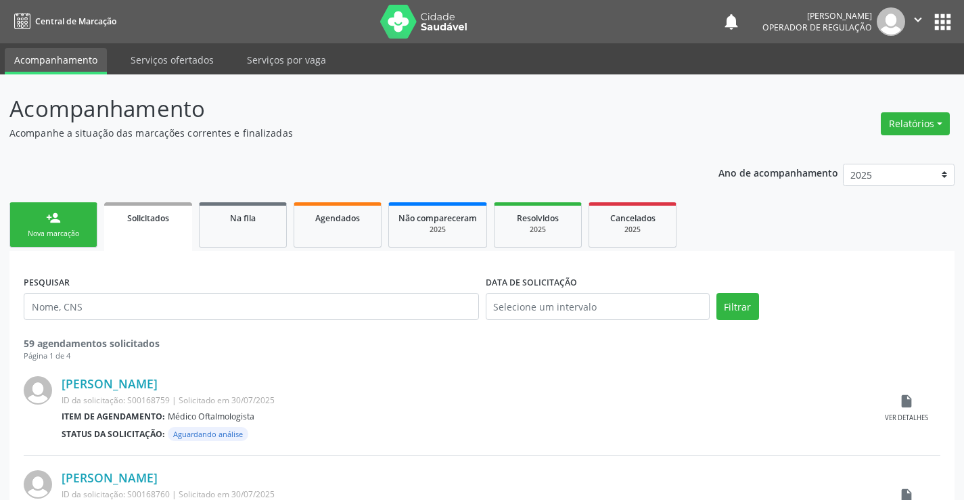
click at [83, 227] on link "person_add Nova marcação" at bounding box center [53, 224] width 88 height 45
click at [75, 235] on div "Nova marcação" at bounding box center [54, 234] width 68 height 10
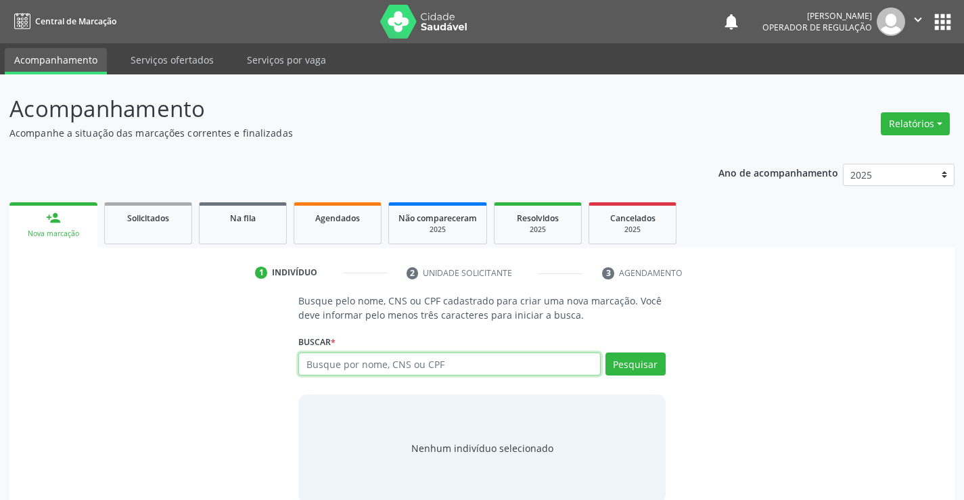
click at [408, 367] on input "text" at bounding box center [449, 363] width 302 height 23
type input "702506351277635"
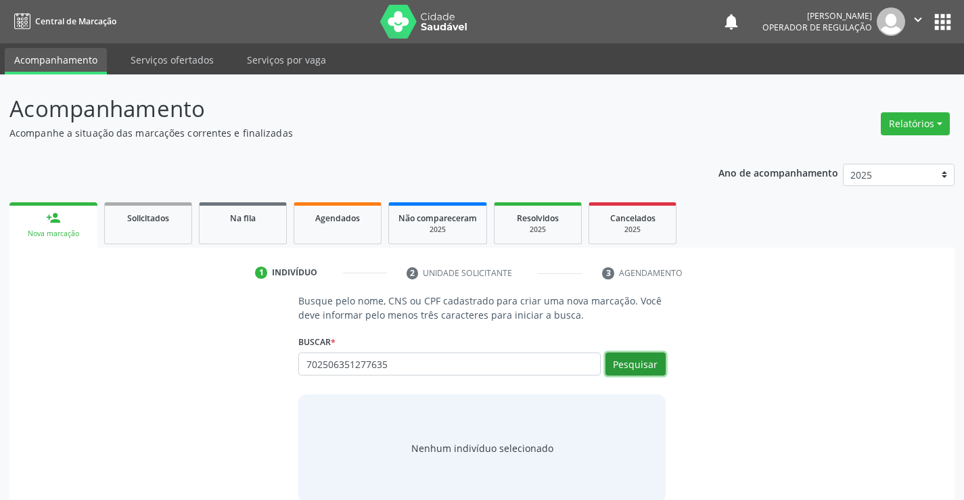
click at [624, 358] on button "Pesquisar" at bounding box center [635, 363] width 60 height 23
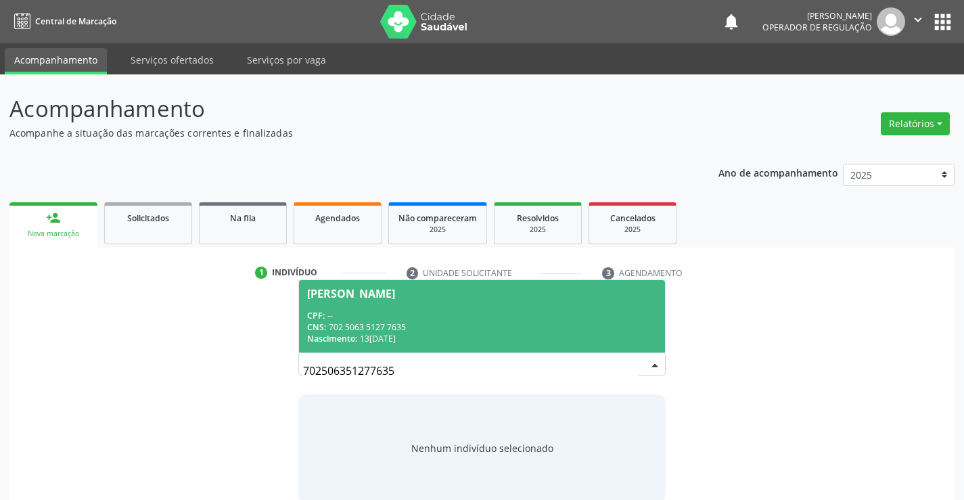
click at [593, 329] on div "CNS: 702 5063 5127 7635" at bounding box center [481, 326] width 349 height 11
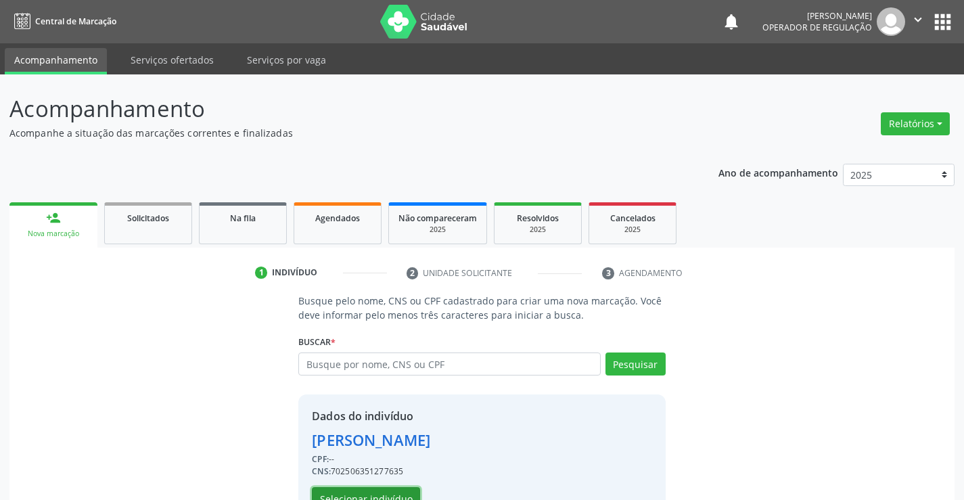
click at [379, 495] on button "Selecionar indivíduo" at bounding box center [366, 498] width 108 height 23
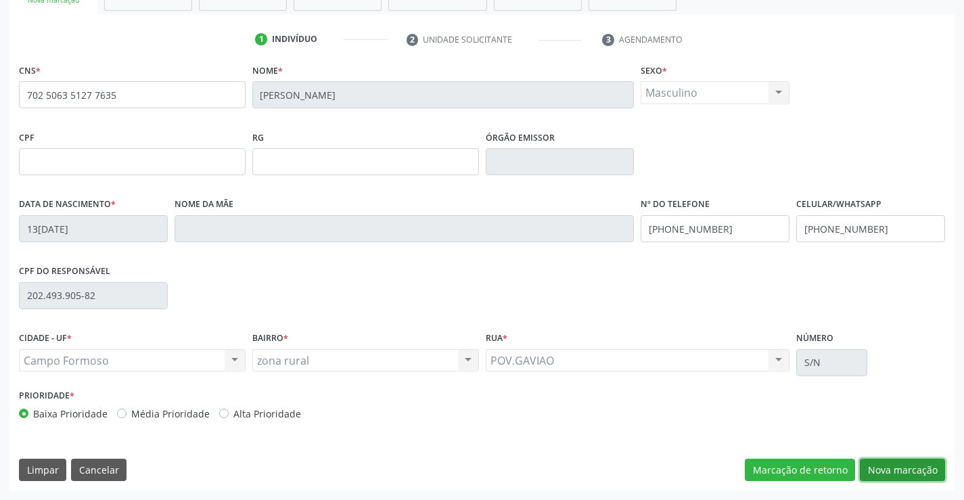
click at [905, 475] on button "Nova marcação" at bounding box center [902, 470] width 85 height 23
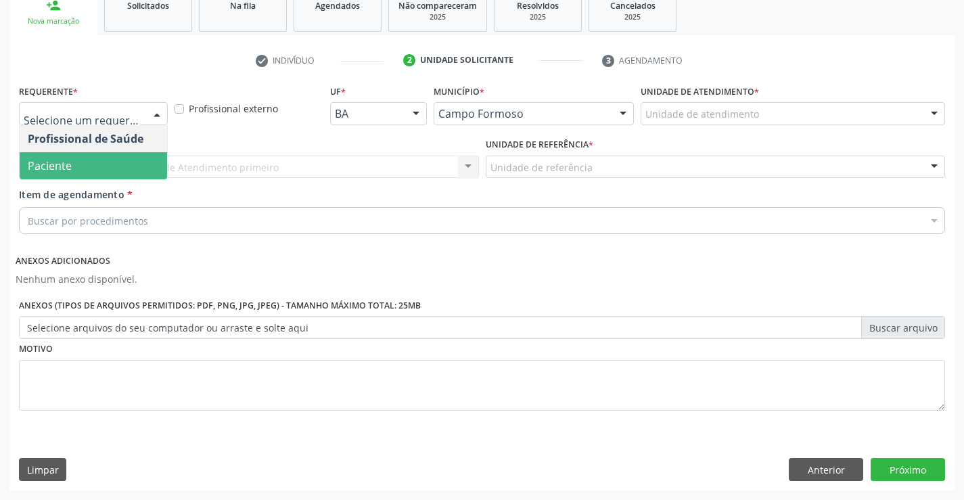
click at [77, 158] on span "Paciente" at bounding box center [93, 165] width 147 height 27
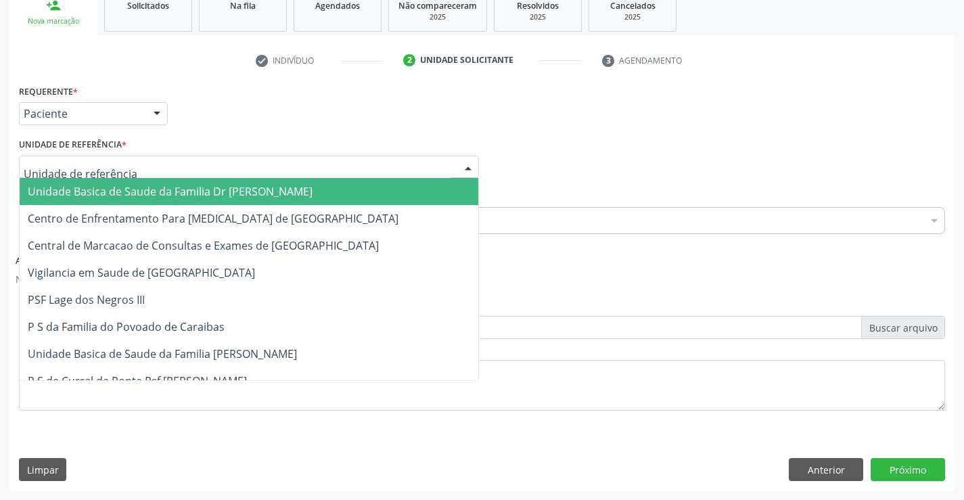
click at [92, 187] on span "Unidade Basica de Saude da Familia Dr [PERSON_NAME]" at bounding box center [170, 191] width 285 height 15
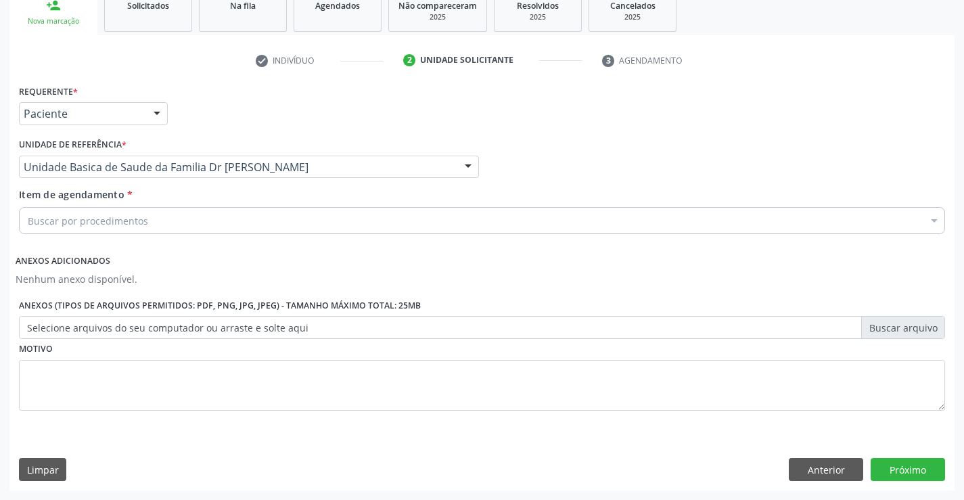
click at [92, 212] on div "Buscar por procedimentos" at bounding box center [482, 220] width 926 height 27
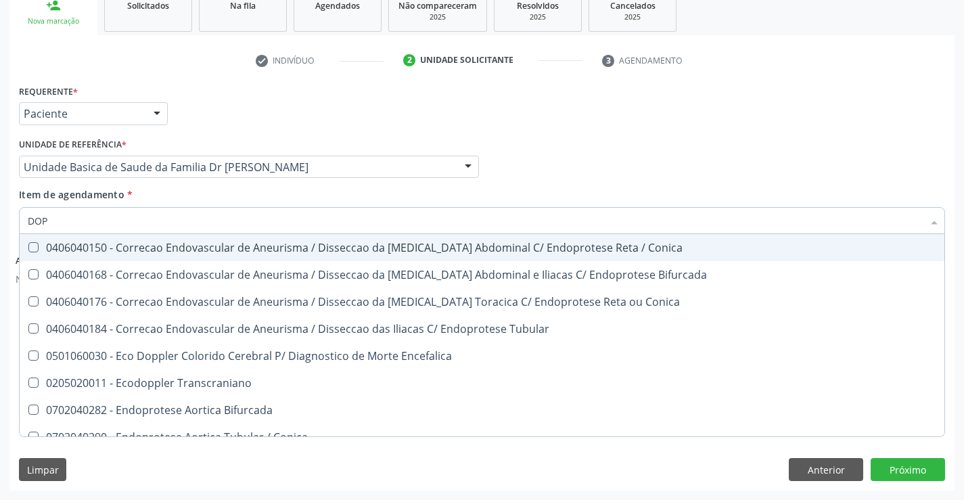
type input "DOPP"
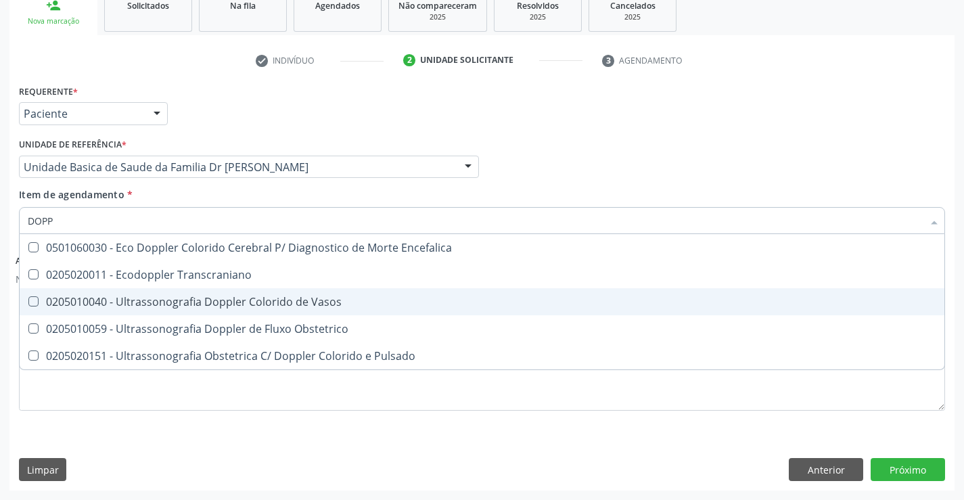
click at [306, 303] on div "0205010040 - Ultrassonografia Doppler Colorido de Vasos" at bounding box center [482, 301] width 908 height 11
checkbox Vasos "true"
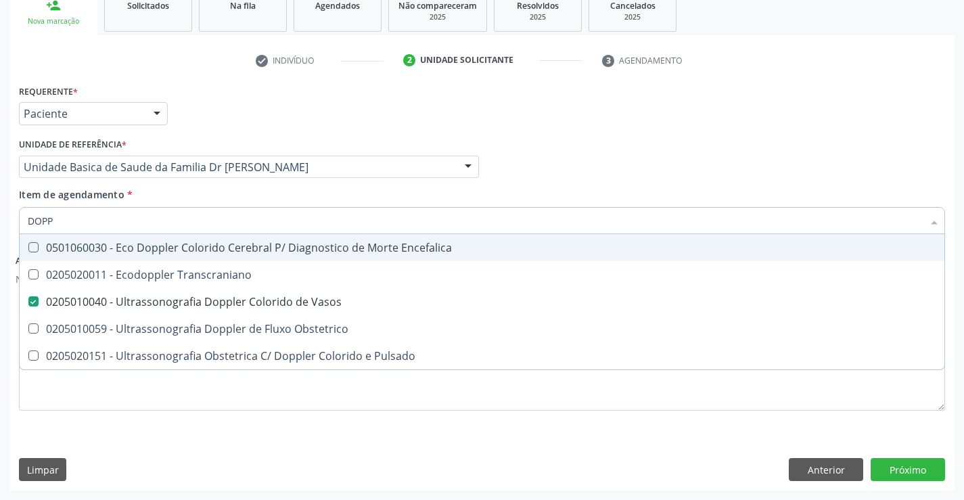
type input "DOP"
checkbox Vasos "false"
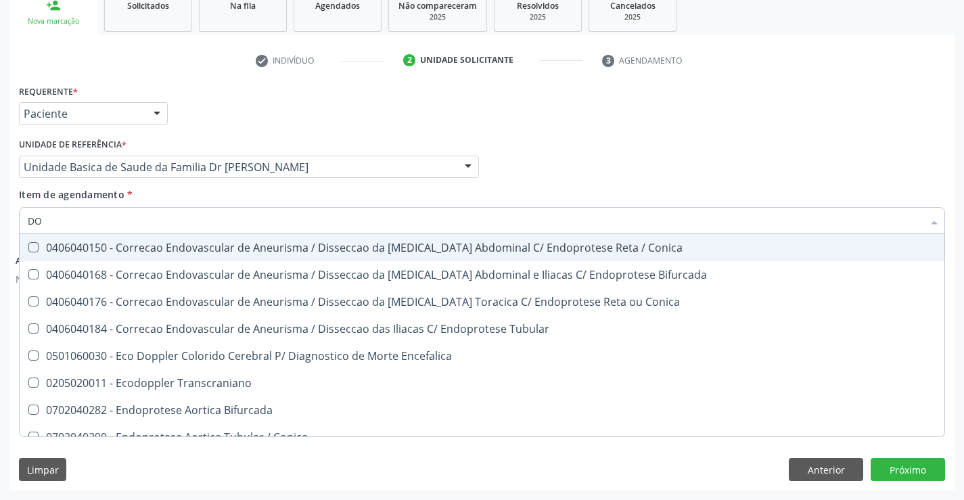
type input "D"
checkbox Vasos "false"
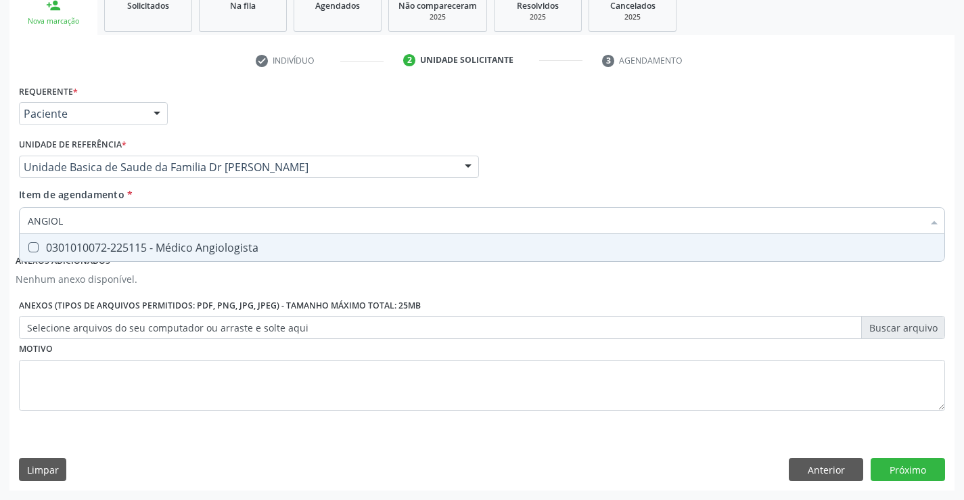
type input "ANGIOLO"
click at [201, 250] on div "0301010072-225115 - Médico Angiologista" at bounding box center [482, 247] width 908 height 11
checkbox Angiologista "true"
click at [920, 473] on button "Próximo" at bounding box center [907, 469] width 74 height 23
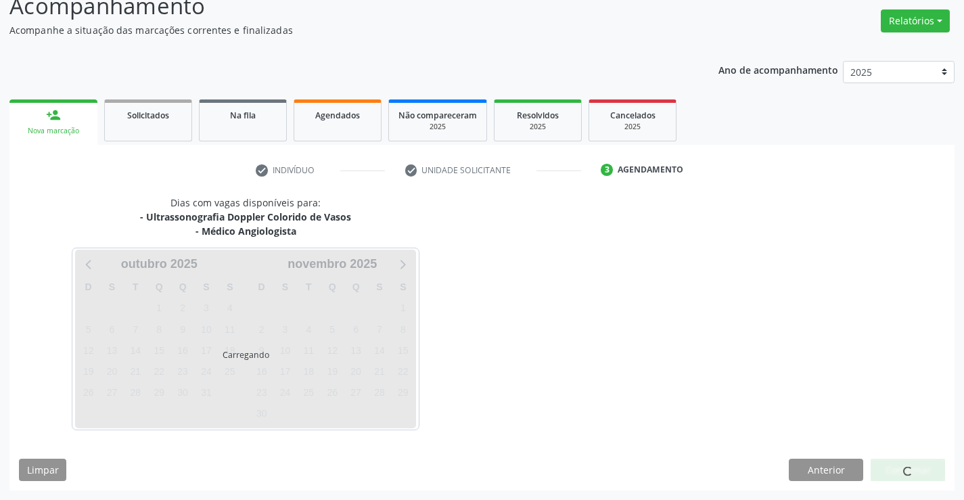
scroll to position [143, 0]
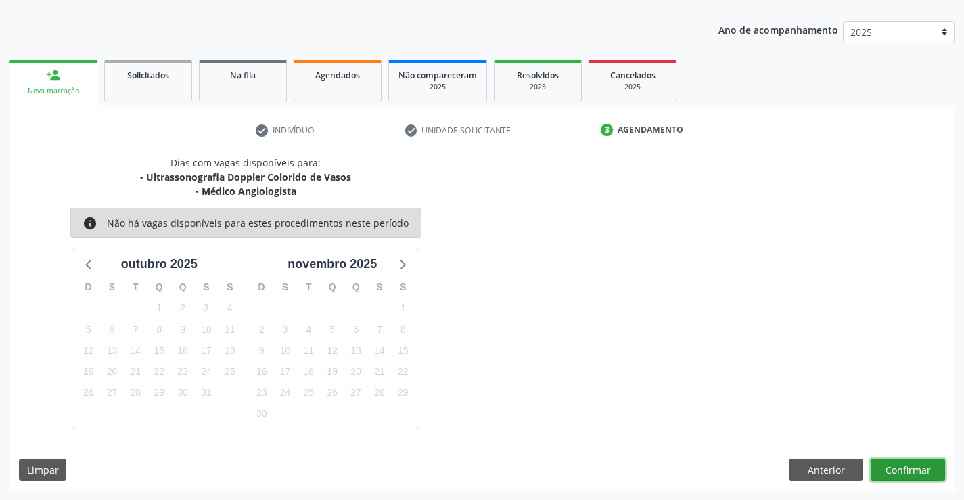
click at [901, 473] on button "Confirmar" at bounding box center [907, 470] width 74 height 23
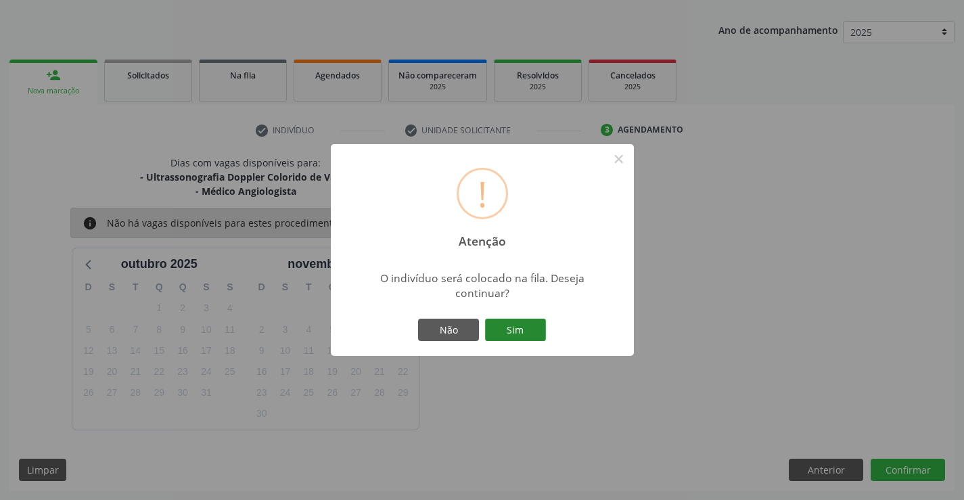
click at [513, 322] on button "Sim" at bounding box center [515, 330] width 61 height 23
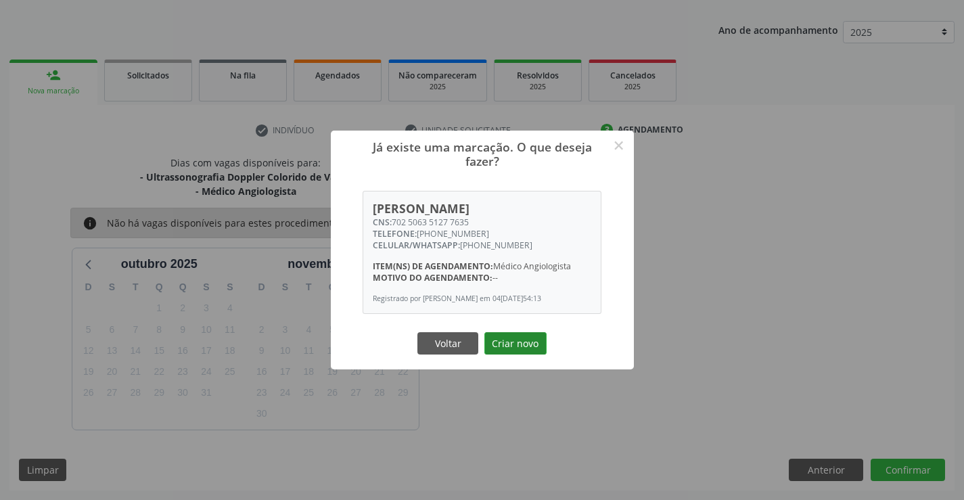
click at [513, 347] on button "Criar novo" at bounding box center [515, 343] width 62 height 23
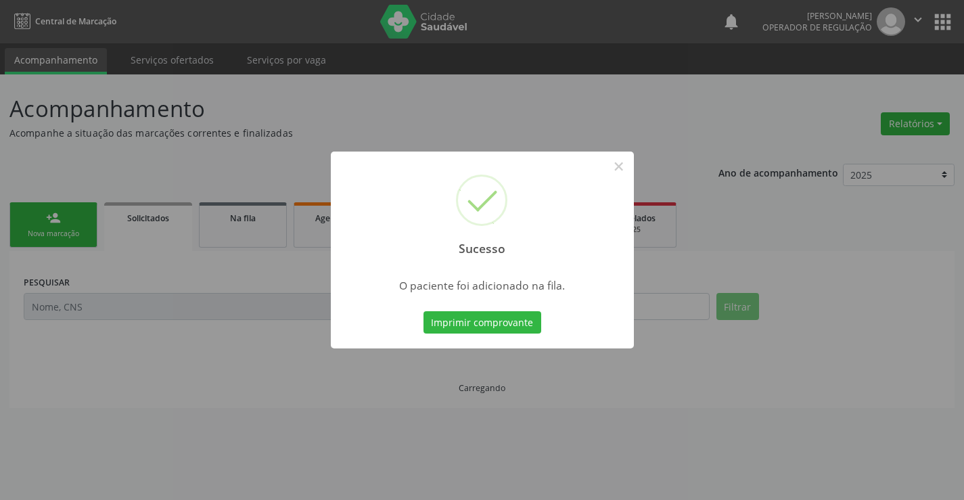
scroll to position [0, 0]
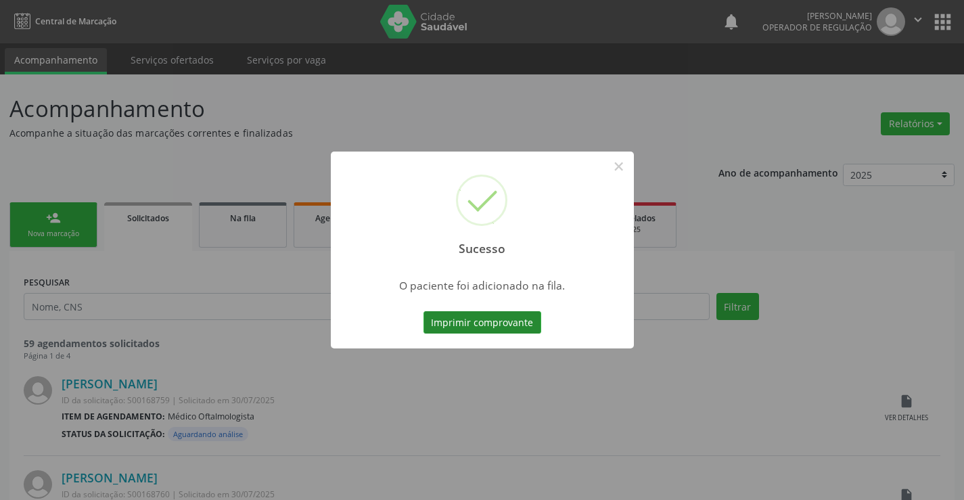
click at [492, 323] on button "Imprimir comprovante" at bounding box center [482, 322] width 118 height 23
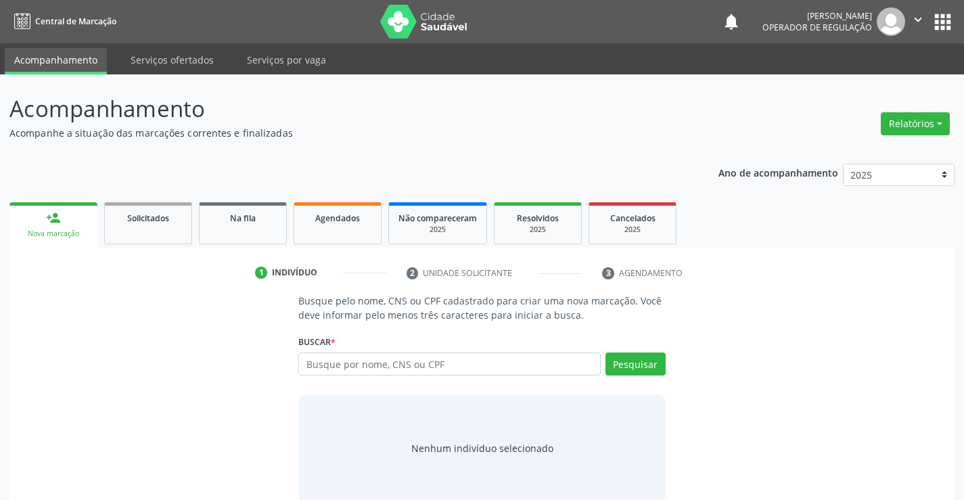
click at [391, 359] on input "text" at bounding box center [449, 363] width 302 height 23
type input "702604726788847"
click at [651, 367] on button "Pesquisar" at bounding box center [635, 363] width 60 height 23
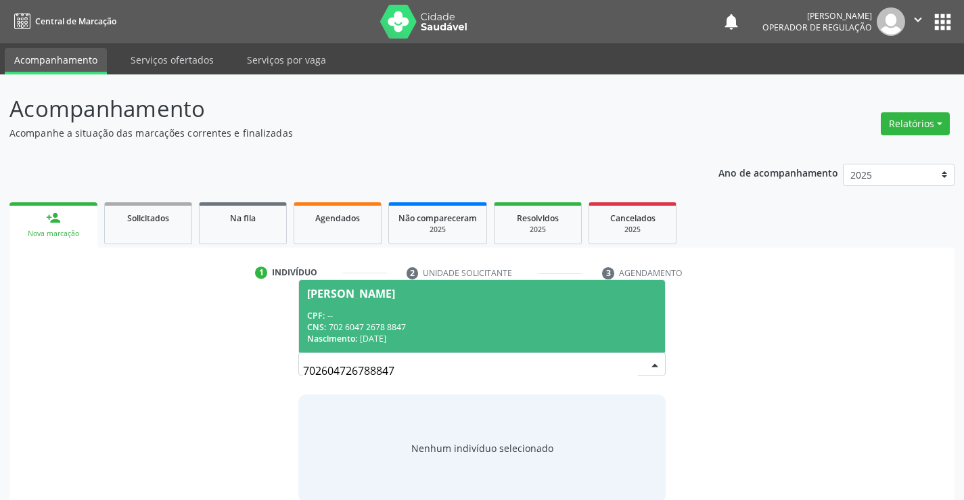
click at [450, 321] on div "CNS: 702 6047 2678 8847" at bounding box center [481, 326] width 349 height 11
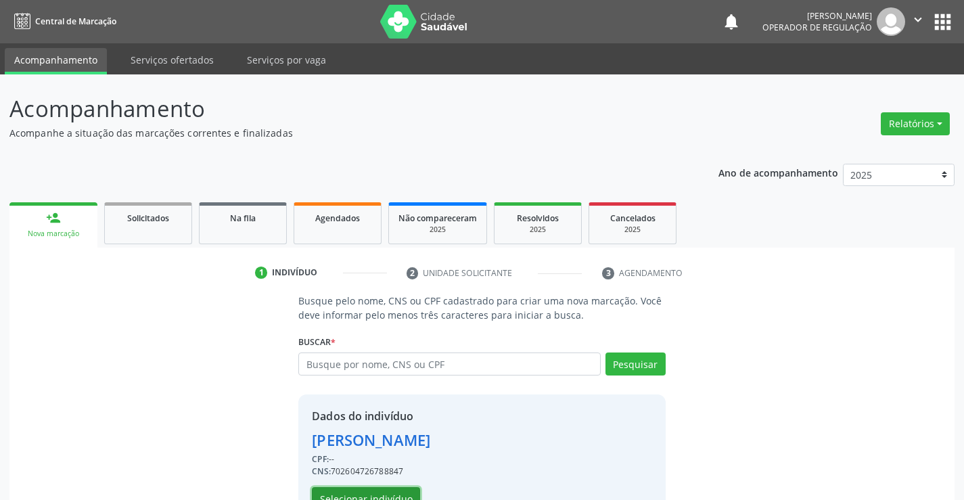
click at [364, 496] on button "Selecionar indivíduo" at bounding box center [366, 498] width 108 height 23
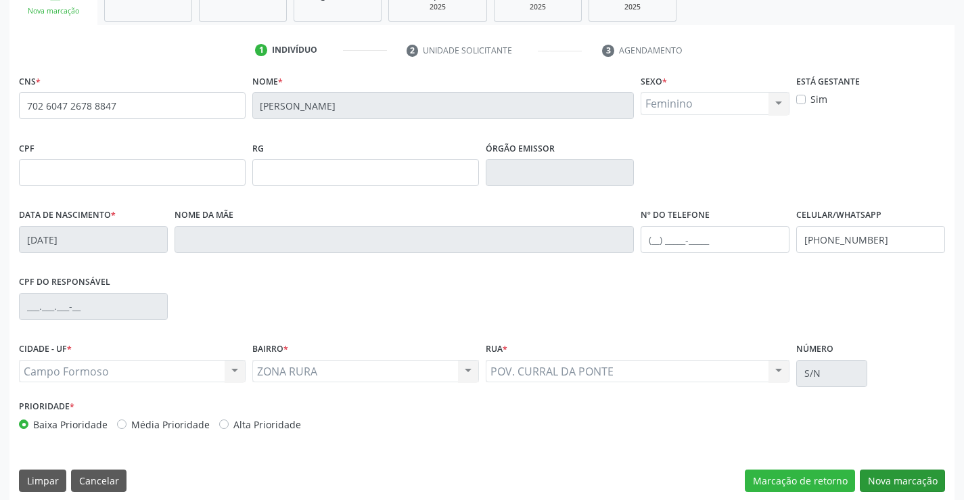
scroll to position [233, 0]
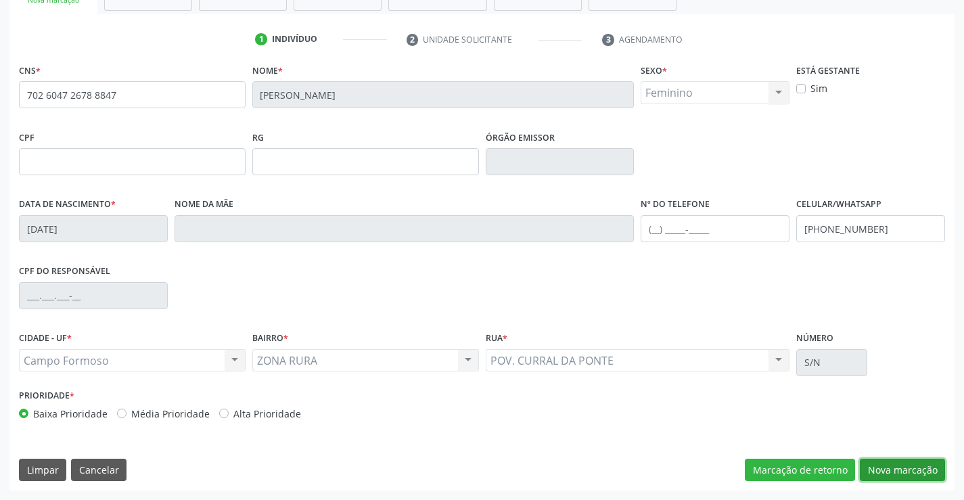
click at [903, 469] on button "Nova marcação" at bounding box center [902, 470] width 85 height 23
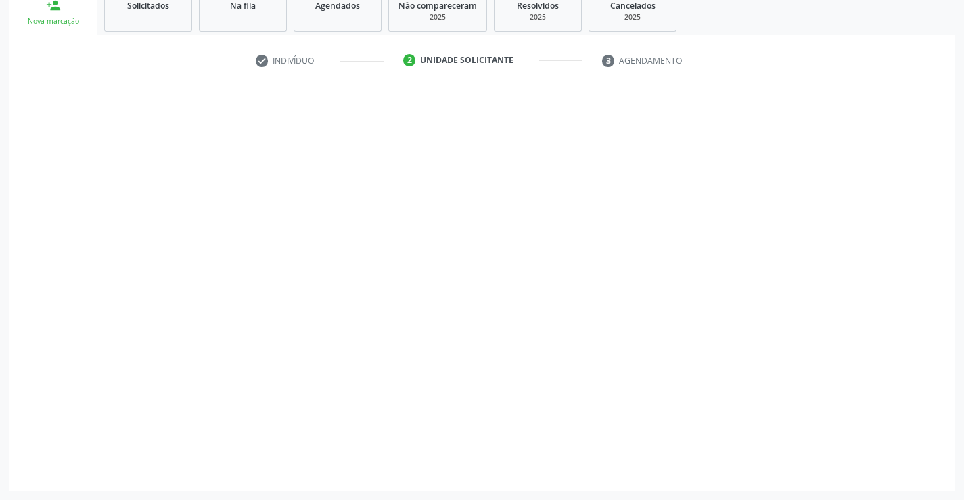
scroll to position [212, 0]
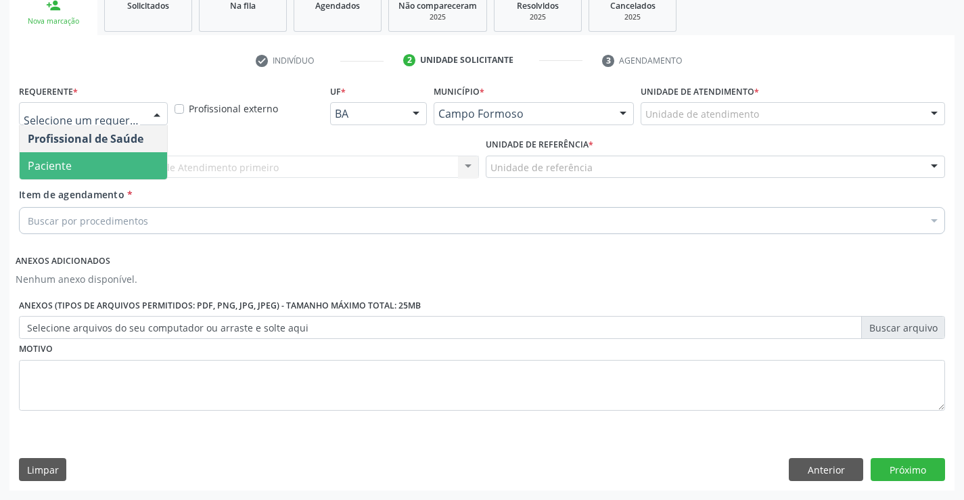
click at [106, 160] on span "Paciente" at bounding box center [93, 165] width 147 height 27
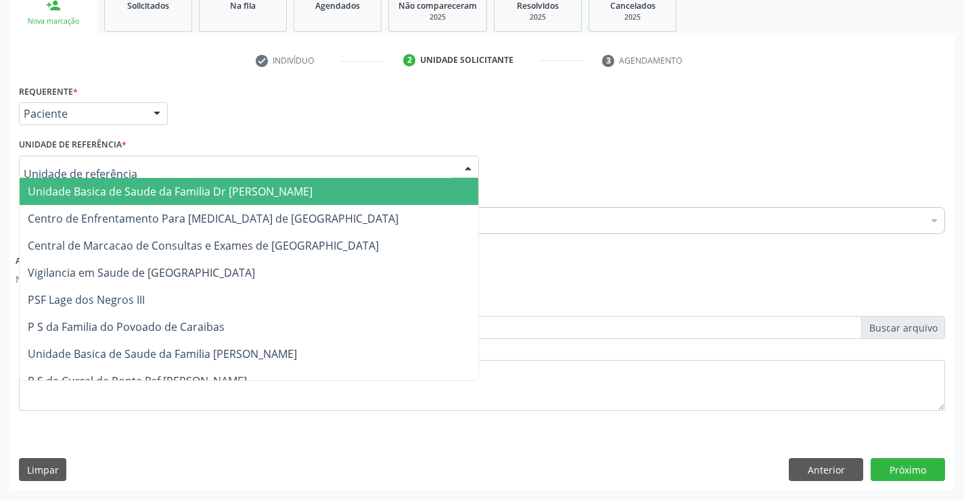
click at [120, 193] on span "Unidade Basica de Saude da Familia Dr [PERSON_NAME]" at bounding box center [170, 191] width 285 height 15
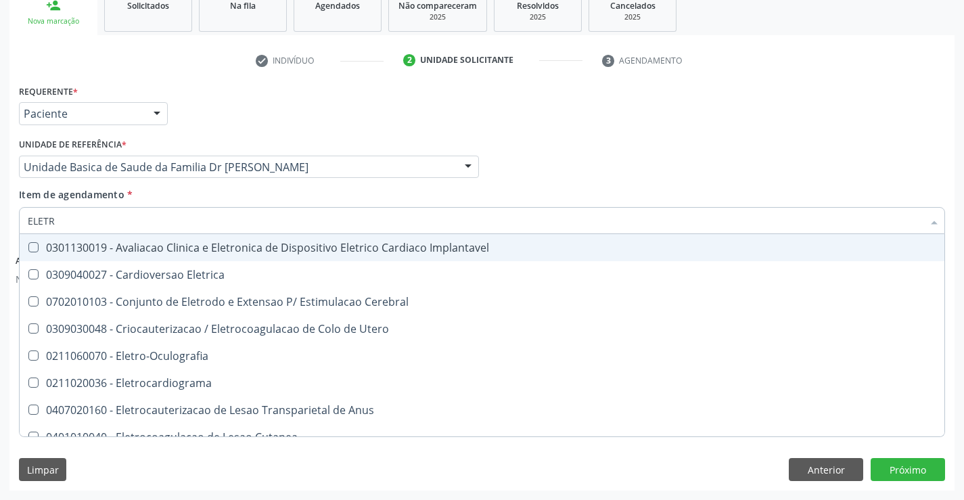
type input "ELETRO"
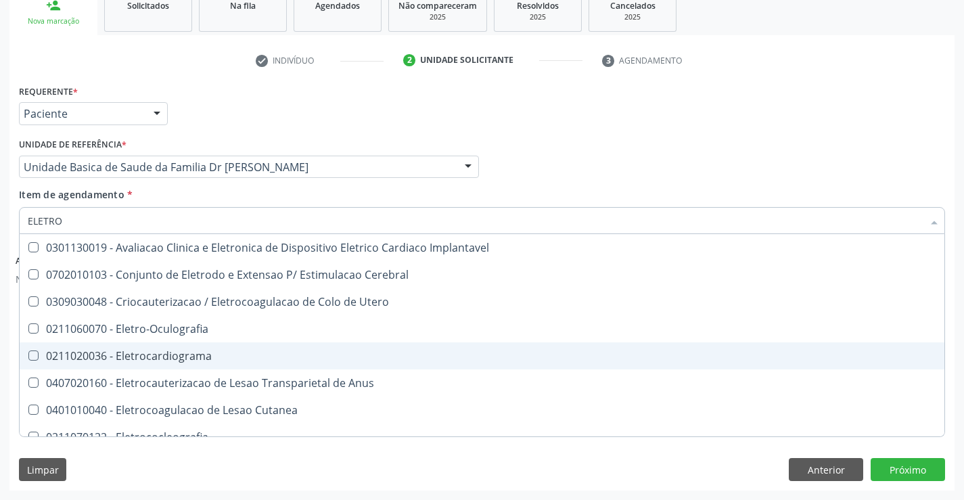
click at [184, 357] on div "0211020036 - Eletrocardiograma" at bounding box center [482, 355] width 908 height 11
click at [68, 358] on div "0211020036 - Eletrocardiograma" at bounding box center [482, 355] width 908 height 11
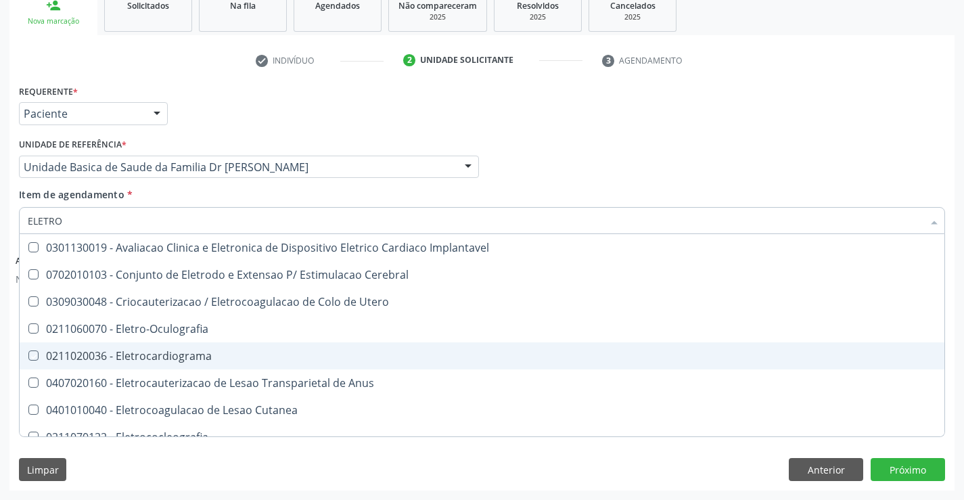
checkbox Eletrocardiograma "true"
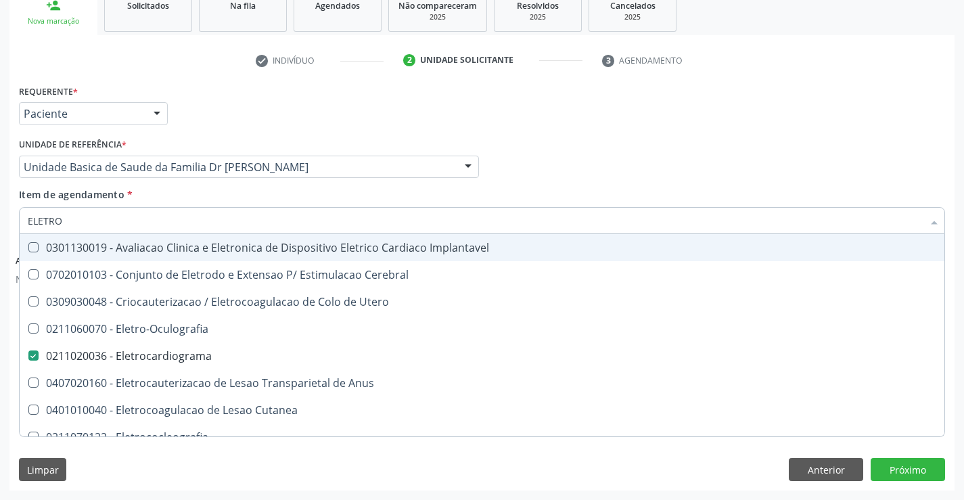
type input "ELETR"
checkbox Eletrocardiograma "false"
checkbox Anus "true"
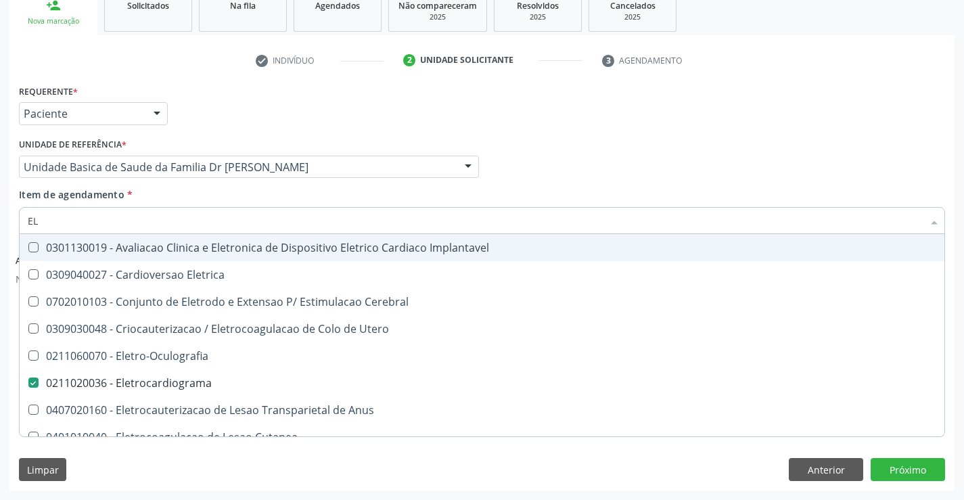
type input "E"
checkbox Eletrocardiograma "false"
checkbox Definitivo "false"
checkbox Lineares "false"
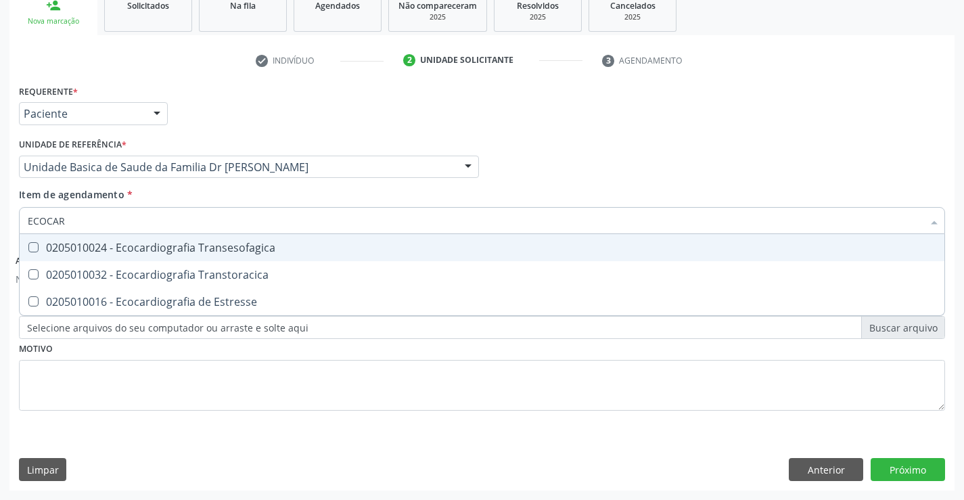
type input "ECOCARD"
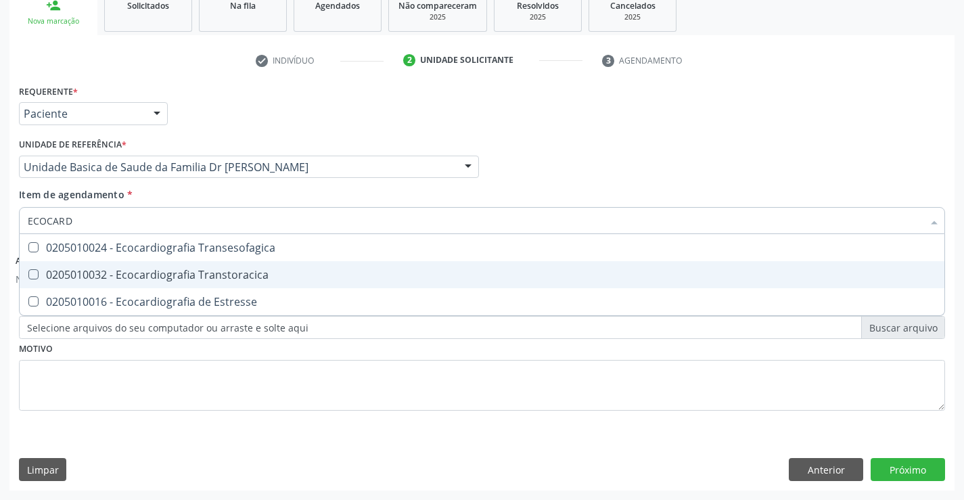
click at [187, 271] on div "0205010032 - Ecocardiografia Transtoracica" at bounding box center [482, 274] width 908 height 11
checkbox Transtoracica "true"
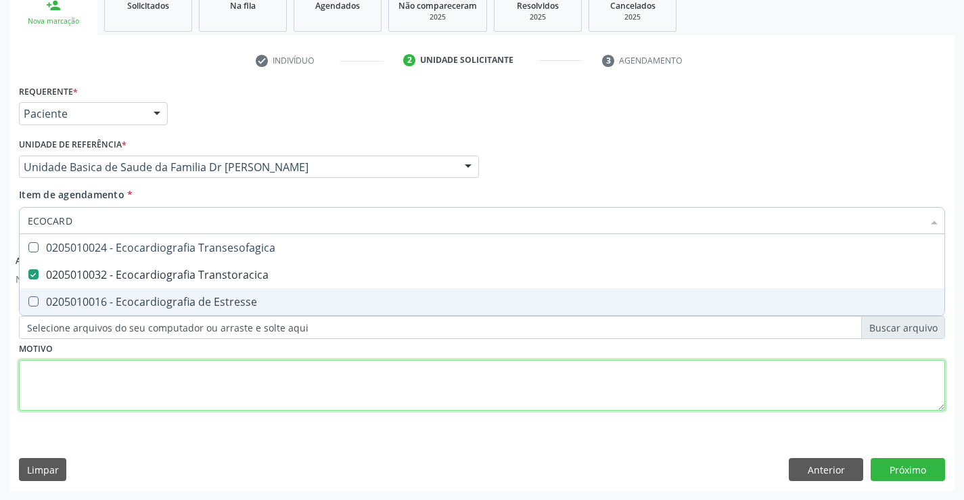
click at [116, 390] on div "Requerente * Paciente Profissional de Saúde Paciente Nenhum resultado encontrad…" at bounding box center [482, 255] width 926 height 348
checkbox Estresse "true"
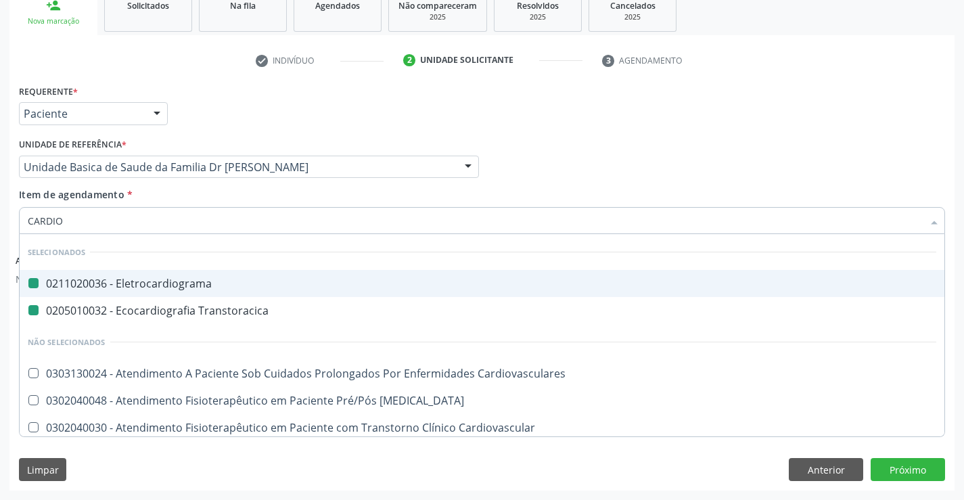
type input "CARDIOL"
checkbox Eletrocardiograma "false"
checkbox Transtoracica "false"
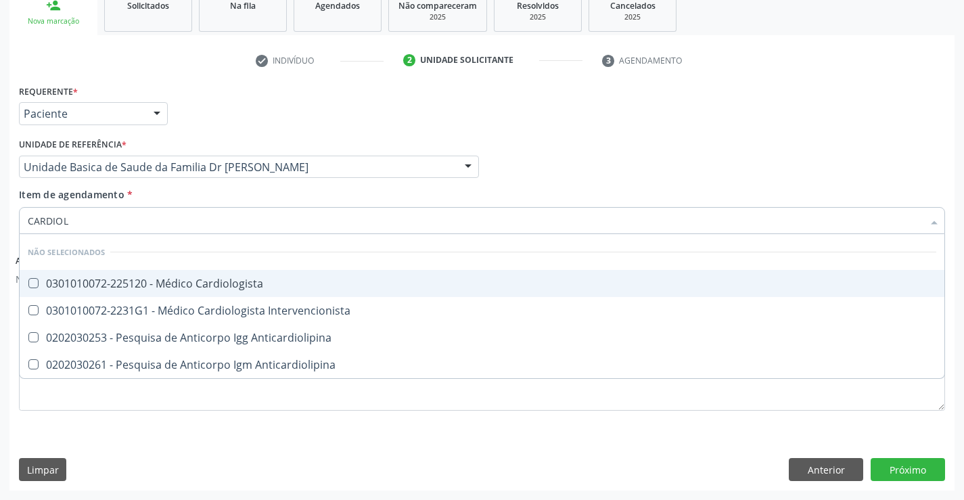
click at [172, 278] on div "0301010072-225120 - Médico Cardiologista" at bounding box center [482, 283] width 908 height 11
checkbox Cardiologista "true"
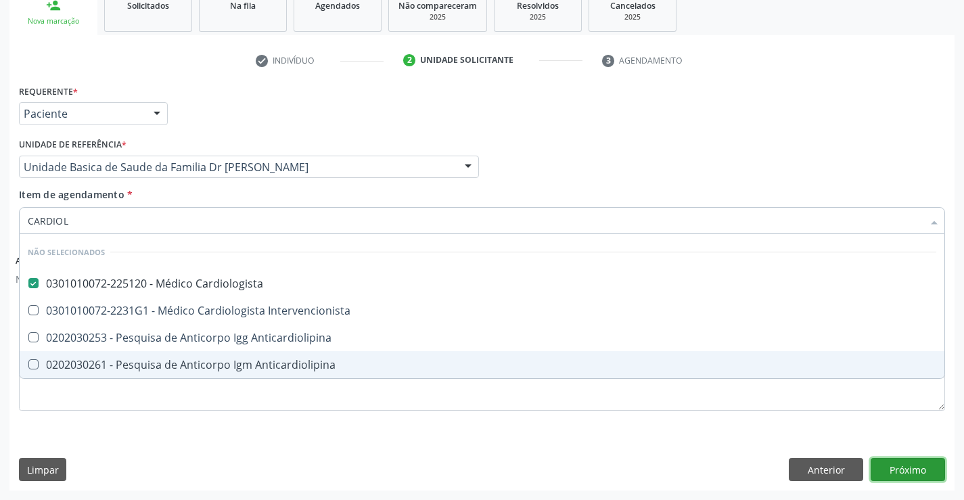
click at [910, 470] on button "Próximo" at bounding box center [907, 469] width 74 height 23
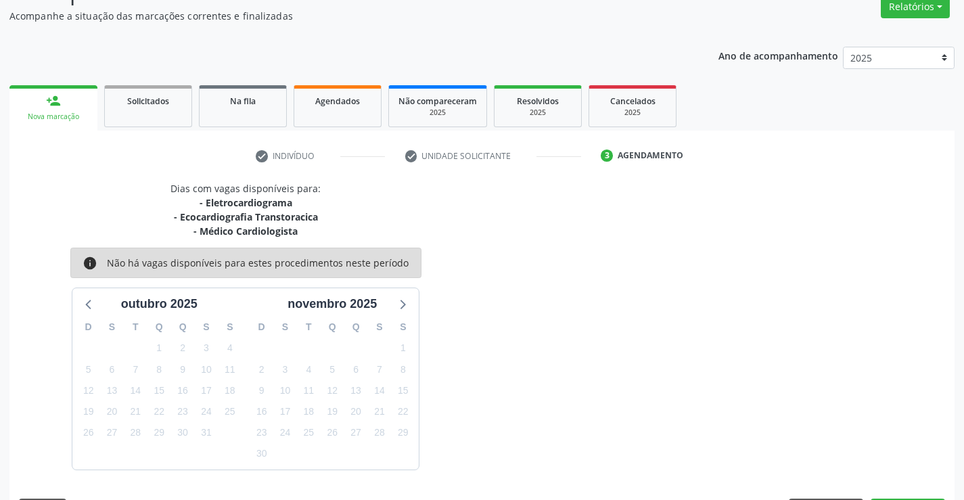
scroll to position [157, 0]
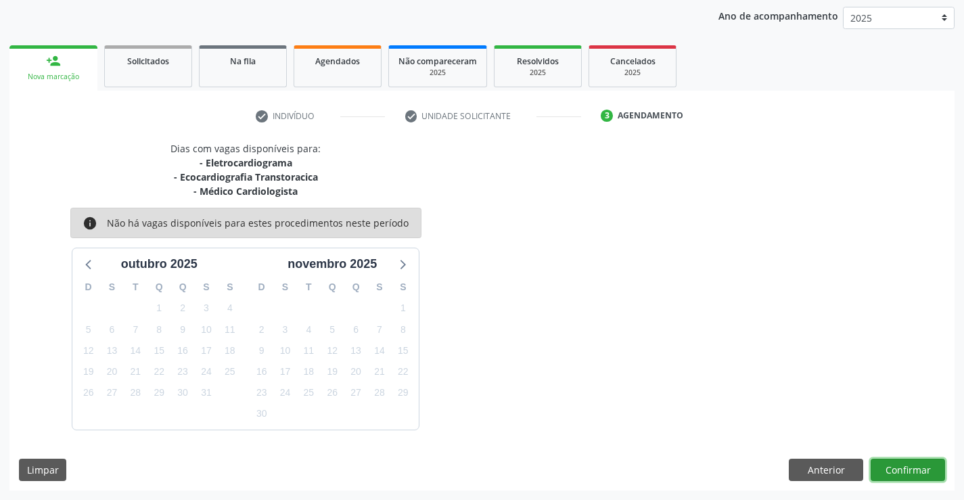
click at [910, 467] on button "Confirmar" at bounding box center [907, 470] width 74 height 23
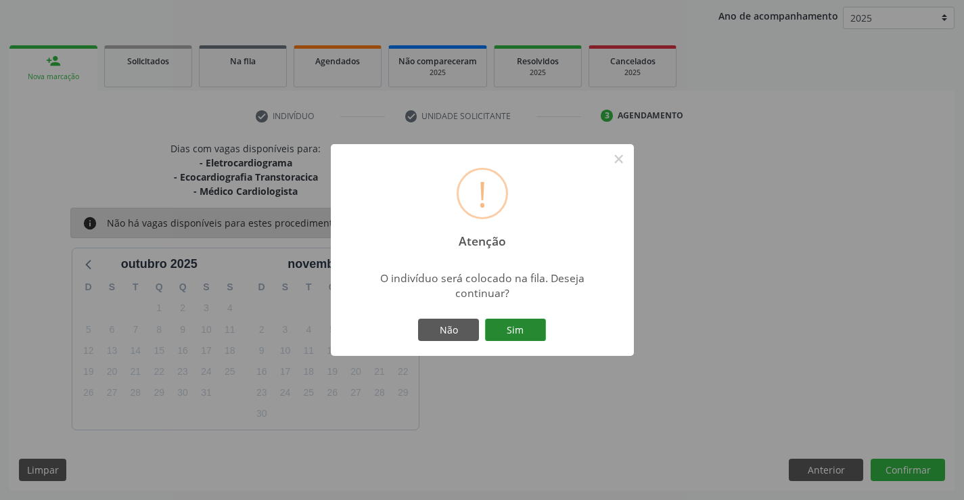
click at [517, 329] on button "Sim" at bounding box center [515, 330] width 61 height 23
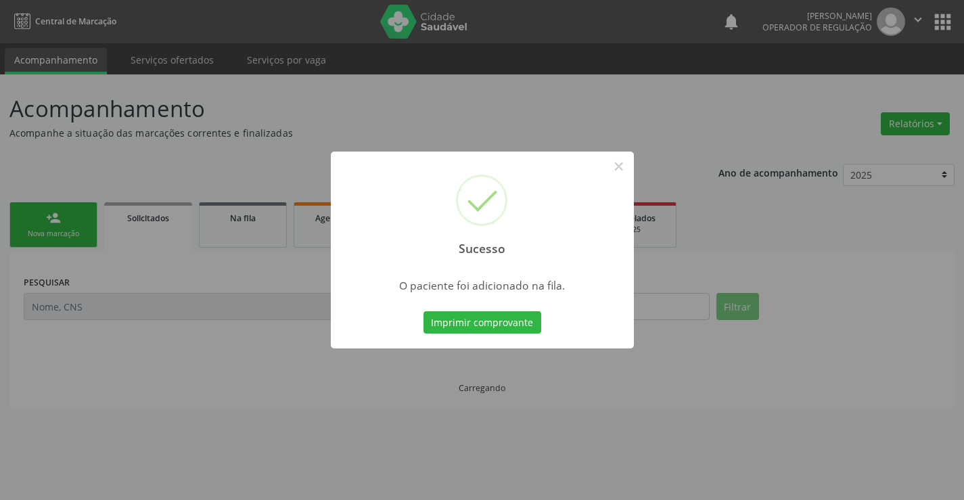
scroll to position [0, 0]
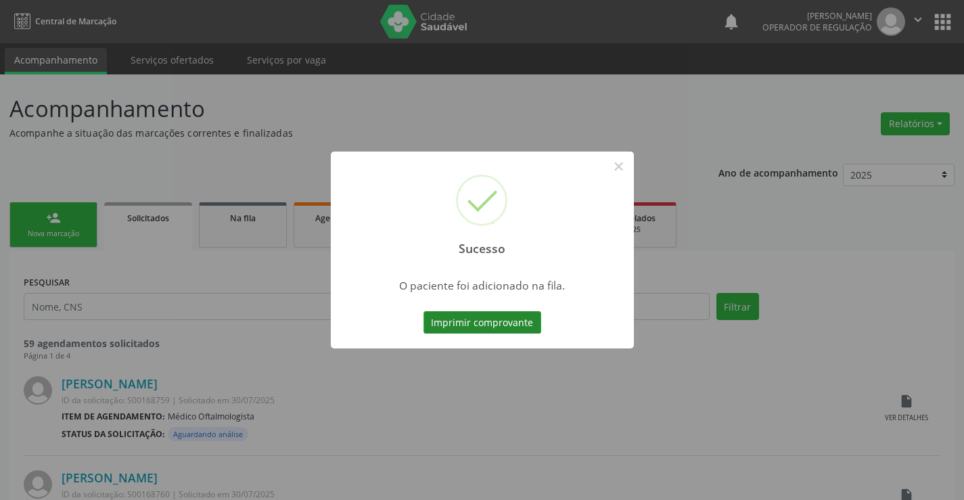
click at [522, 324] on button "Imprimir comprovante" at bounding box center [482, 322] width 118 height 23
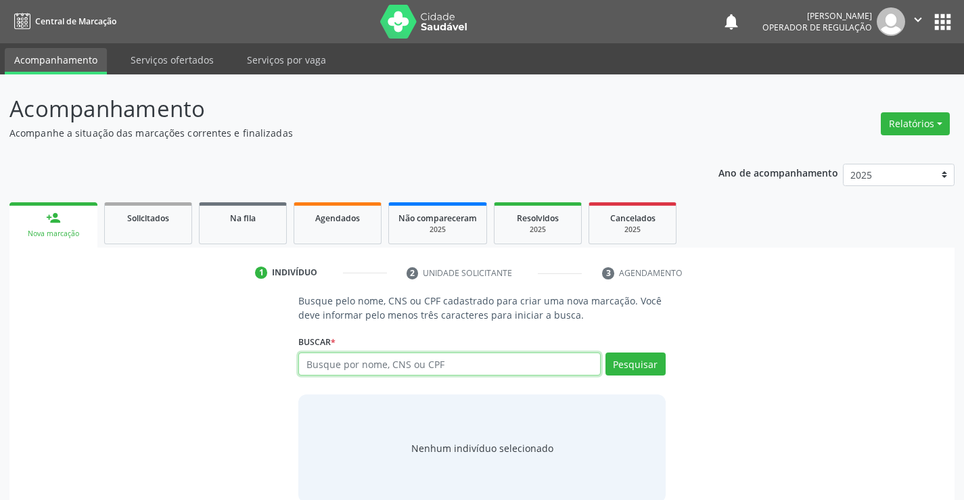
click at [367, 368] on input "text" at bounding box center [449, 363] width 302 height 23
type input "700107979113911"
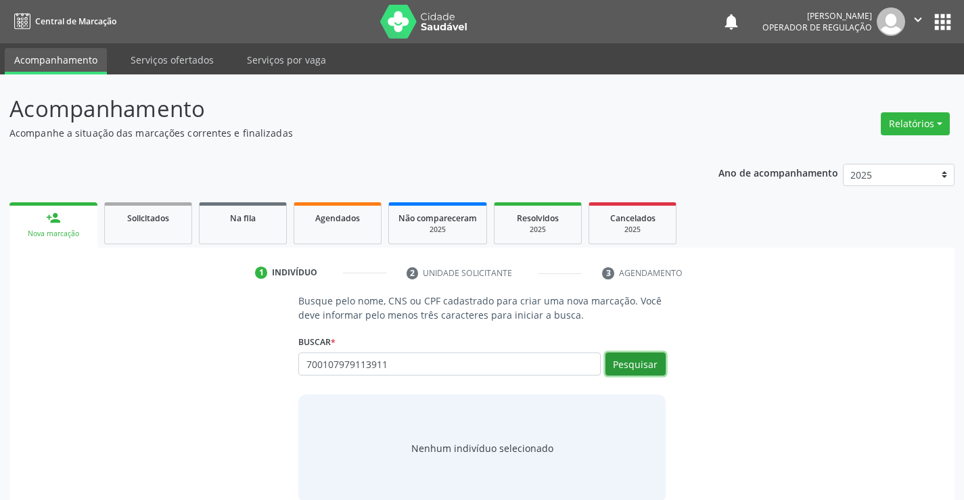
click at [647, 365] on button "Pesquisar" at bounding box center [635, 363] width 60 height 23
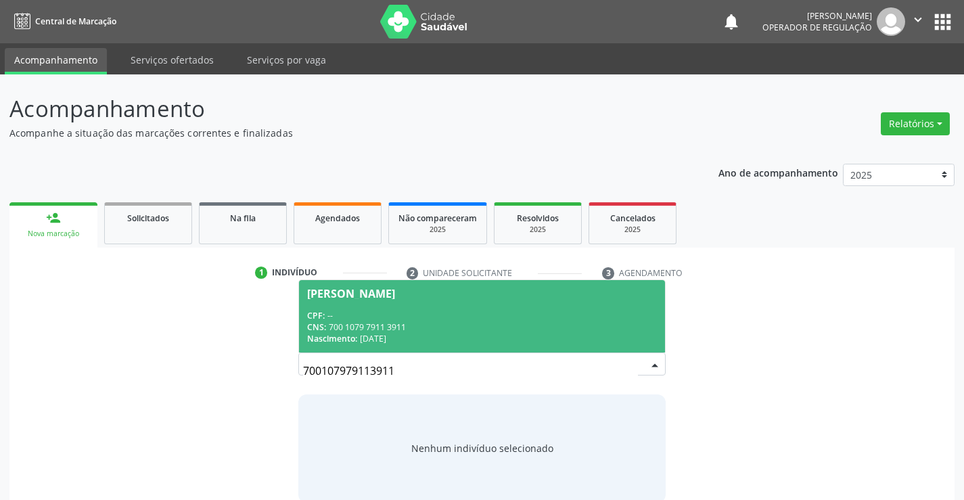
click at [581, 331] on div "CNS: 700 1079 7911 3911" at bounding box center [481, 326] width 349 height 11
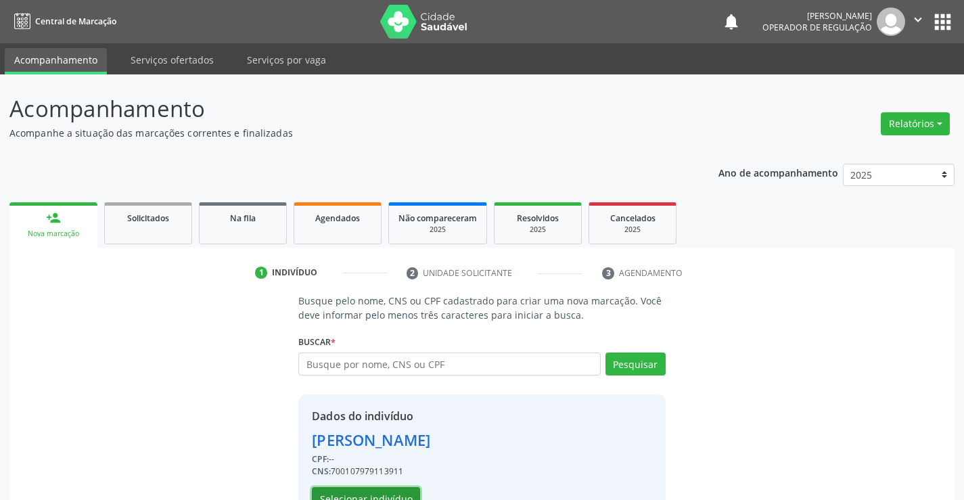
click at [369, 489] on button "Selecionar indivíduo" at bounding box center [366, 498] width 108 height 23
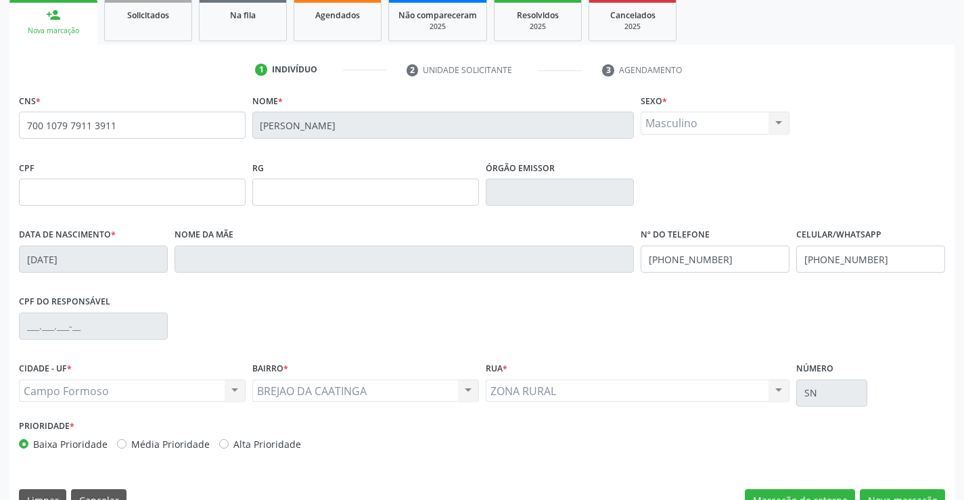
scroll to position [233, 0]
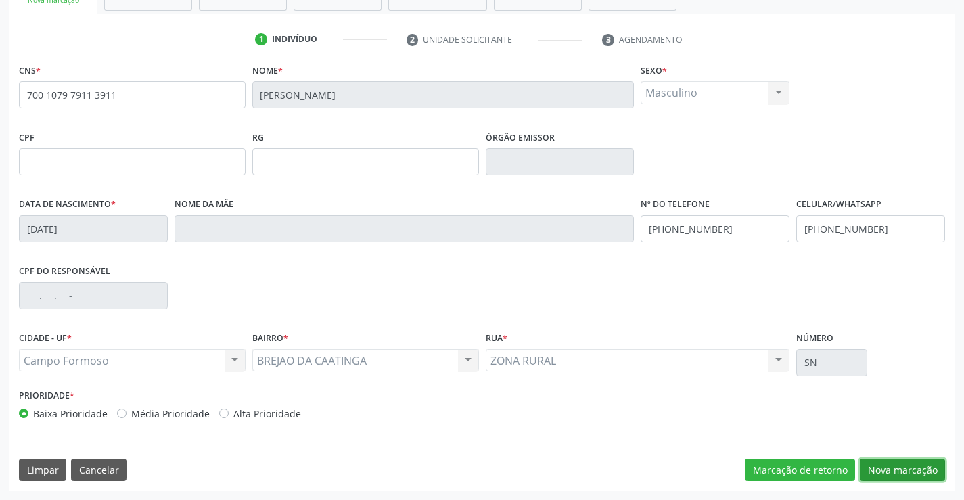
click at [894, 467] on button "Nova marcação" at bounding box center [902, 470] width 85 height 23
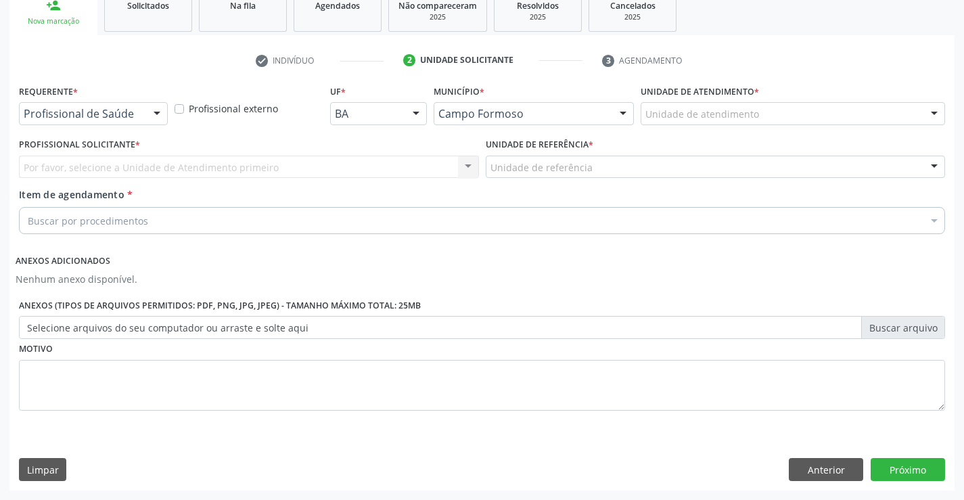
scroll to position [212, 0]
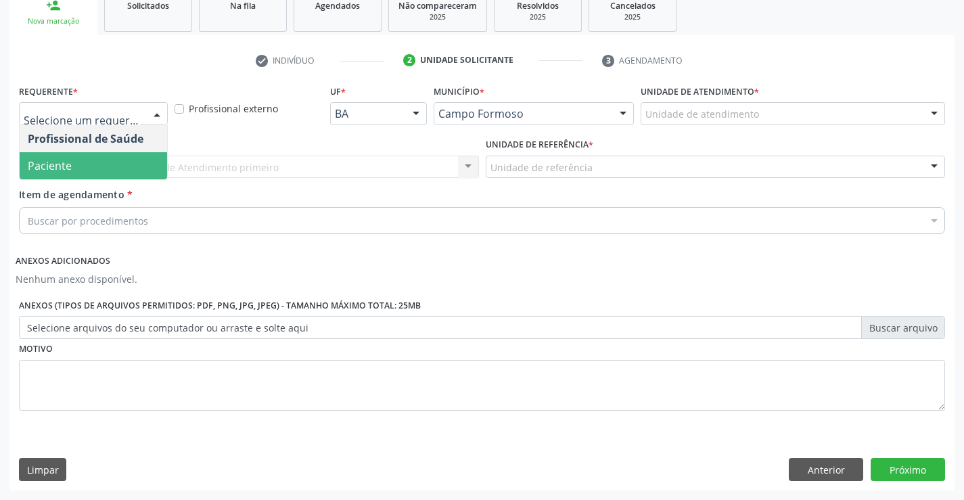
click at [96, 172] on span "Paciente" at bounding box center [93, 165] width 147 height 27
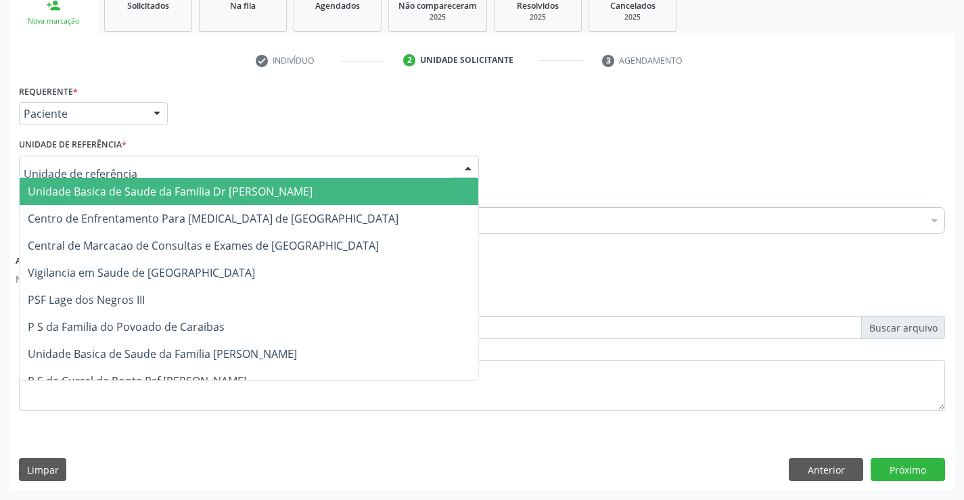
click at [120, 159] on div at bounding box center [249, 167] width 460 height 23
click at [123, 193] on span "Unidade Basica de Saude da Familia Dr [PERSON_NAME]" at bounding box center [170, 191] width 285 height 15
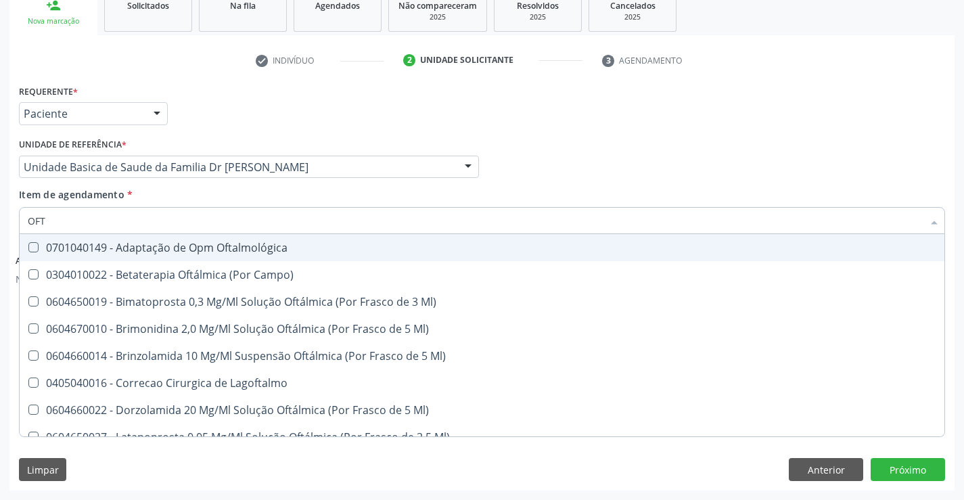
type input "OFTA"
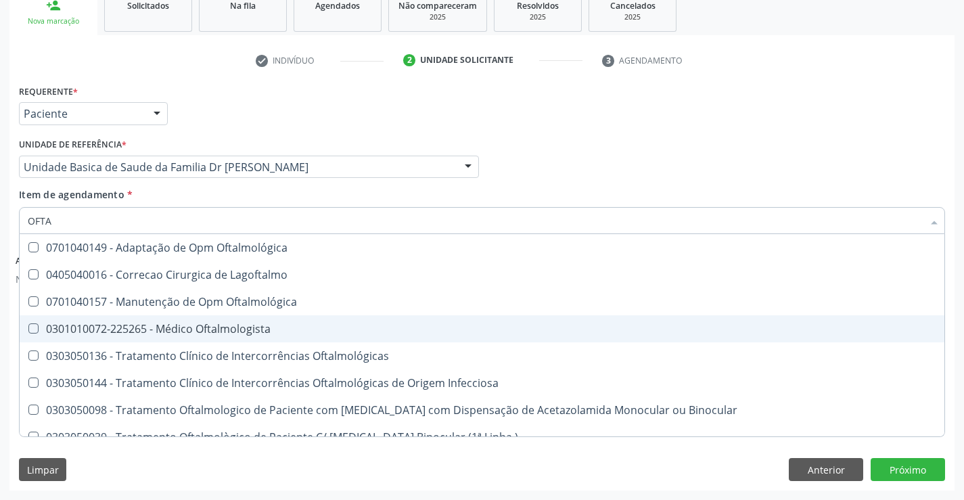
click at [212, 329] on div "0301010072-225265 - Médico Oftalmologista" at bounding box center [482, 328] width 908 height 11
checkbox Oftalmologista "true"
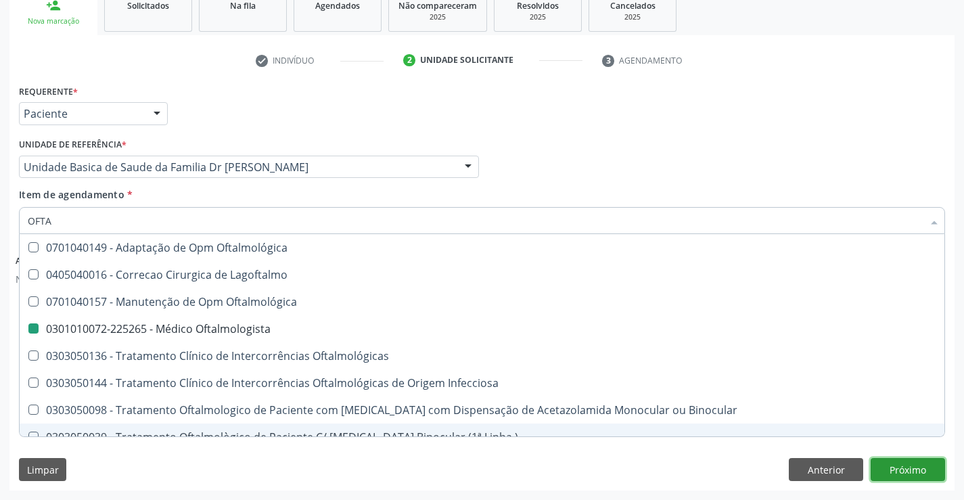
click at [919, 469] on button "Próximo" at bounding box center [907, 469] width 74 height 23
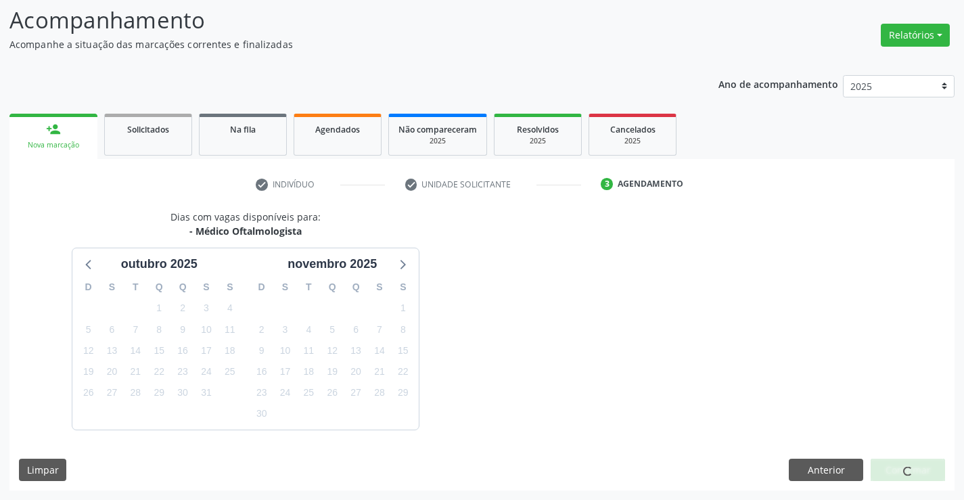
scroll to position [128, 0]
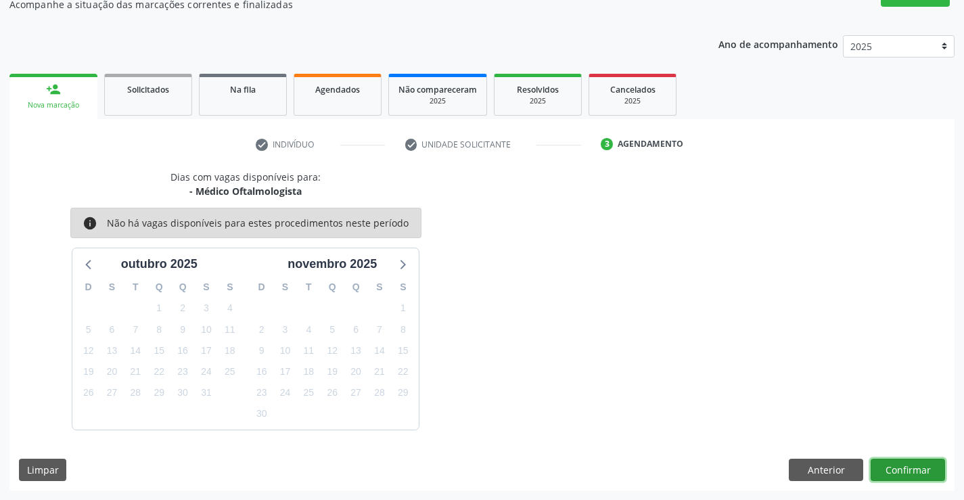
click at [914, 477] on button "Confirmar" at bounding box center [907, 470] width 74 height 23
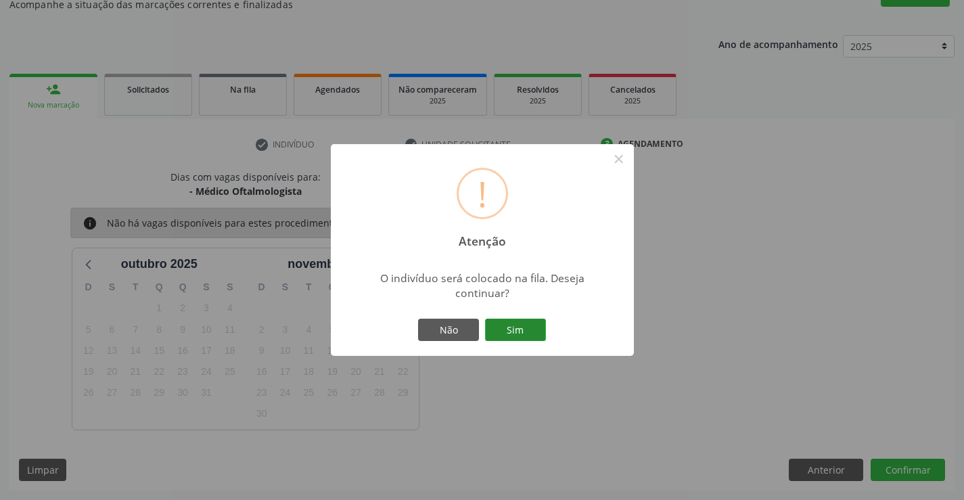
click at [526, 326] on button "Sim" at bounding box center [515, 330] width 61 height 23
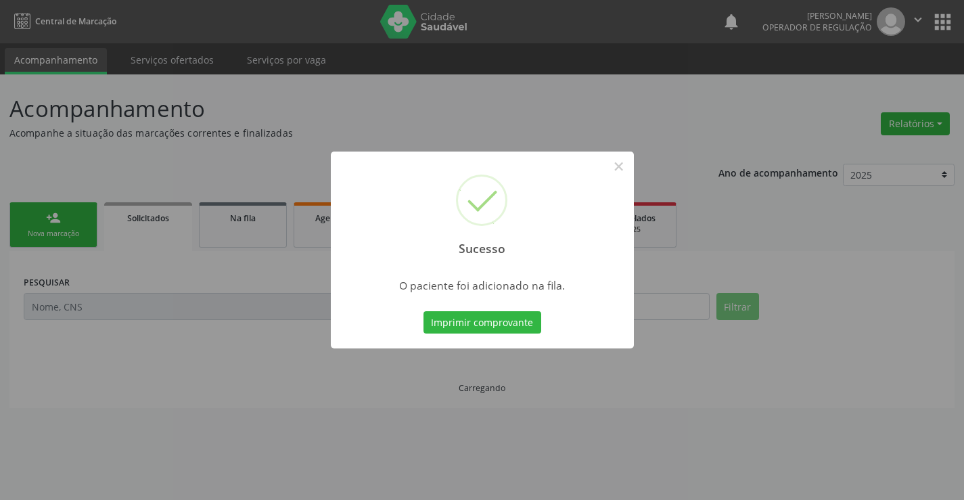
scroll to position [0, 0]
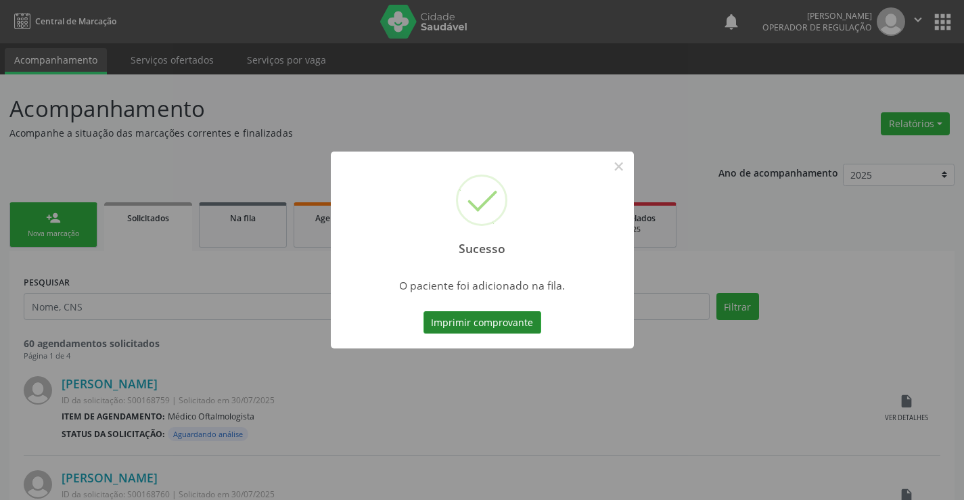
click at [505, 323] on button "Imprimir comprovante" at bounding box center [482, 322] width 118 height 23
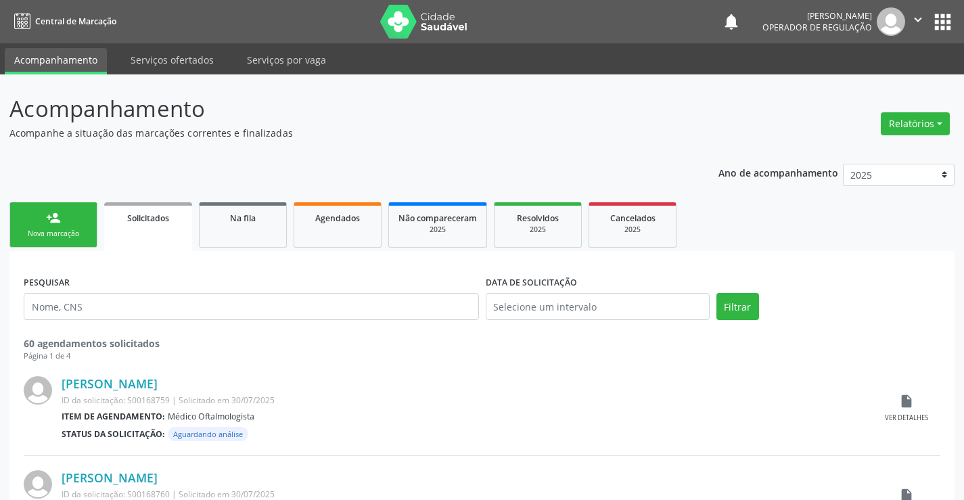
click at [912, 16] on icon "" at bounding box center [917, 19] width 15 height 15
click at [871, 89] on link "Sair" at bounding box center [883, 82] width 93 height 19
